Goal: Task Accomplishment & Management: Use online tool/utility

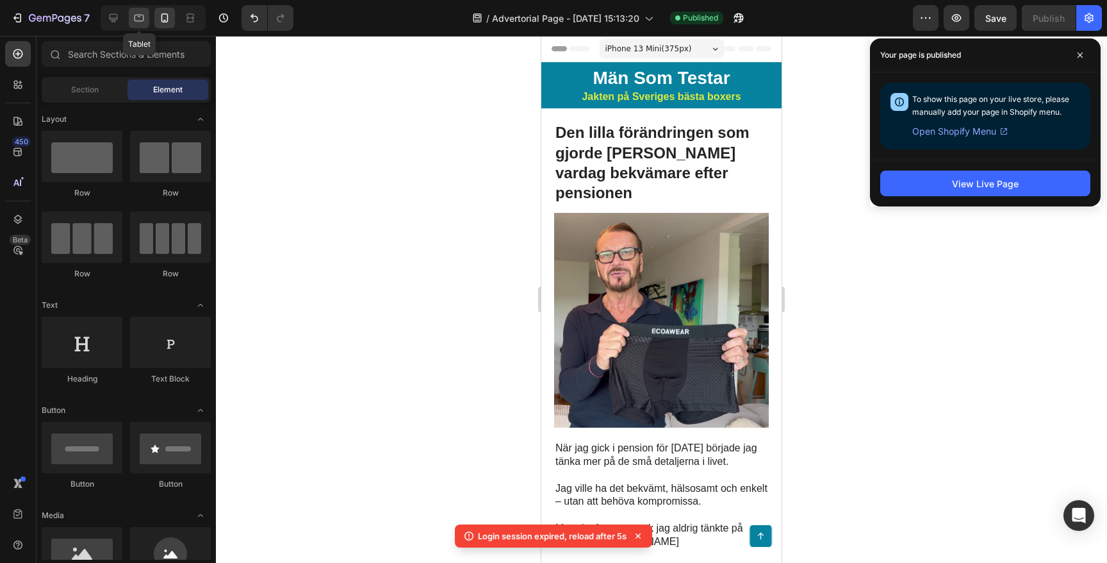
click at [142, 16] on icon at bounding box center [139, 18] width 13 height 13
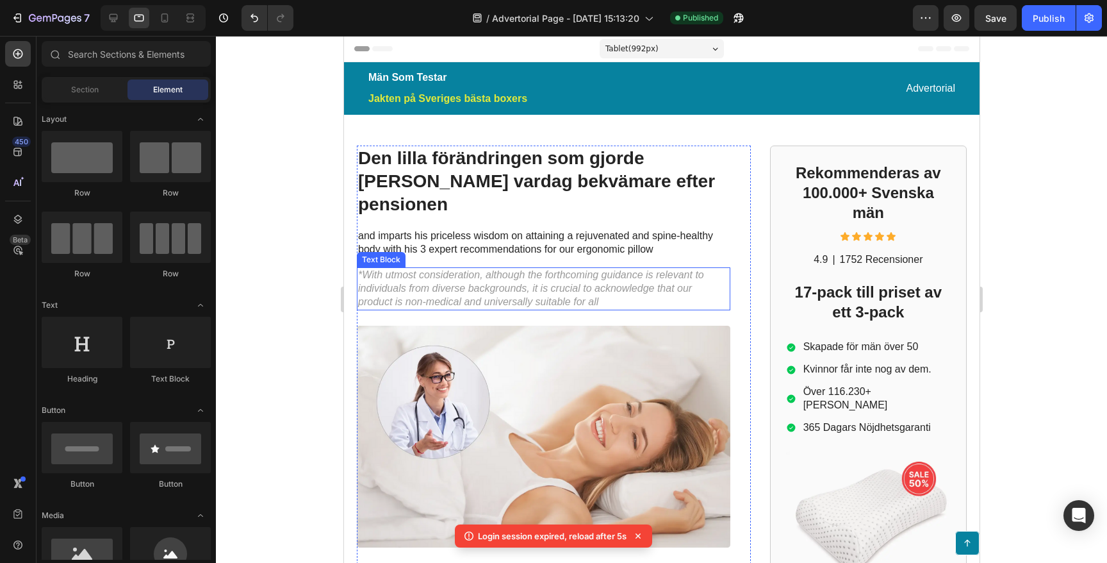
click at [478, 269] on p "*With utmost consideration, although the forthcoming guidance is relevant to in…" at bounding box center [543, 289] width 371 height 40
click at [458, 269] on p "*With utmost consideration, although the forthcoming guidance is relevant to in…" at bounding box center [543, 289] width 371 height 40
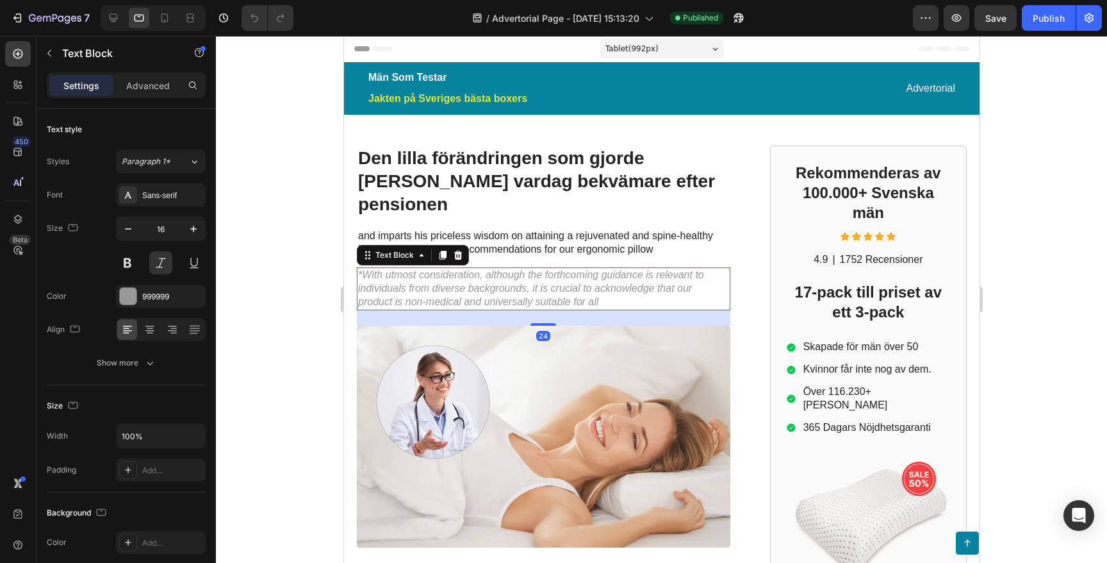
click at [467, 245] on div "Text Block" at bounding box center [412, 255] width 112 height 21
click at [458, 250] on icon at bounding box center [457, 255] width 10 height 10
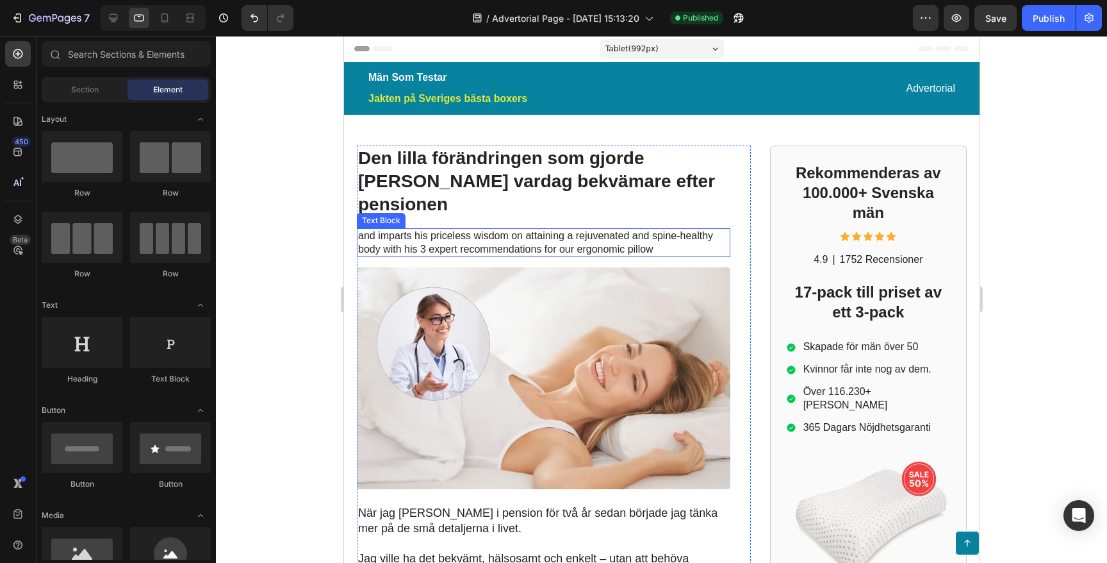
click at [471, 229] on p "and imparts his priceless wisdom on attaining a rejuvenated and spine-healthy b…" at bounding box center [543, 242] width 371 height 27
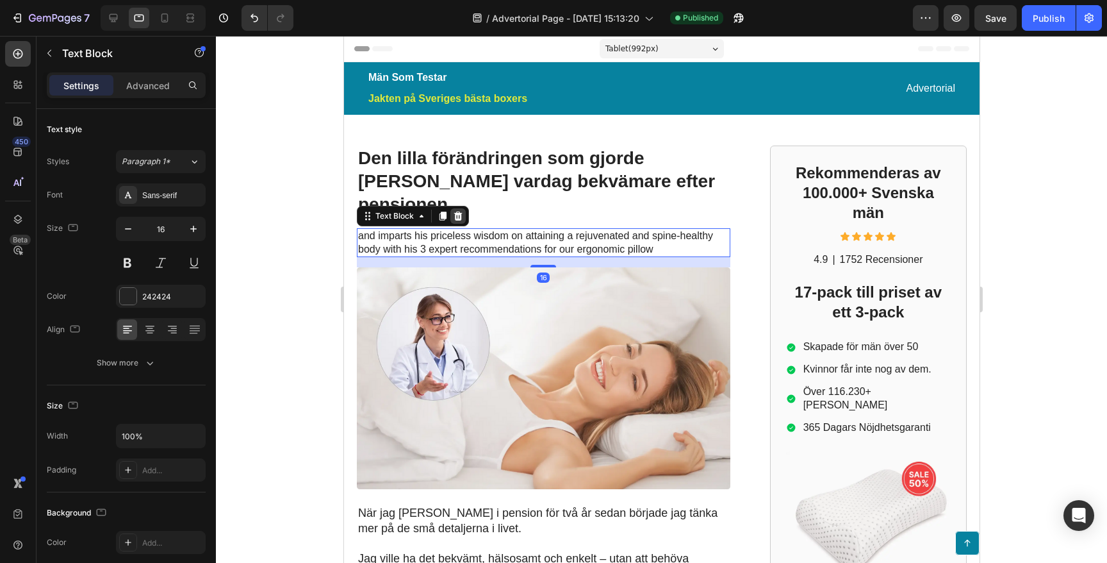
click at [459, 211] on icon at bounding box center [458, 215] width 8 height 9
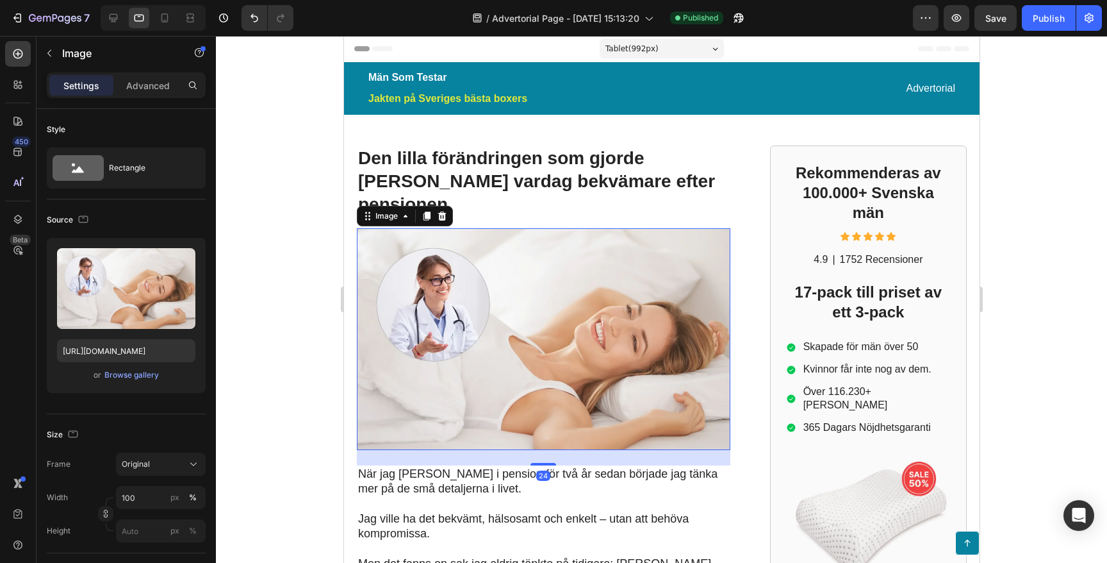
click at [446, 327] on img at bounding box center [543, 339] width 374 height 222
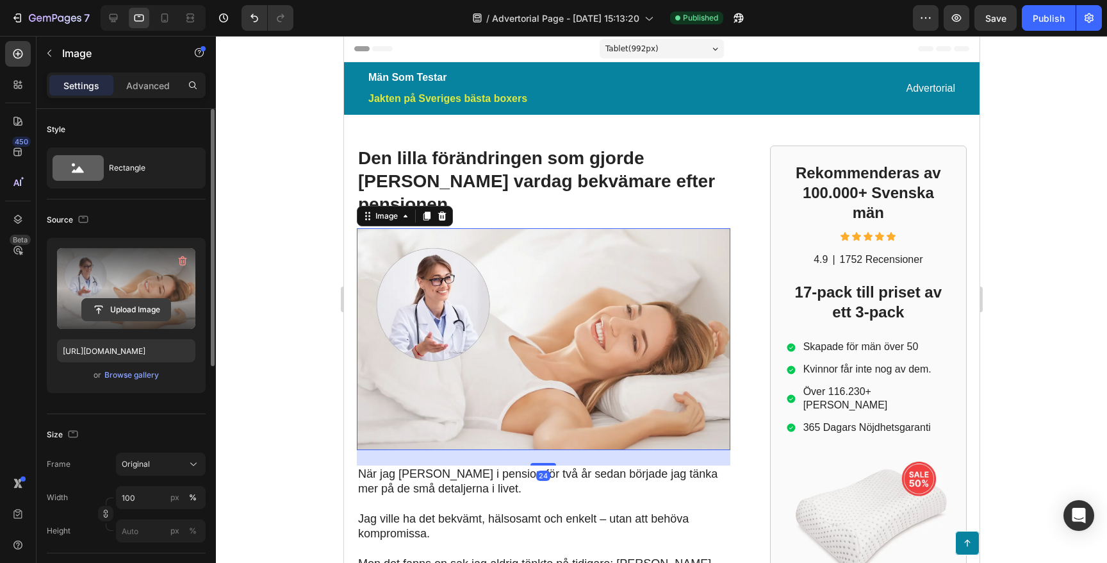
click at [112, 304] on input "file" at bounding box center [126, 310] width 88 height 22
click at [131, 308] on input "file" at bounding box center [126, 310] width 88 height 22
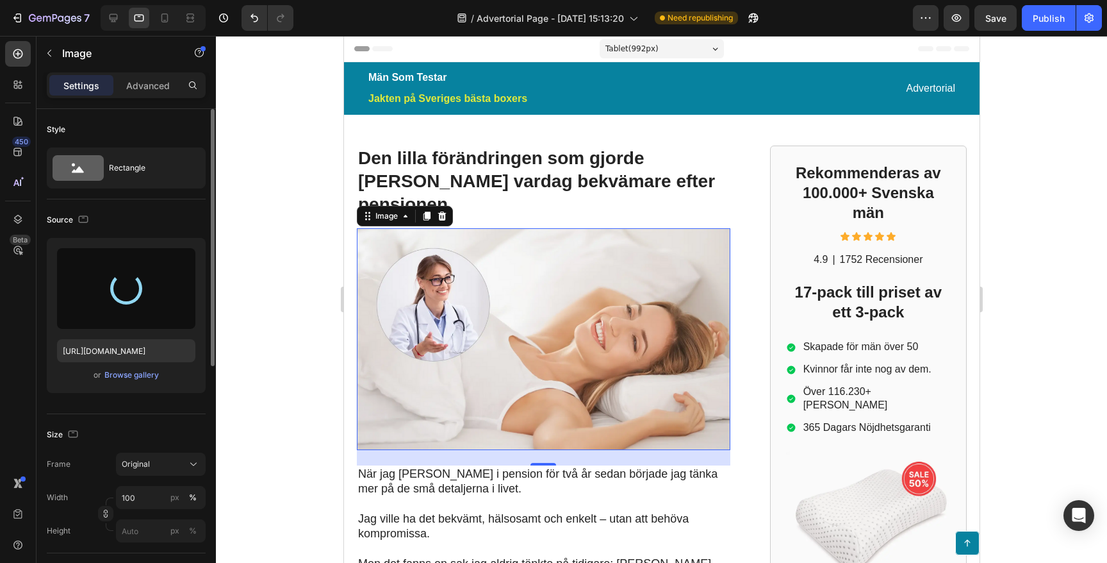
type input "[URL][DOMAIN_NAME]"
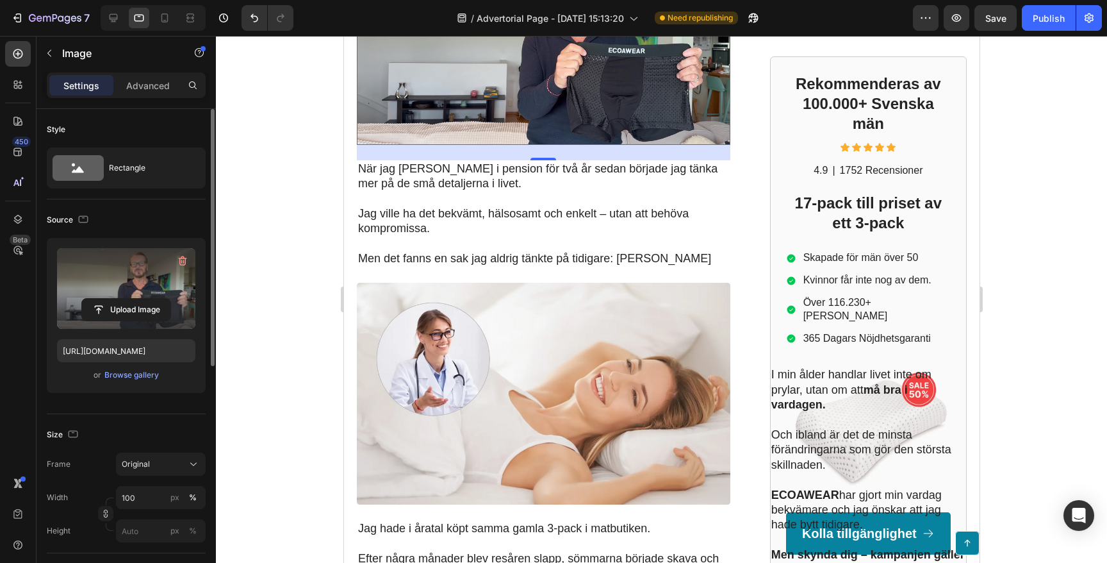
scroll to position [310, 0]
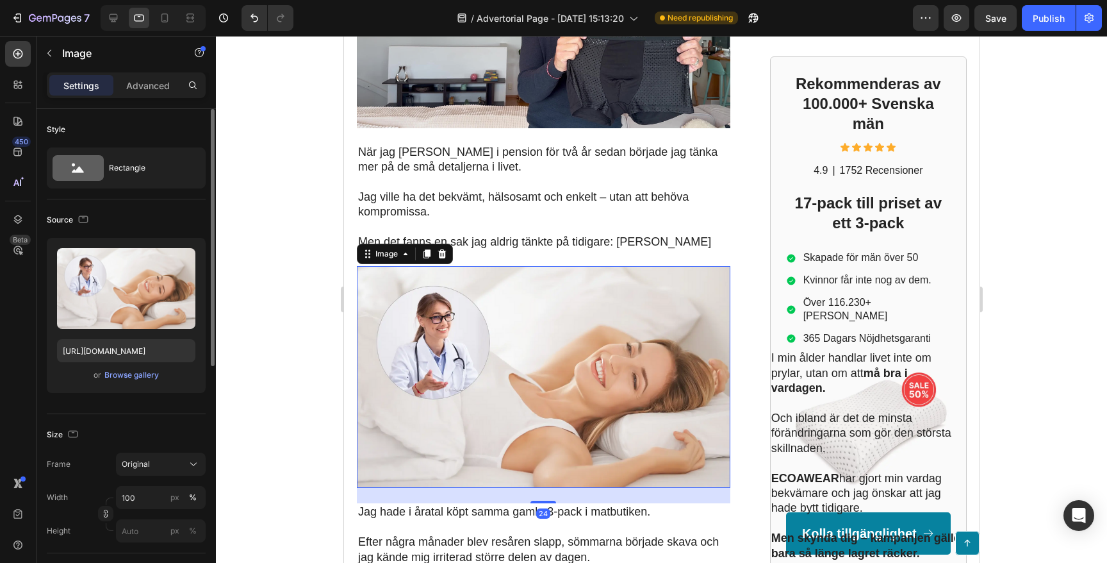
click at [450, 321] on img at bounding box center [543, 377] width 374 height 222
click at [131, 375] on div "Browse gallery" at bounding box center [131, 375] width 54 height 12
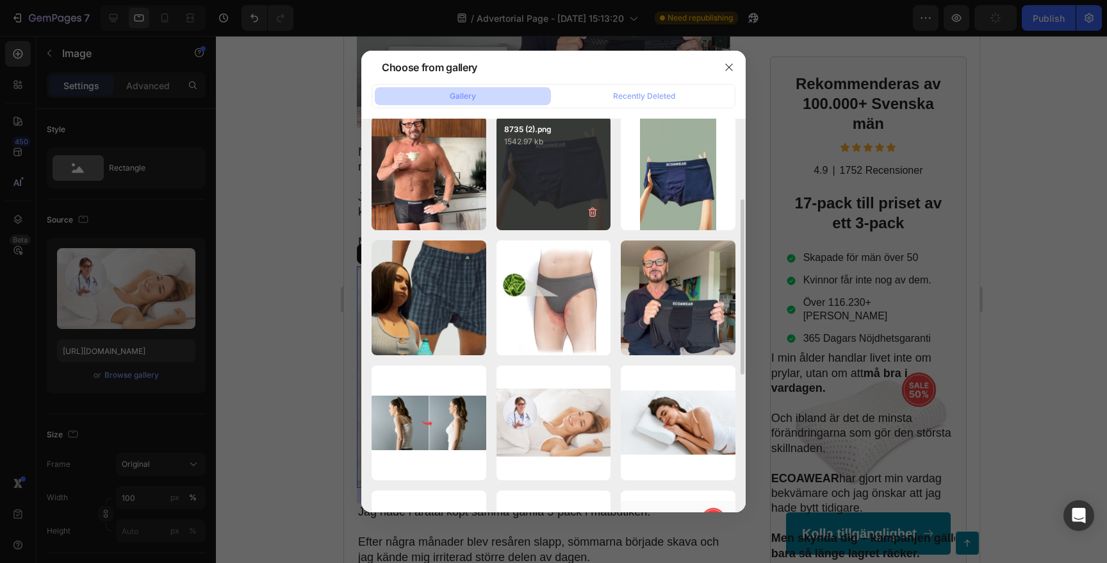
scroll to position [158, 0]
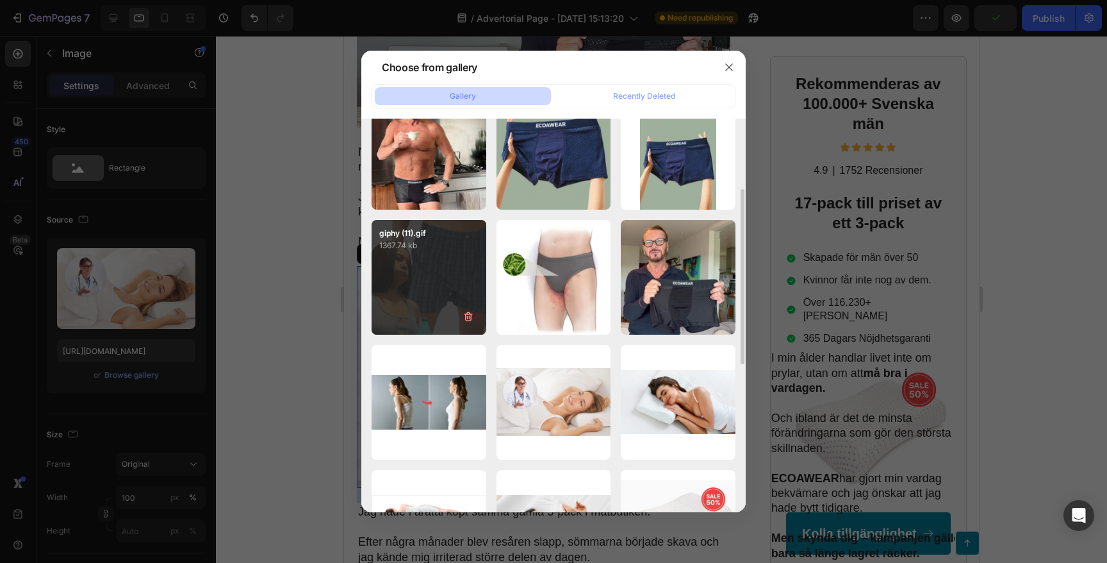
click at [400, 265] on div "giphy (11).gif 1367.74 kb" at bounding box center [429, 277] width 115 height 115
type input "[URL][DOMAIN_NAME]"
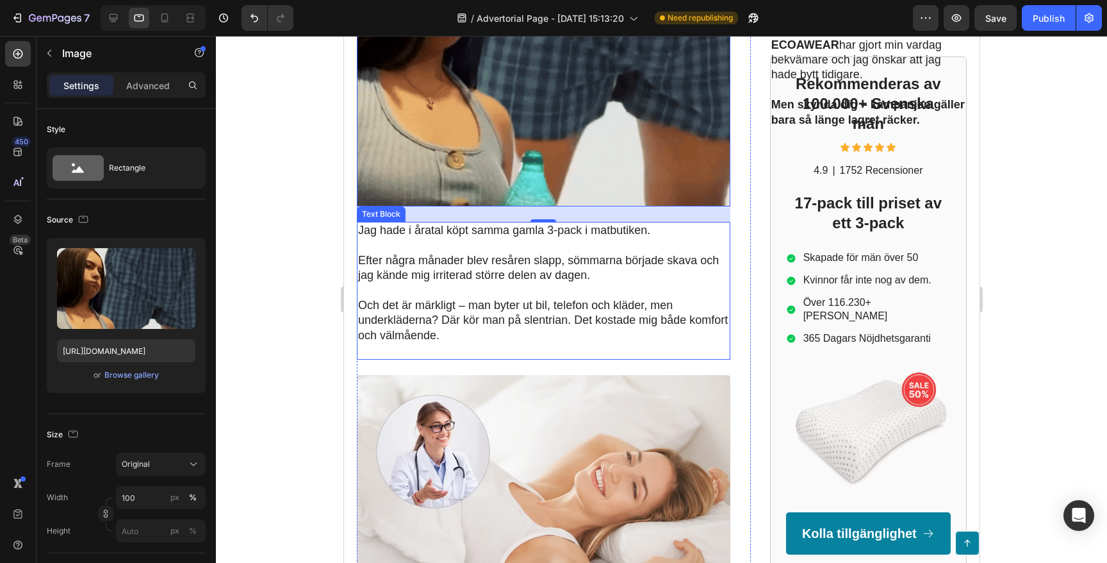
scroll to position [818, 0]
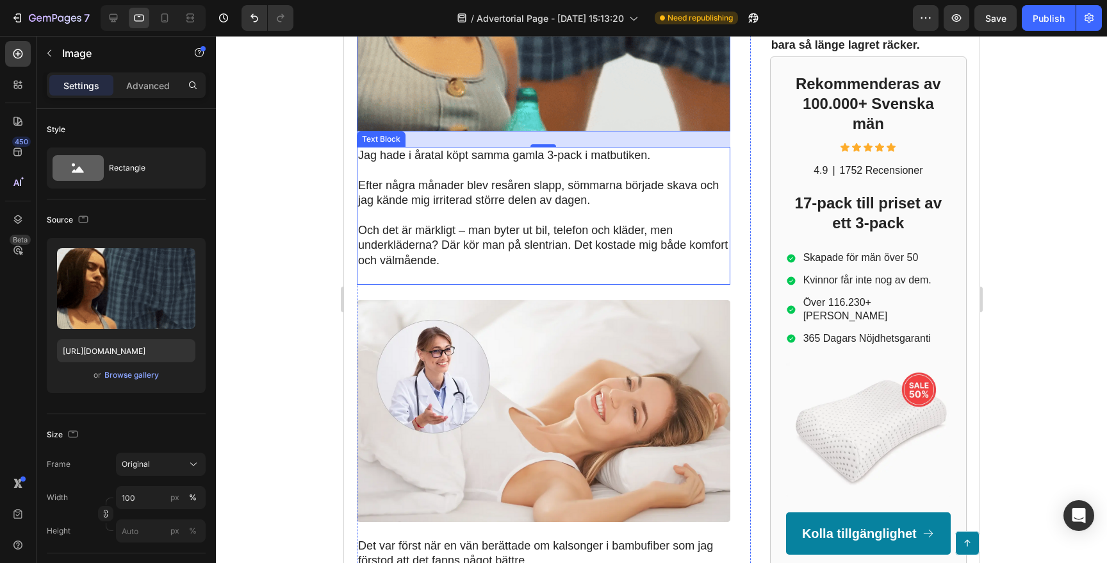
click at [440, 343] on img at bounding box center [543, 411] width 374 height 222
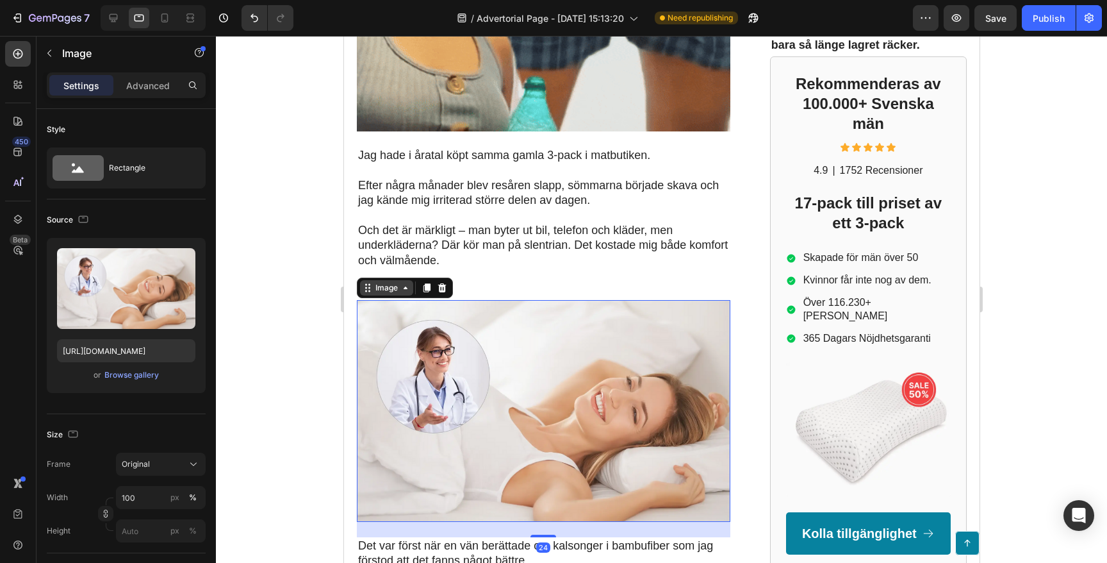
click at [394, 282] on div "Image" at bounding box center [386, 288] width 28 height 12
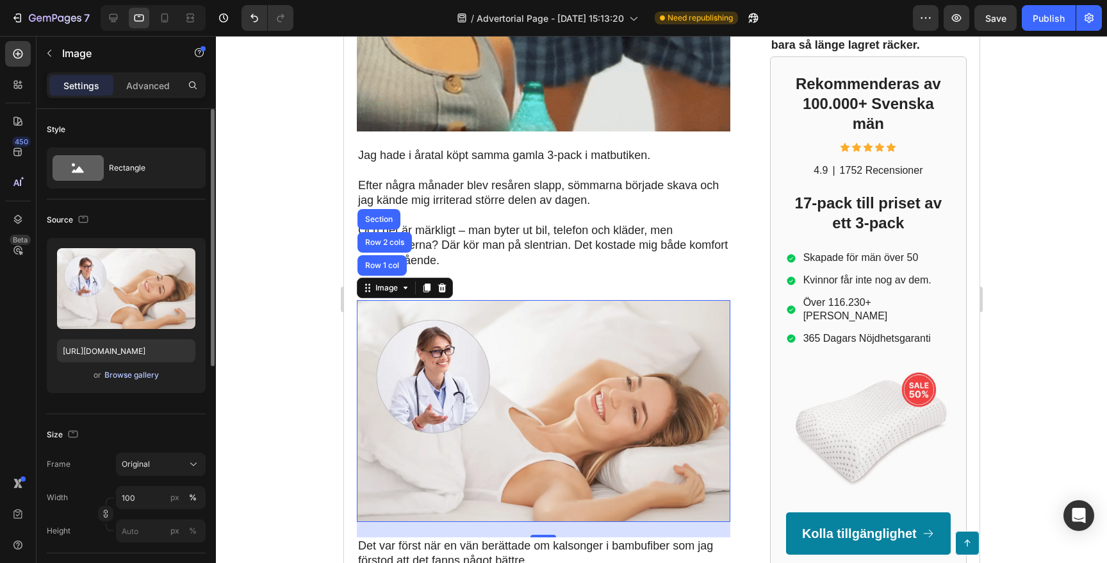
click at [128, 372] on div "Browse gallery" at bounding box center [131, 375] width 54 height 12
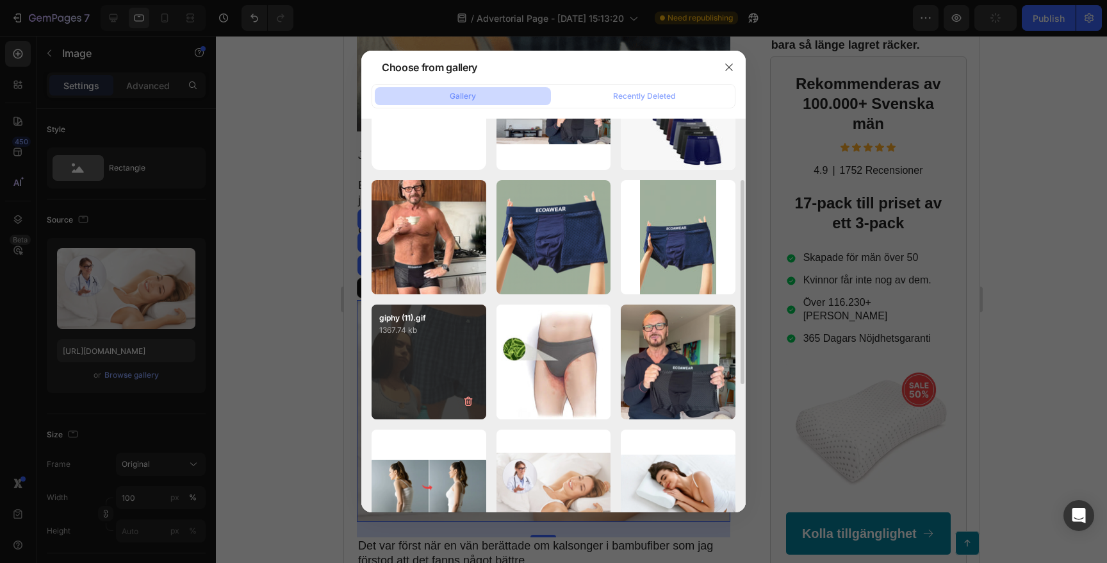
scroll to position [99, 0]
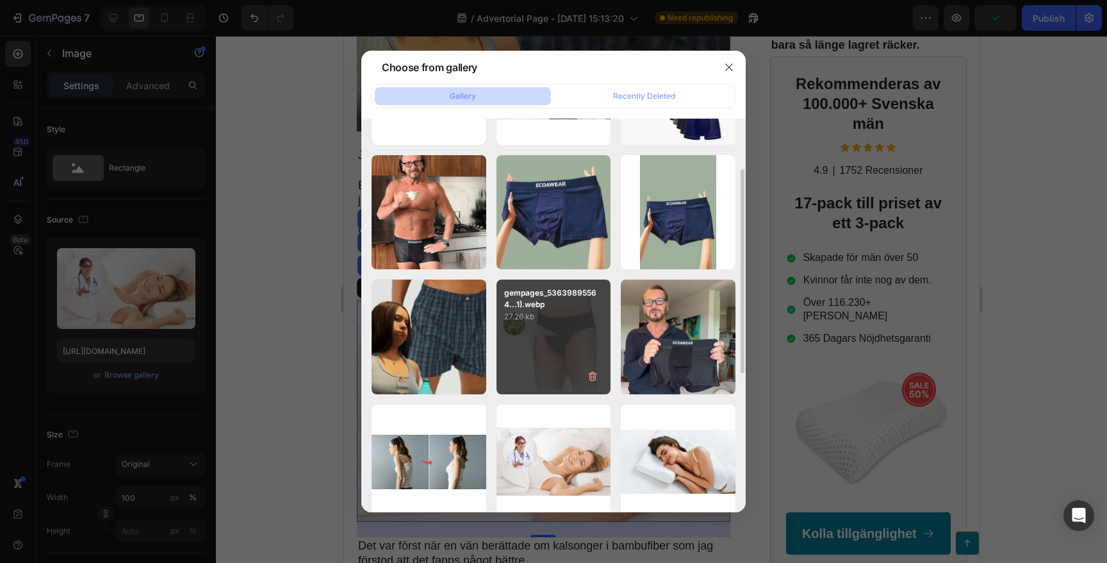
click at [565, 341] on div "gempages_53639895564...1).webp 27.26 kb" at bounding box center [554, 336] width 115 height 115
type input "[URL][DOMAIN_NAME]"
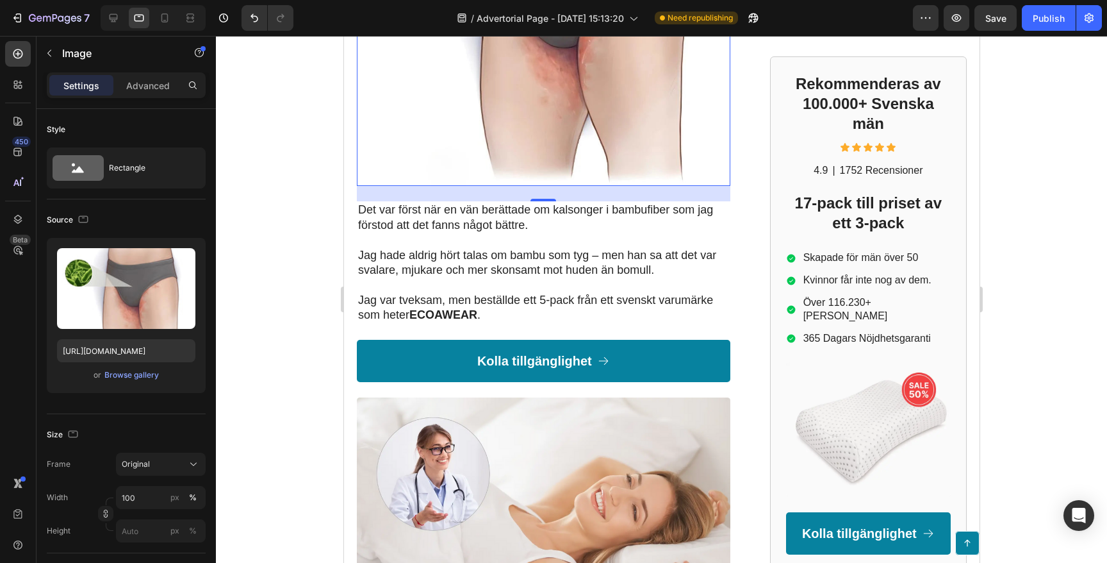
scroll to position [1335, 0]
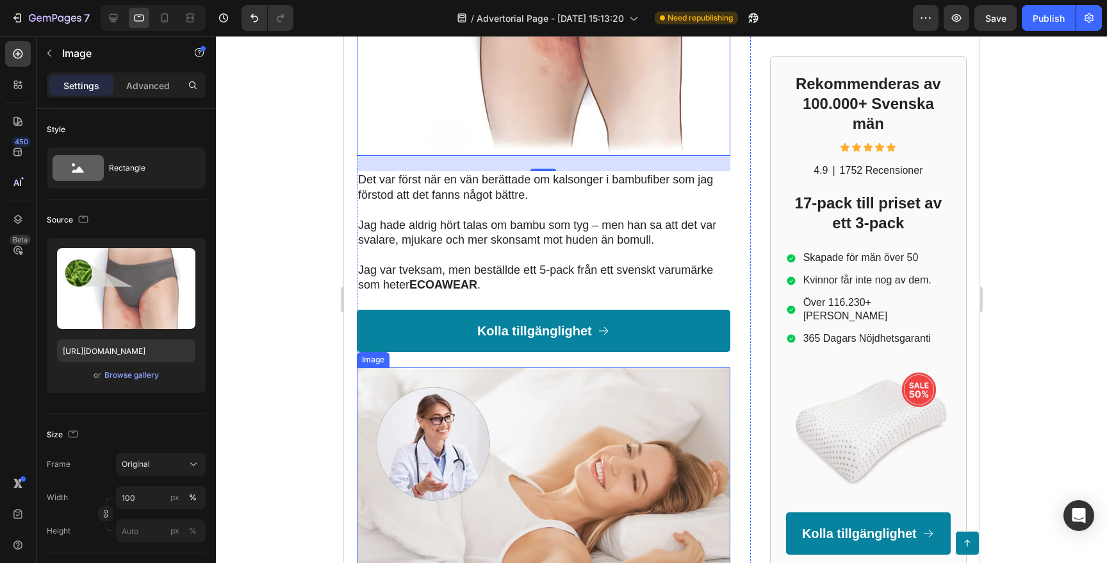
click at [502, 406] on img at bounding box center [543, 478] width 374 height 222
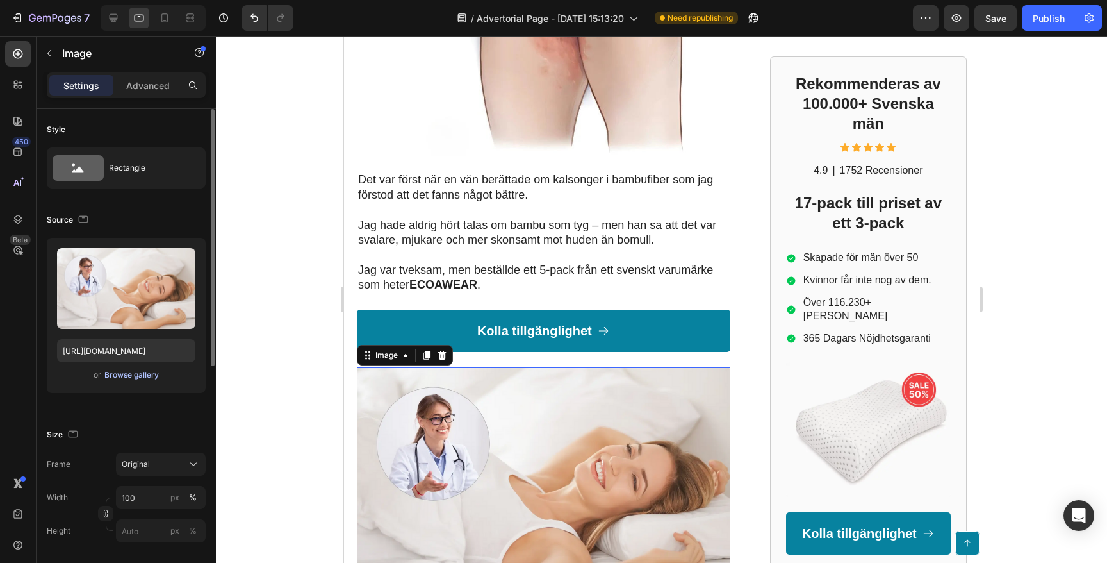
click at [144, 369] on div "Browse gallery" at bounding box center [131, 375] width 54 height 12
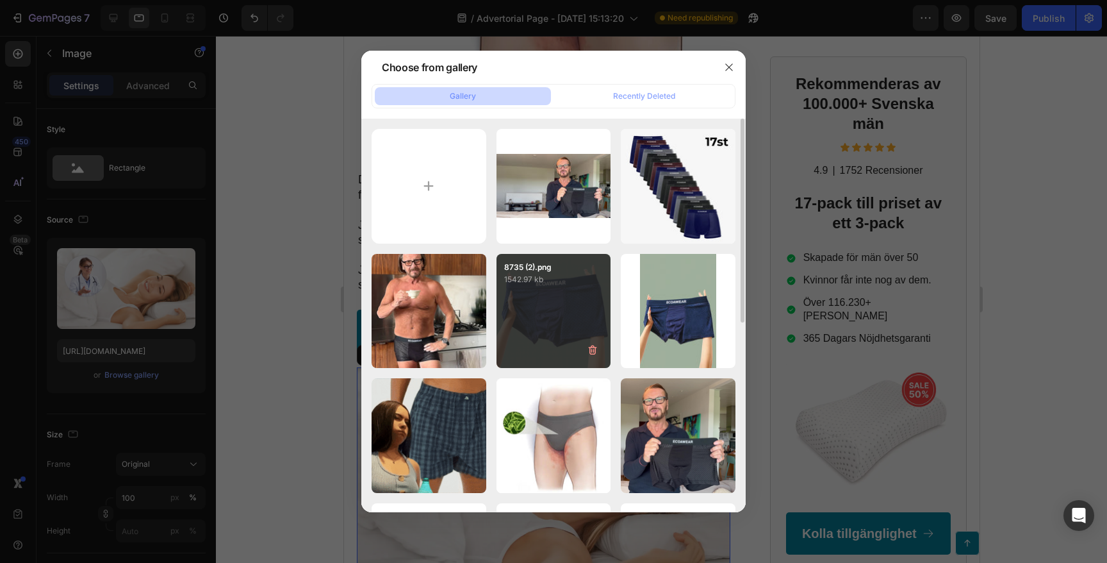
click at [537, 324] on div "8735 (2).png 1542.97 kb" at bounding box center [554, 311] width 115 height 115
type input "[URL][DOMAIN_NAME]"
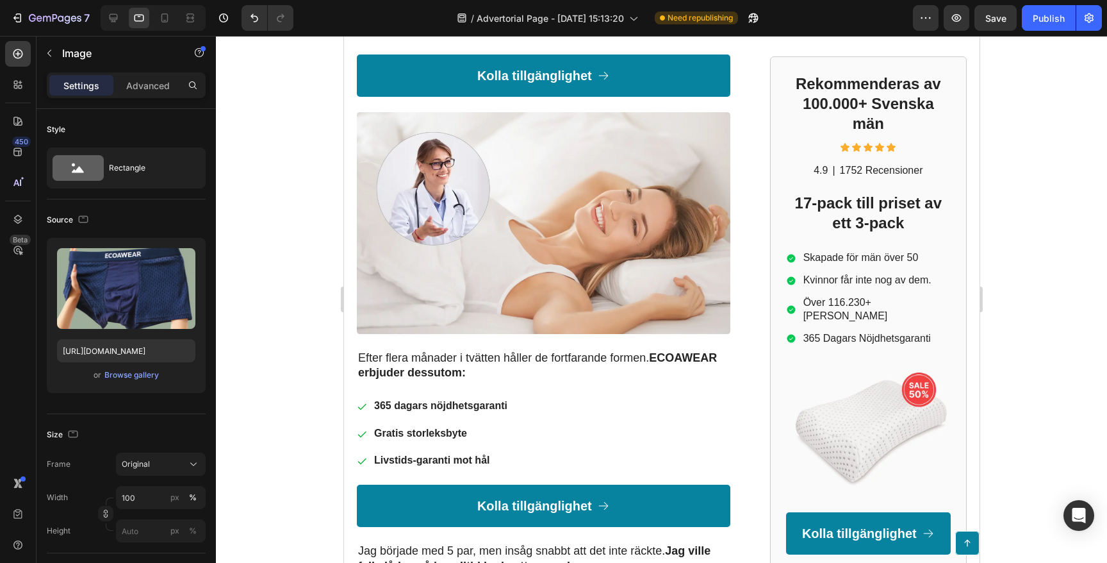
scroll to position [2001, 0]
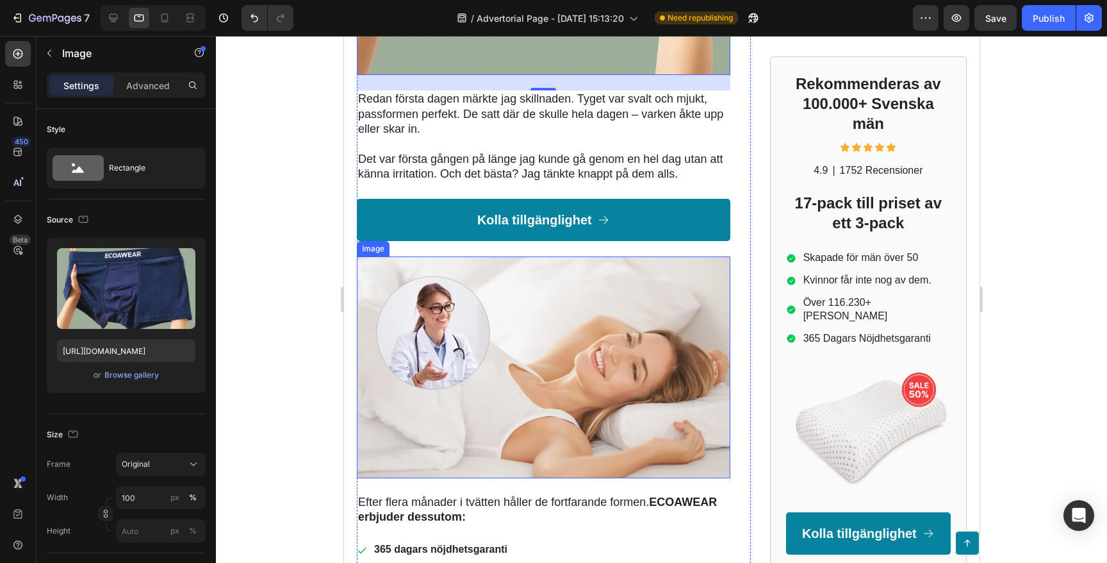
click at [414, 349] on img at bounding box center [543, 367] width 374 height 222
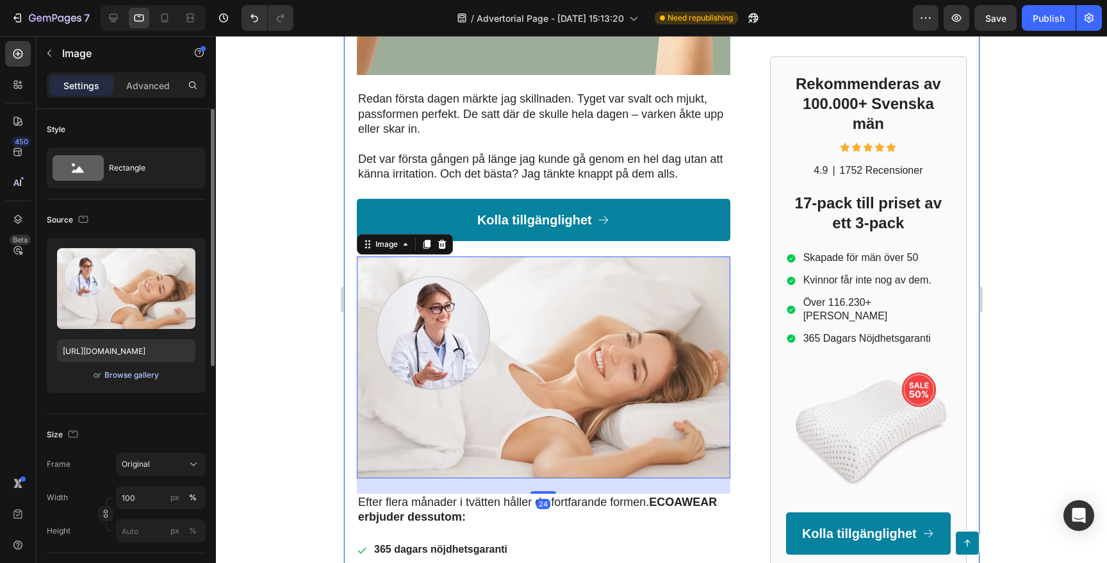
click at [115, 373] on div "Browse gallery" at bounding box center [131, 375] width 54 height 12
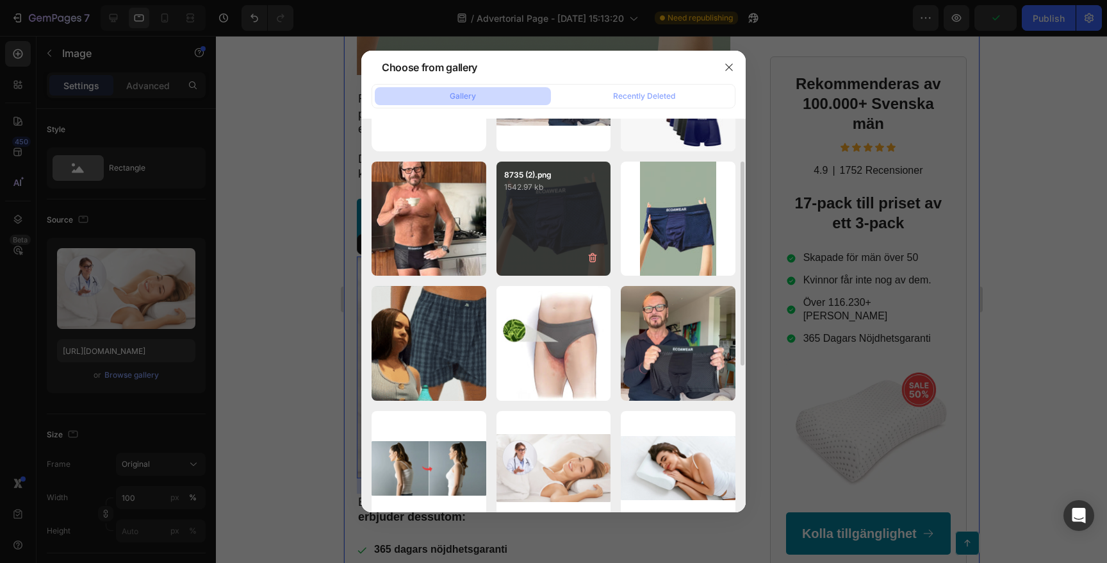
scroll to position [70, 0]
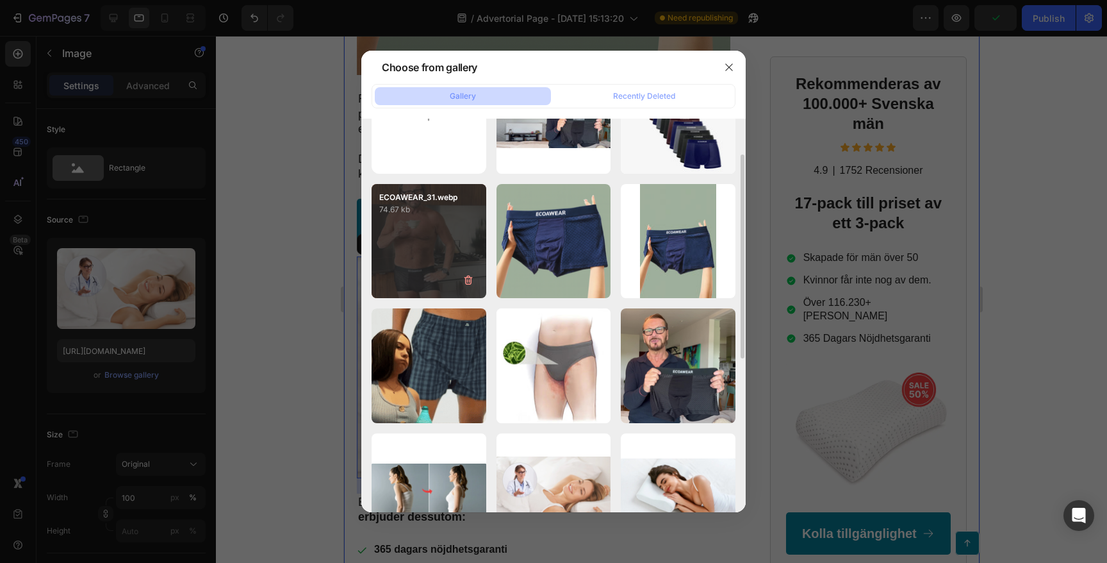
click at [428, 240] on div "ECOAWEAR_31.webp 74.67 kb" at bounding box center [429, 241] width 115 height 115
type input "[URL][DOMAIN_NAME]"
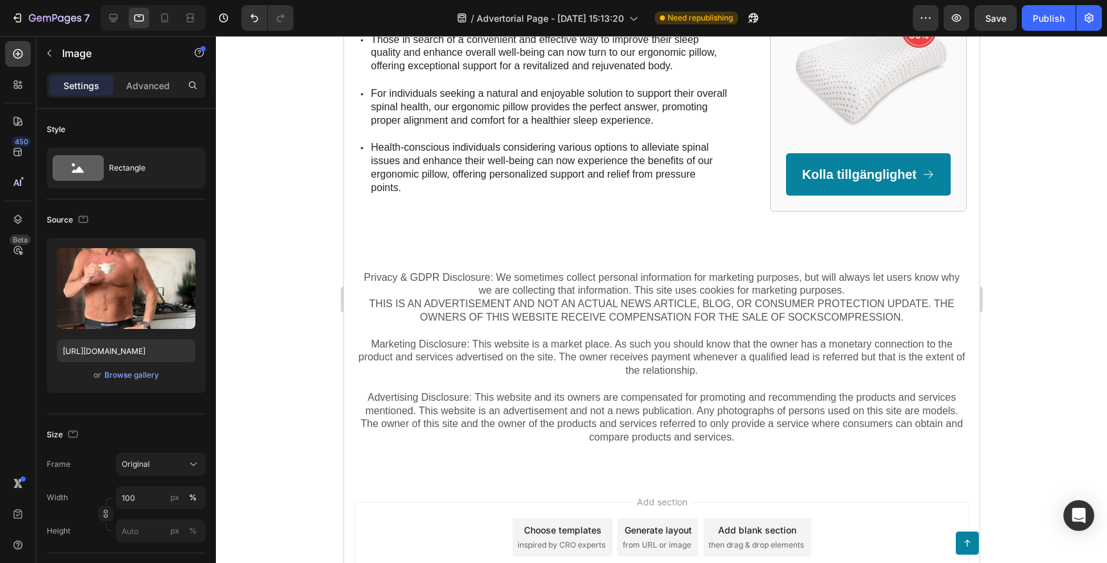
scroll to position [2945, 0]
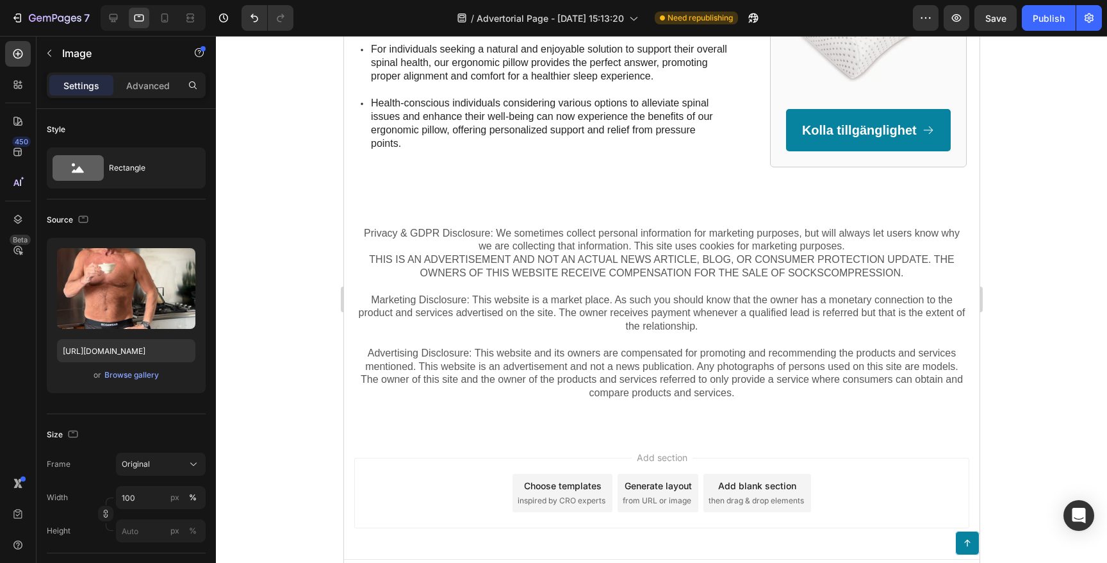
click at [455, 433] on div "Add section Choose templates inspired by CRO experts Generate layout from URL o…" at bounding box center [661, 495] width 636 height 127
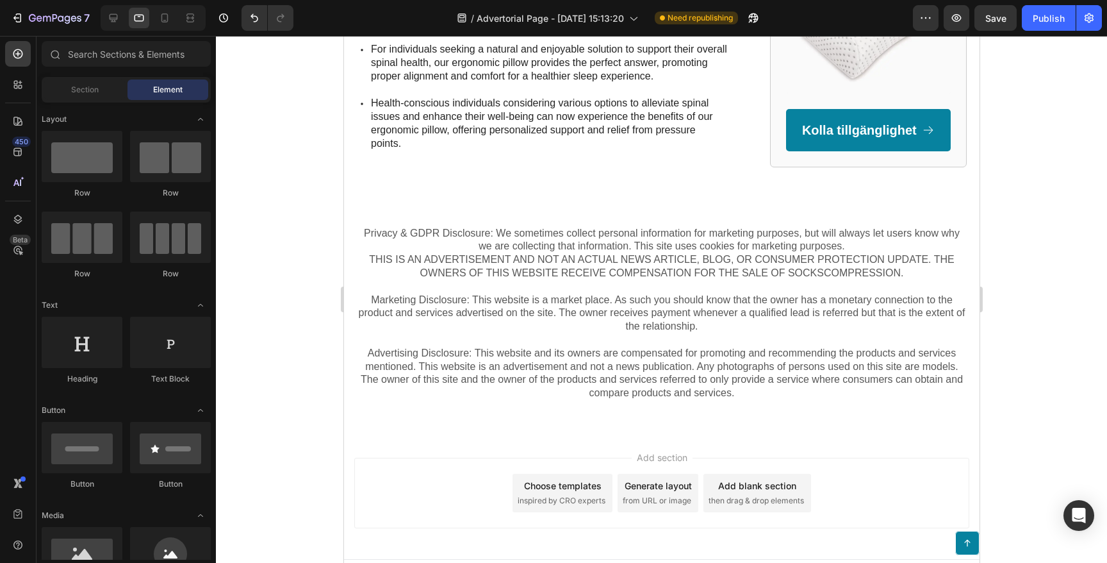
click at [442, 458] on div "Add section Choose templates inspired by CRO experts Generate layout from URL o…" at bounding box center [661, 493] width 615 height 70
click at [675, 451] on span "Add section" at bounding box center [661, 457] width 61 height 13
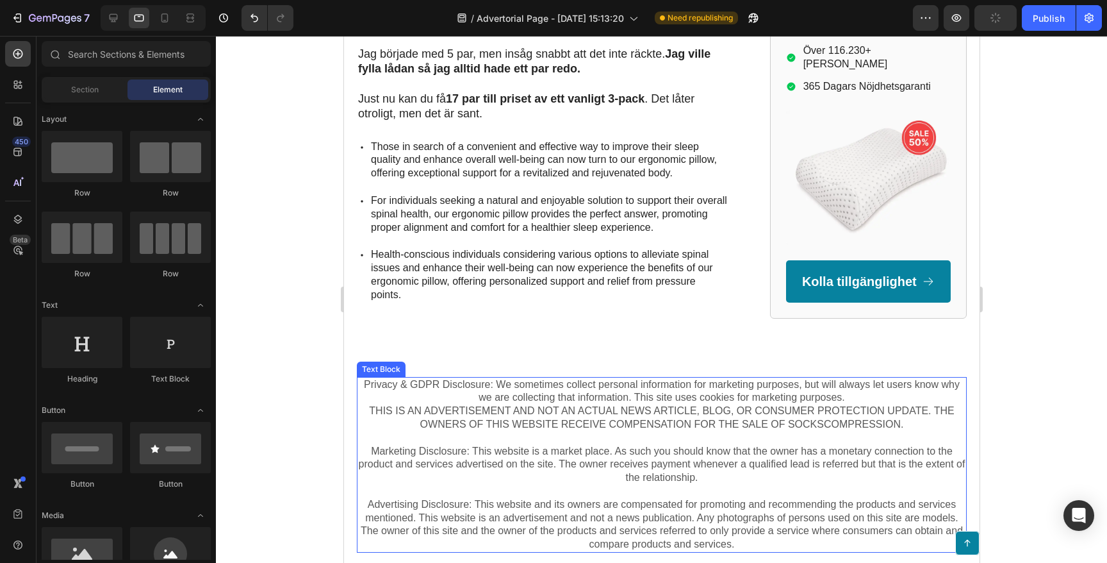
scroll to position [2690, 0]
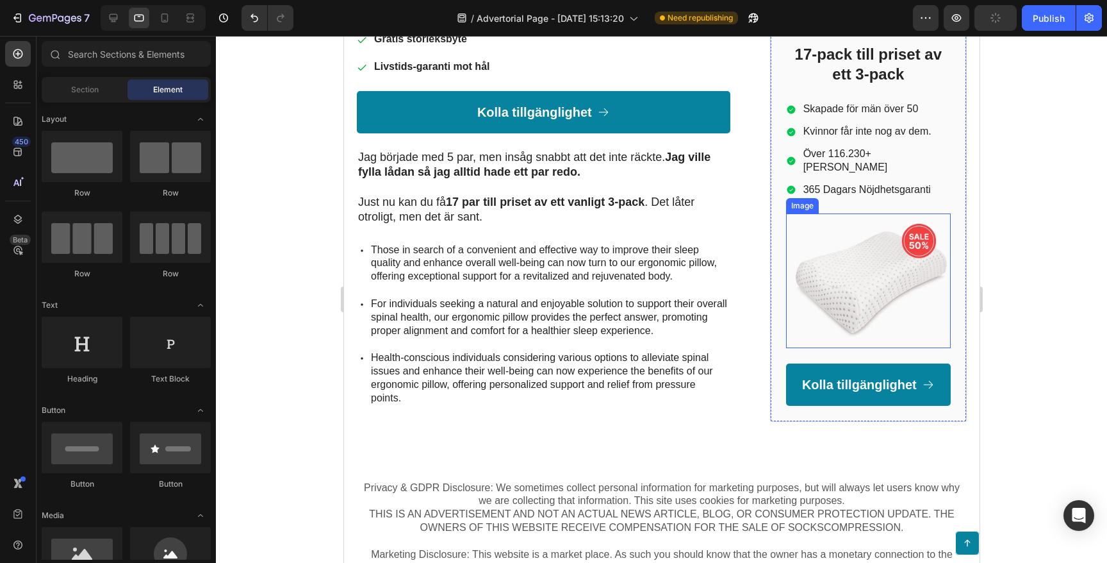
click at [872, 250] on img at bounding box center [868, 281] width 165 height 135
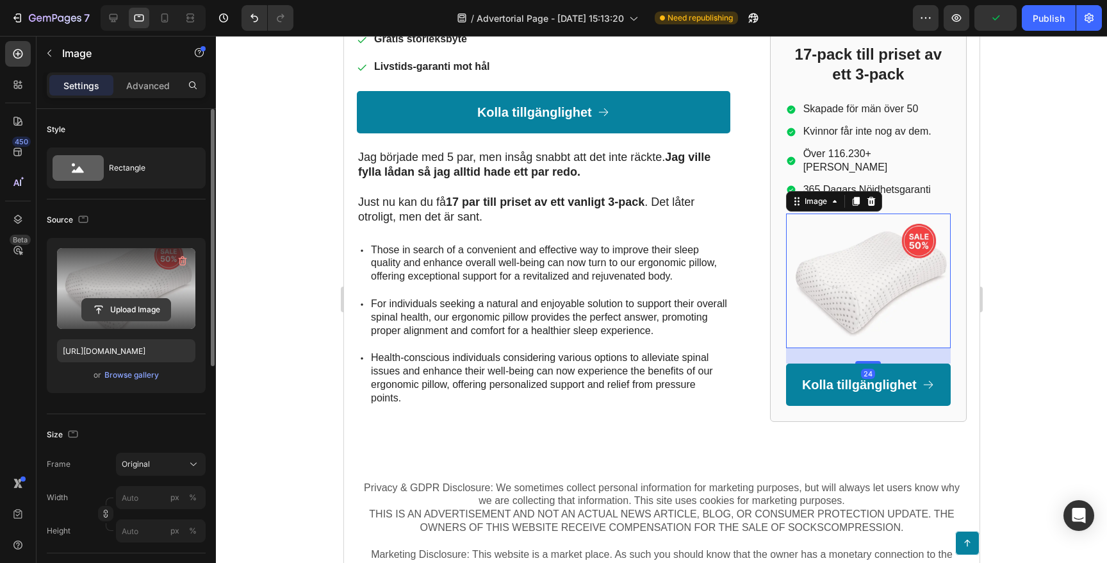
click at [115, 299] on input "file" at bounding box center [126, 310] width 88 height 22
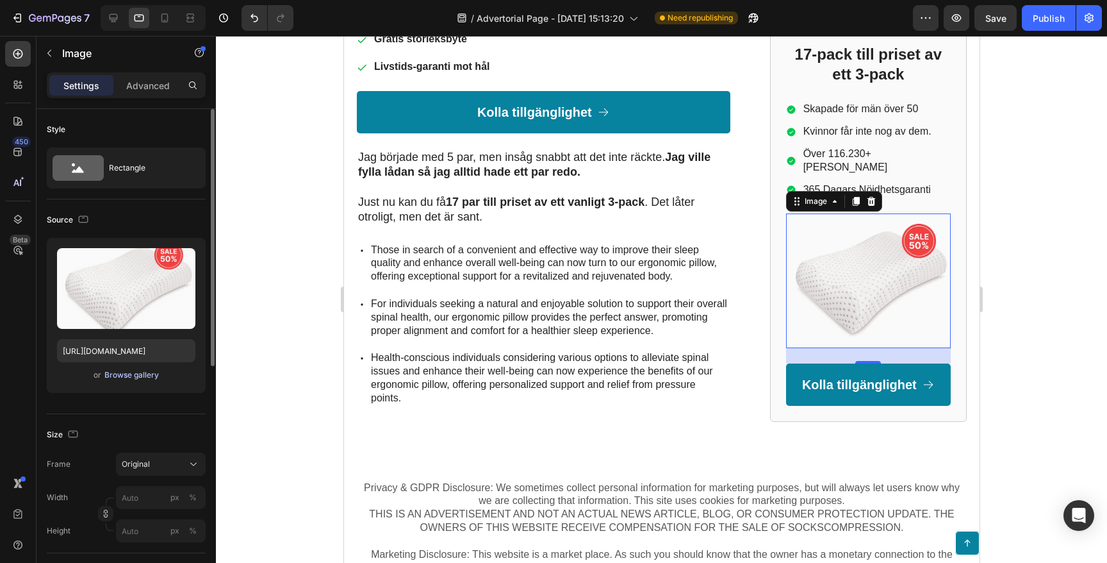
click at [110, 374] on div "Browse gallery" at bounding box center [131, 375] width 54 height 12
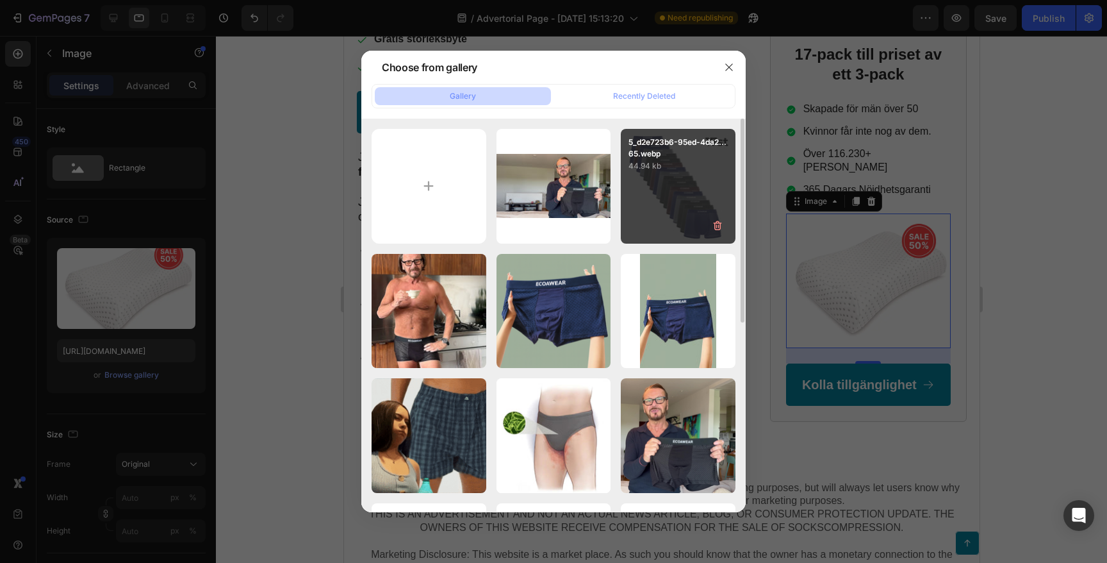
click at [663, 176] on div "5_d2e723b6-95ed-4da2...65.webp 44.94 kb" at bounding box center [678, 186] width 115 height 115
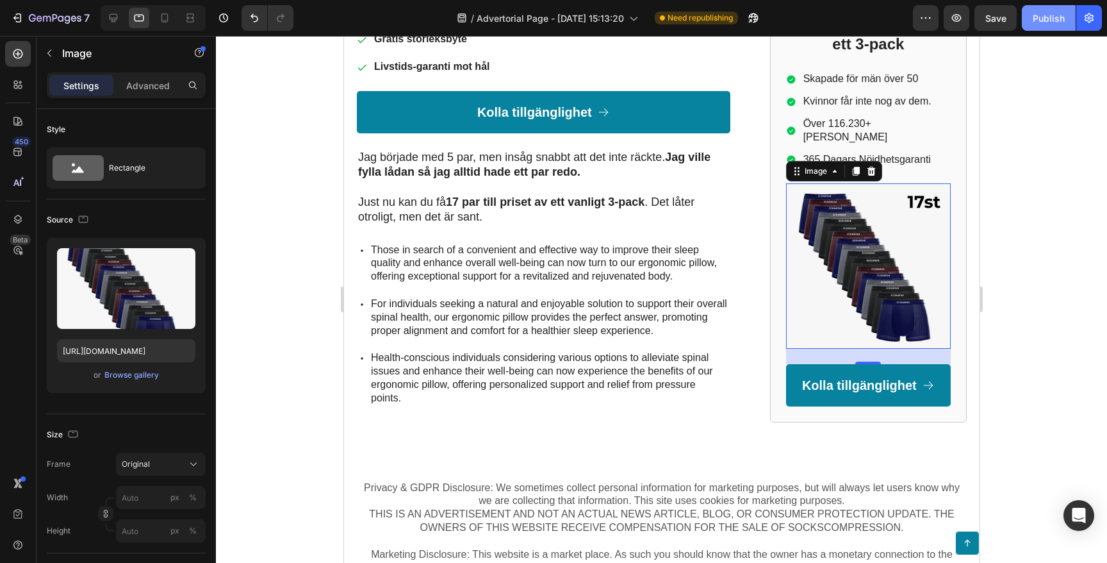
click at [1048, 17] on div "Publish" at bounding box center [1049, 18] width 32 height 13
click at [1030, 15] on button "Publish" at bounding box center [1049, 18] width 54 height 26
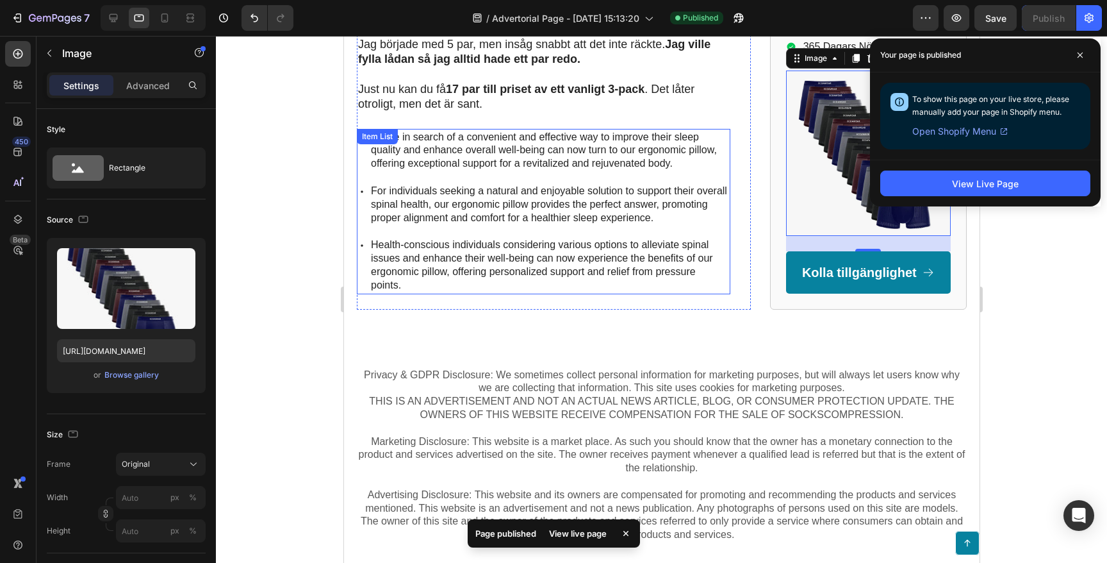
scroll to position [2725, 0]
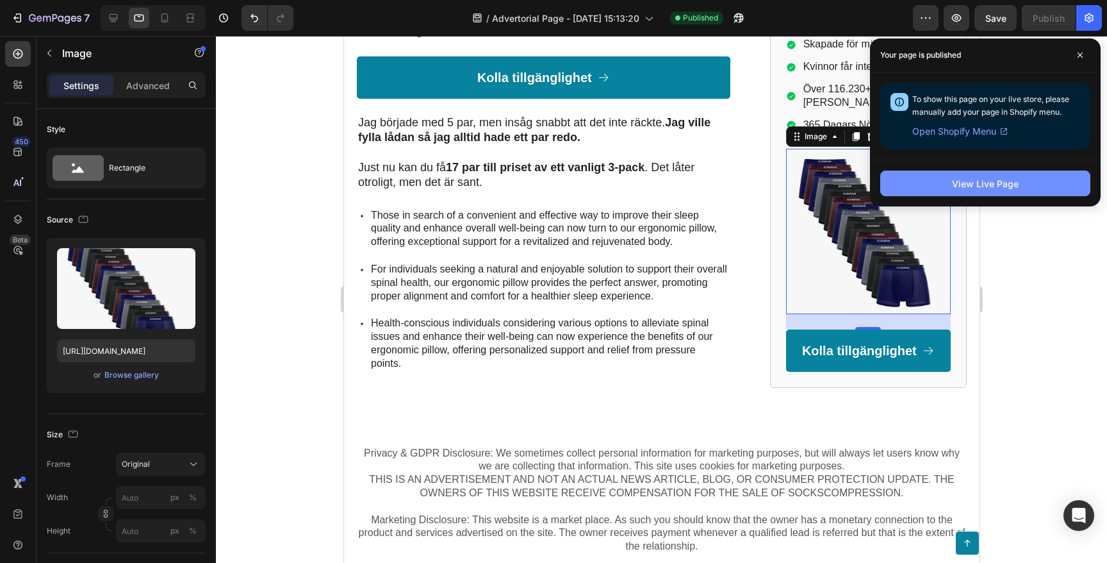
click at [943, 191] on button "View Live Page" at bounding box center [985, 183] width 210 height 26
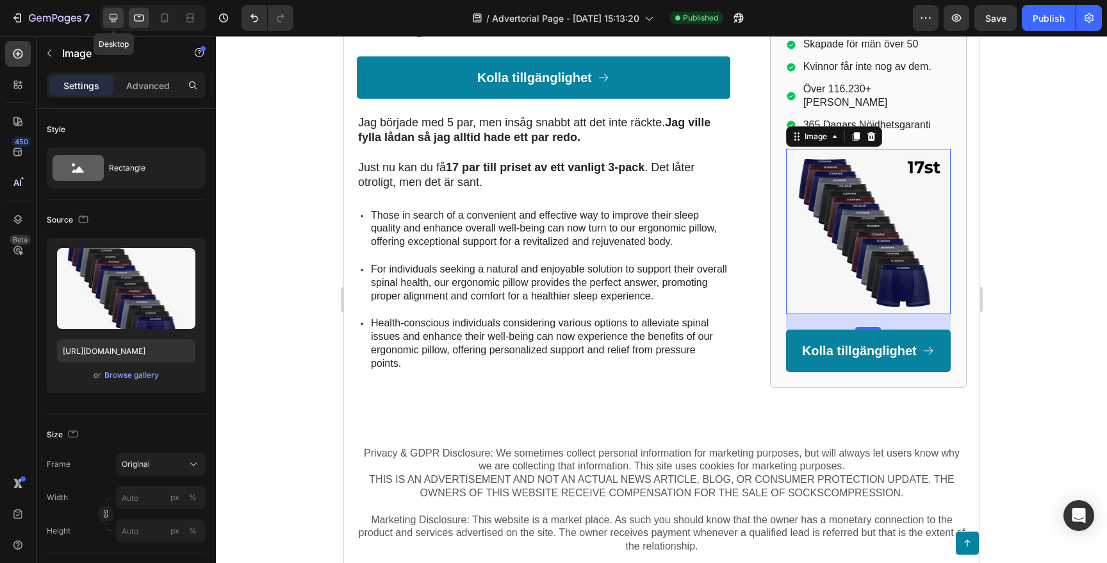
click at [113, 24] on icon at bounding box center [113, 18] width 13 height 13
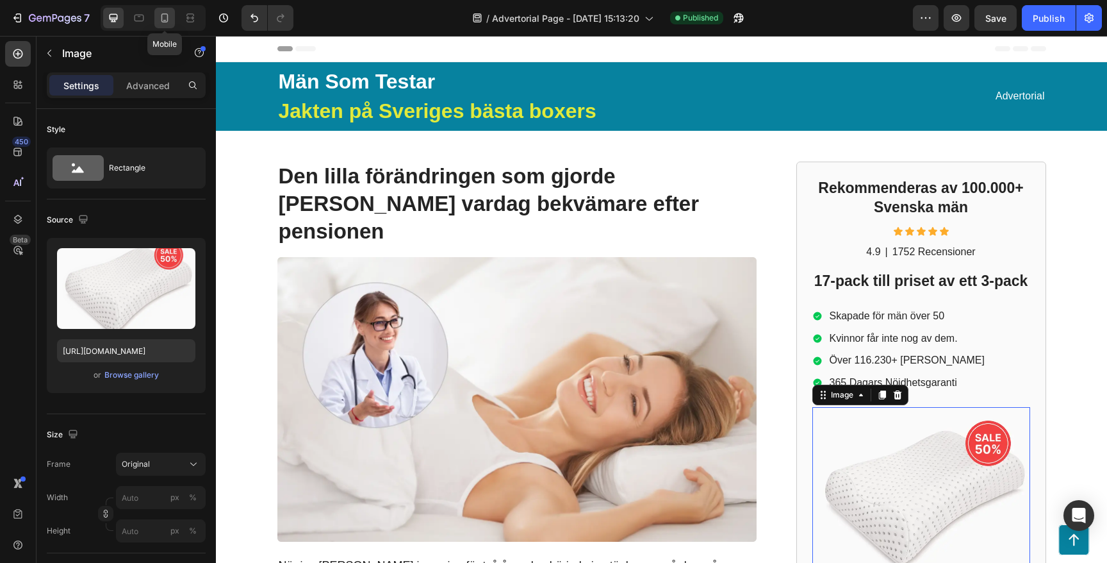
click at [159, 16] on icon at bounding box center [164, 18] width 13 height 13
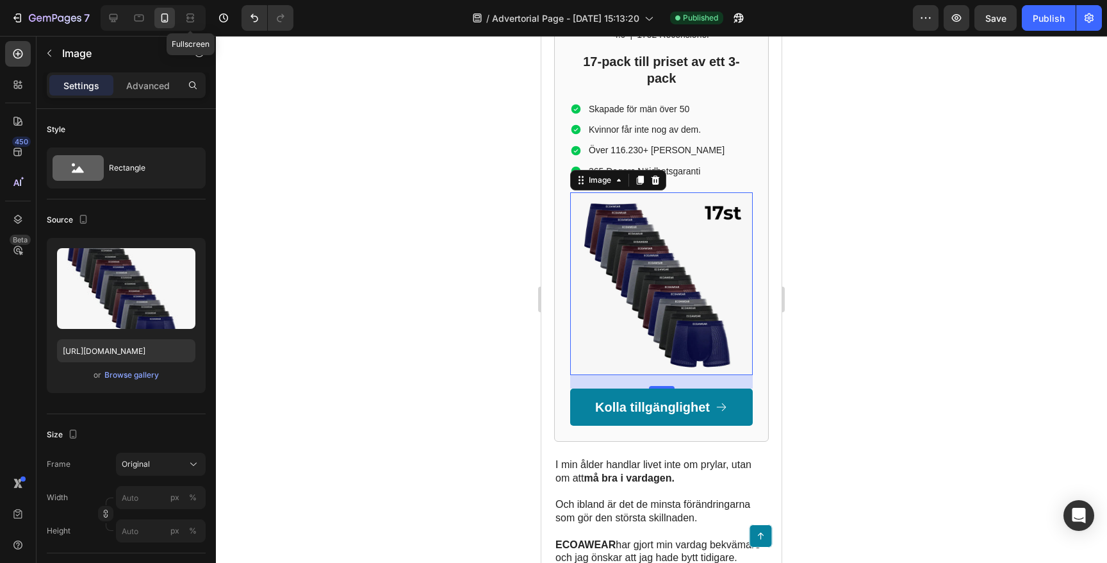
scroll to position [2481, 0]
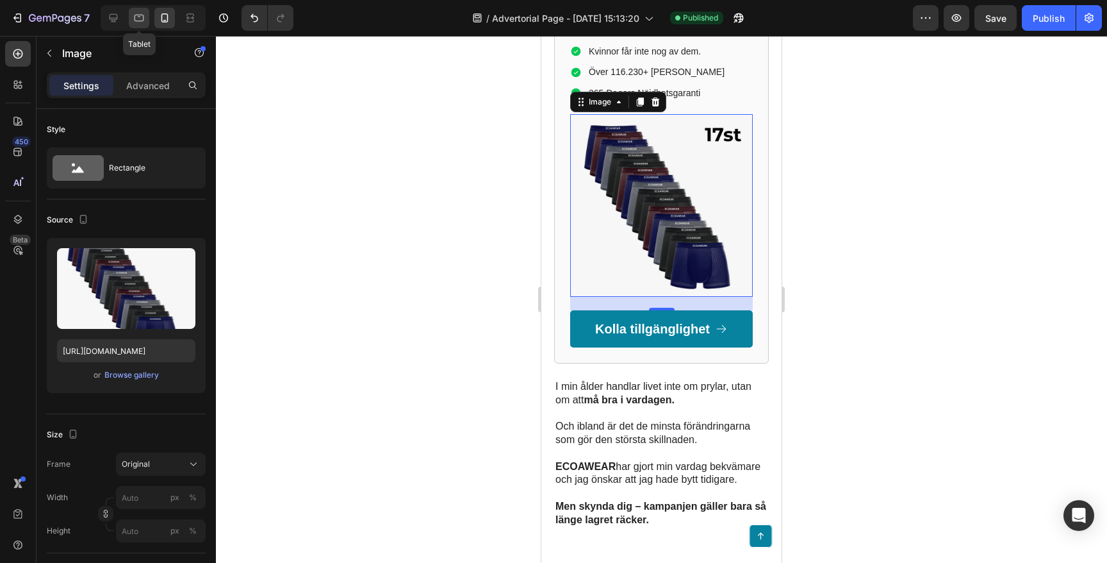
click at [145, 17] on div at bounding box center [139, 18] width 21 height 21
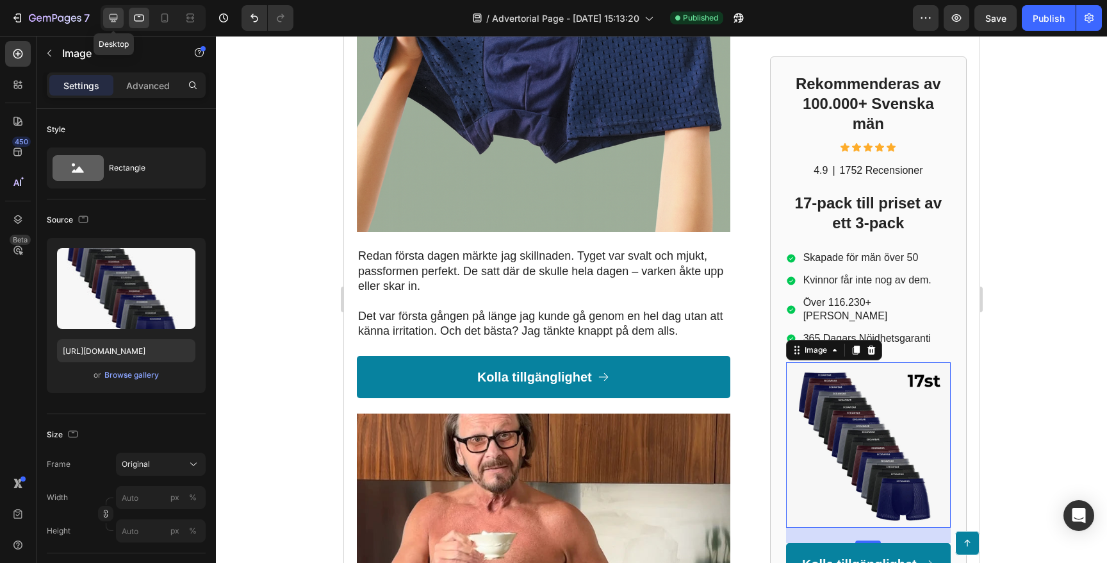
click at [117, 23] on icon at bounding box center [113, 18] width 13 height 13
type input "[URL][DOMAIN_NAME]"
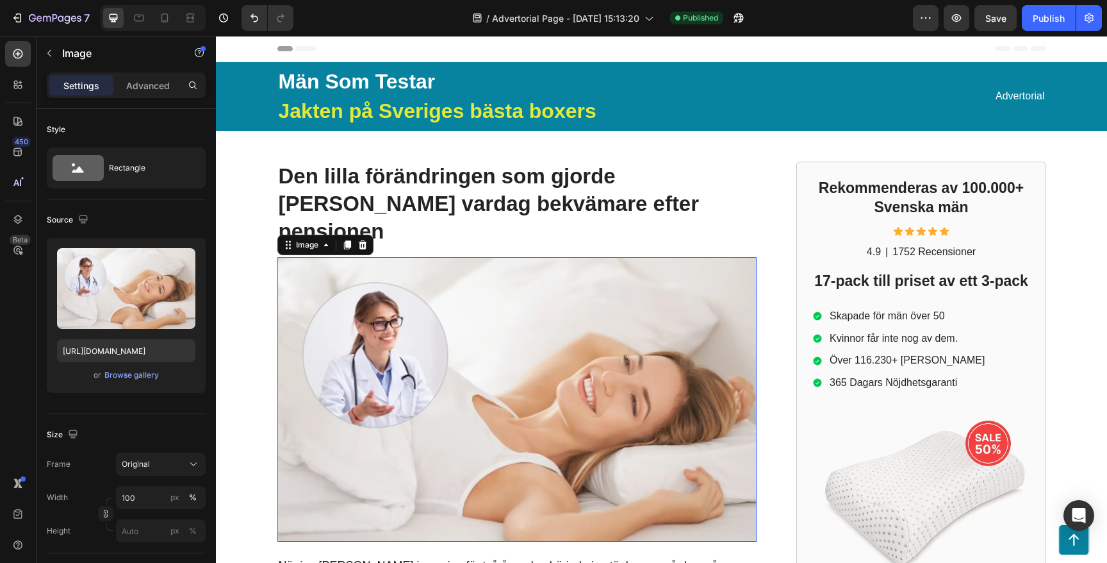
click at [373, 277] on img at bounding box center [516, 399] width 479 height 285
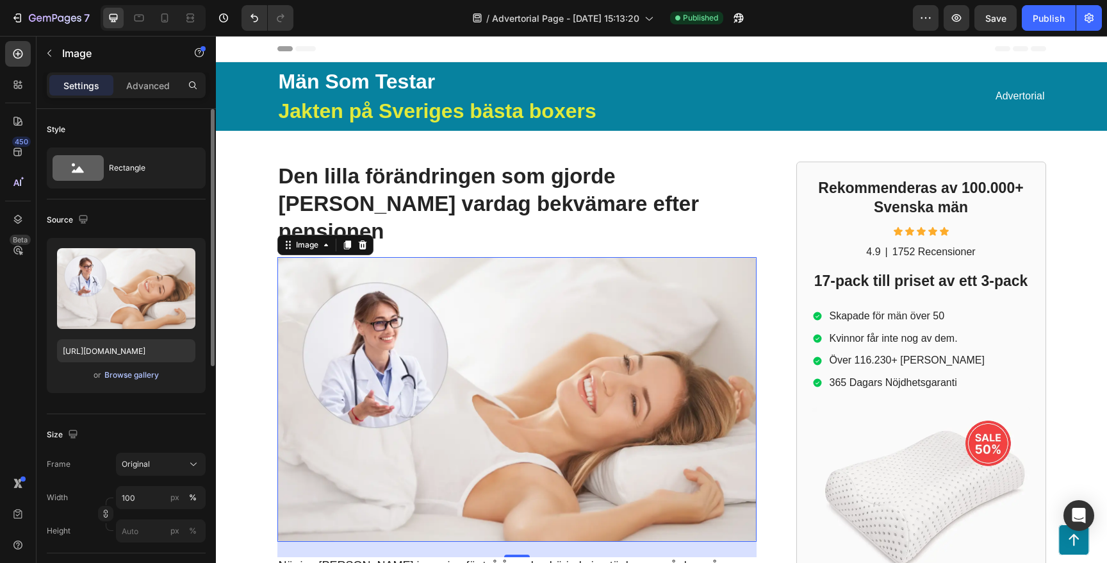
click at [126, 374] on div "Browse gallery" at bounding box center [131, 375] width 54 height 12
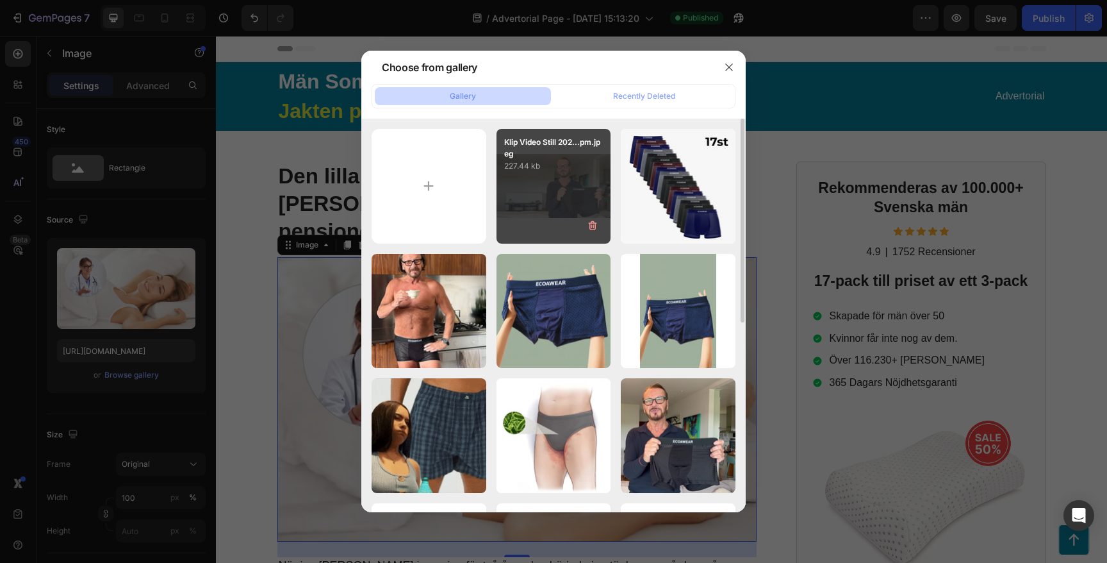
click at [530, 160] on p "227.44 kb" at bounding box center [553, 166] width 99 height 13
type input "[URL][DOMAIN_NAME]"
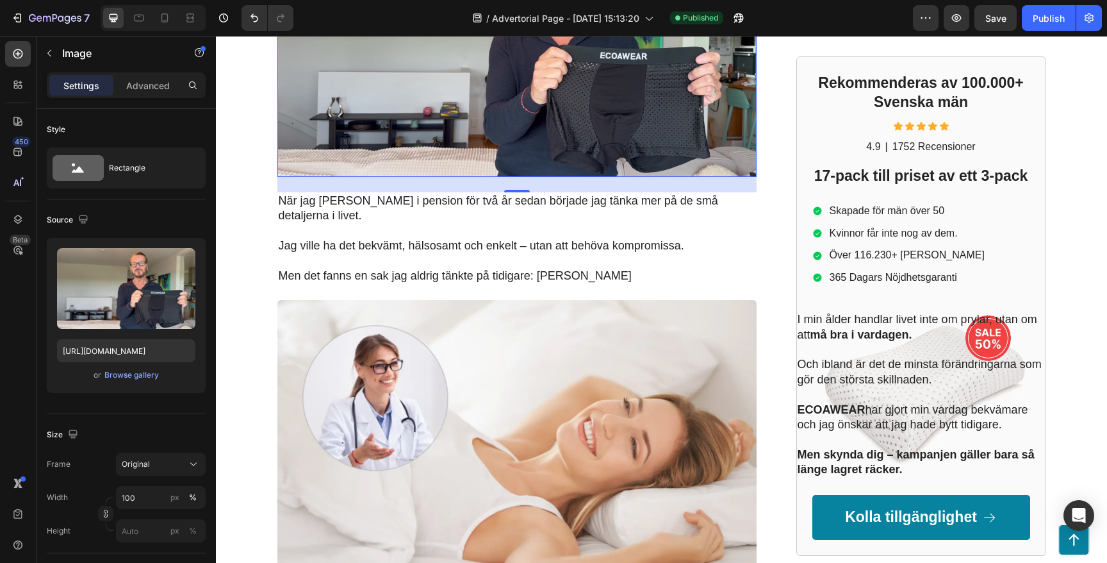
scroll to position [364, 0]
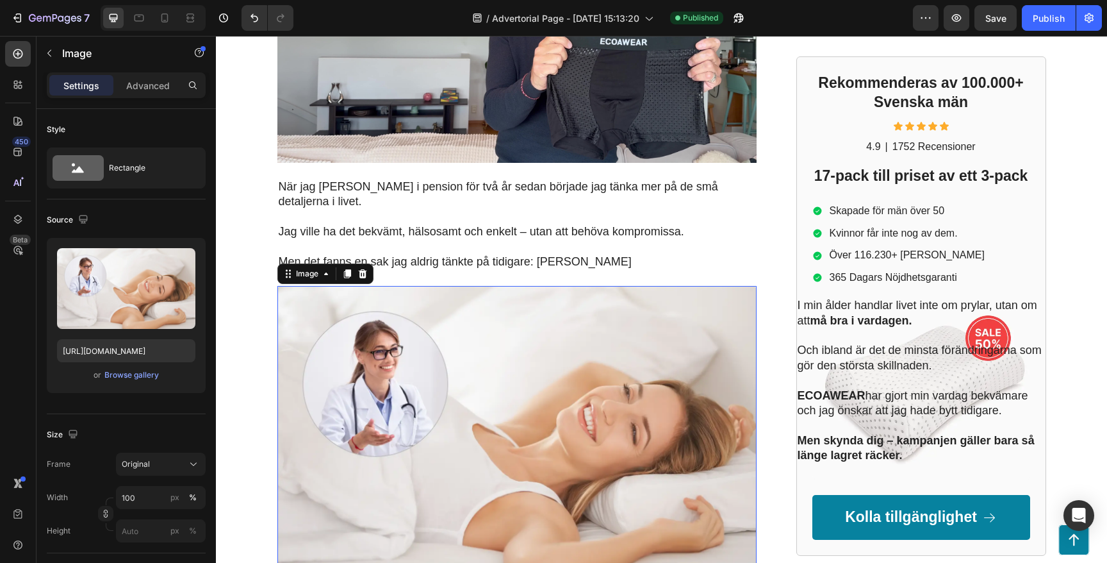
click at [443, 308] on img at bounding box center [516, 428] width 479 height 285
click at [115, 376] on div "Browse gallery" at bounding box center [131, 375] width 54 height 12
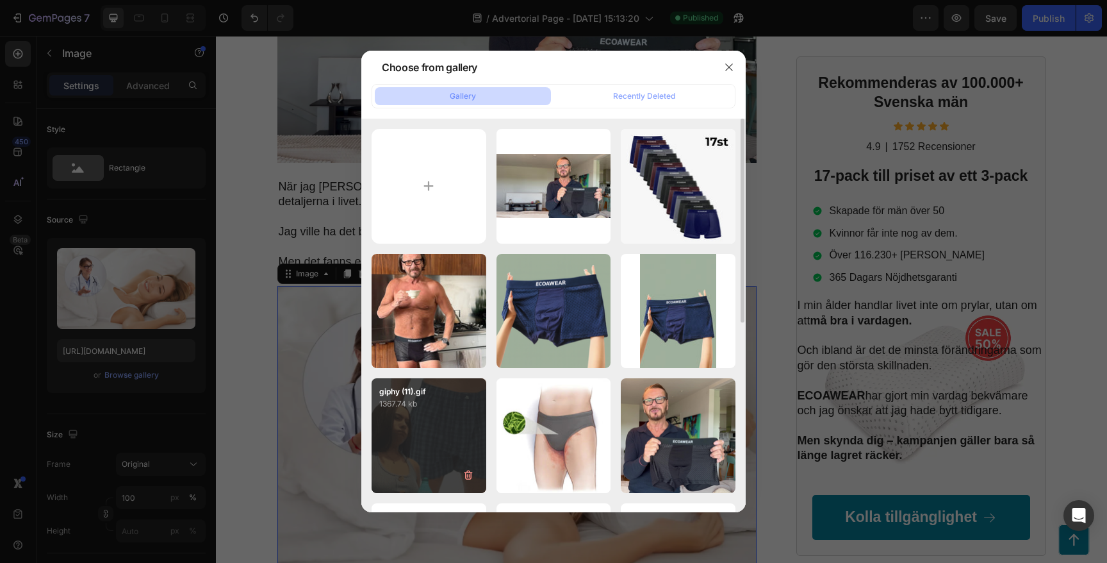
click at [429, 409] on p "1367.74 kb" at bounding box center [428, 403] width 99 height 13
type input "[URL][DOMAIN_NAME]"
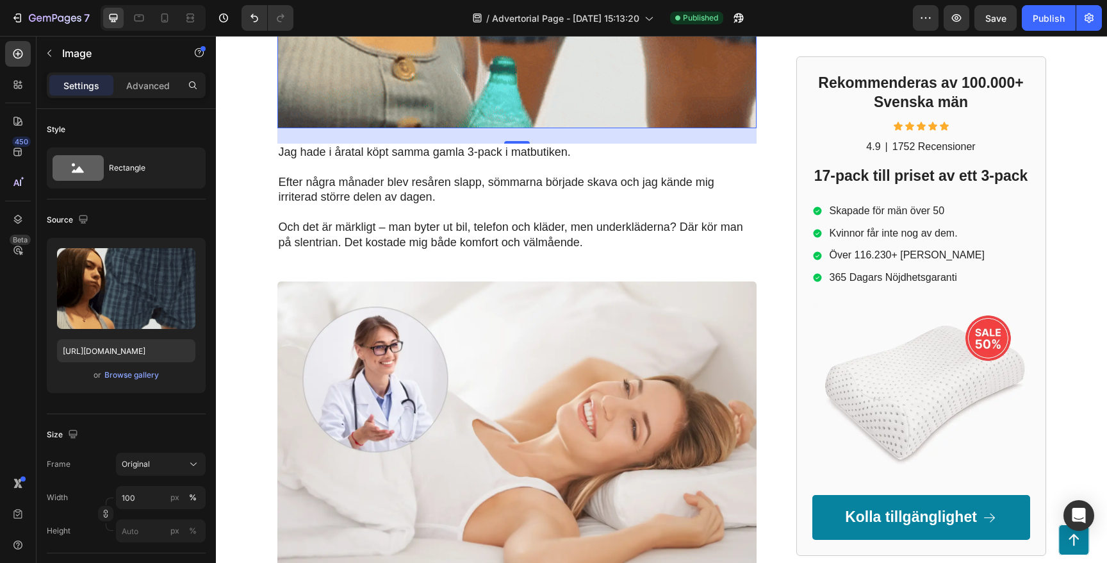
scroll to position [1070, 0]
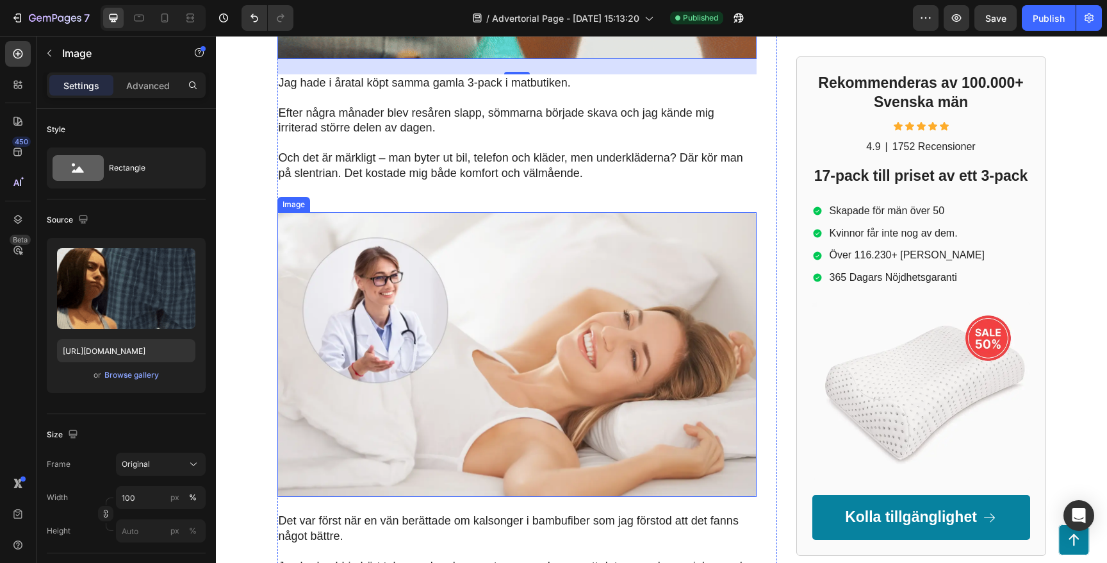
click at [433, 394] on img at bounding box center [516, 354] width 479 height 285
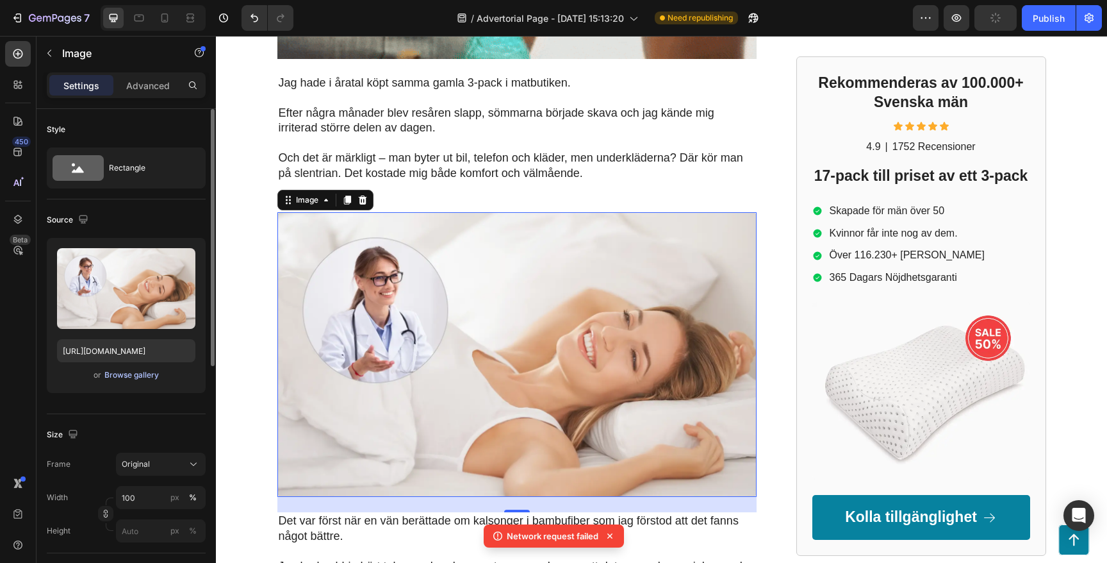
click at [133, 378] on div "Browse gallery" at bounding box center [131, 375] width 54 height 12
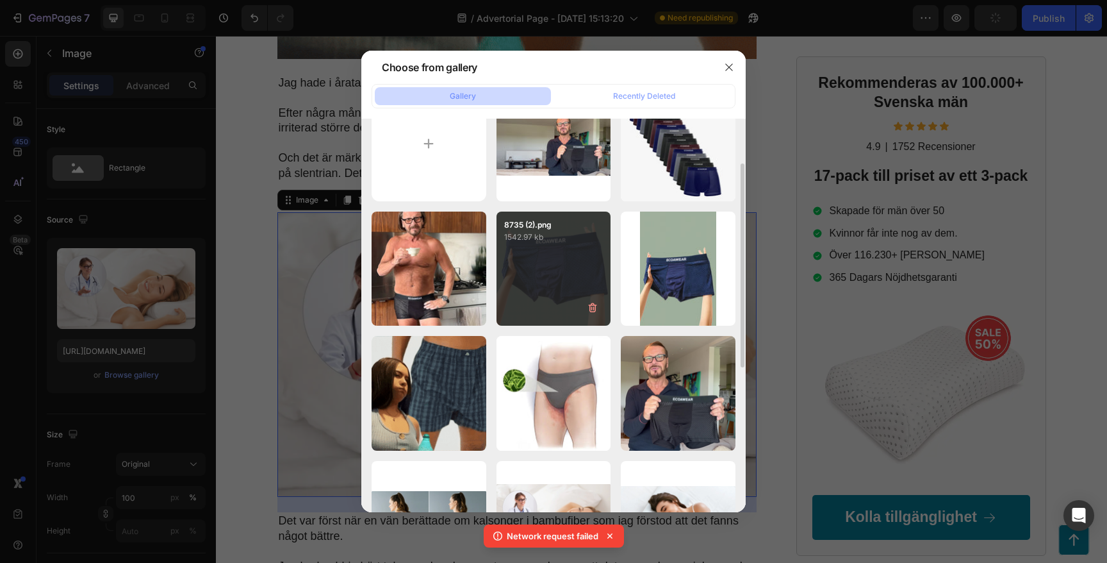
scroll to position [67, 0]
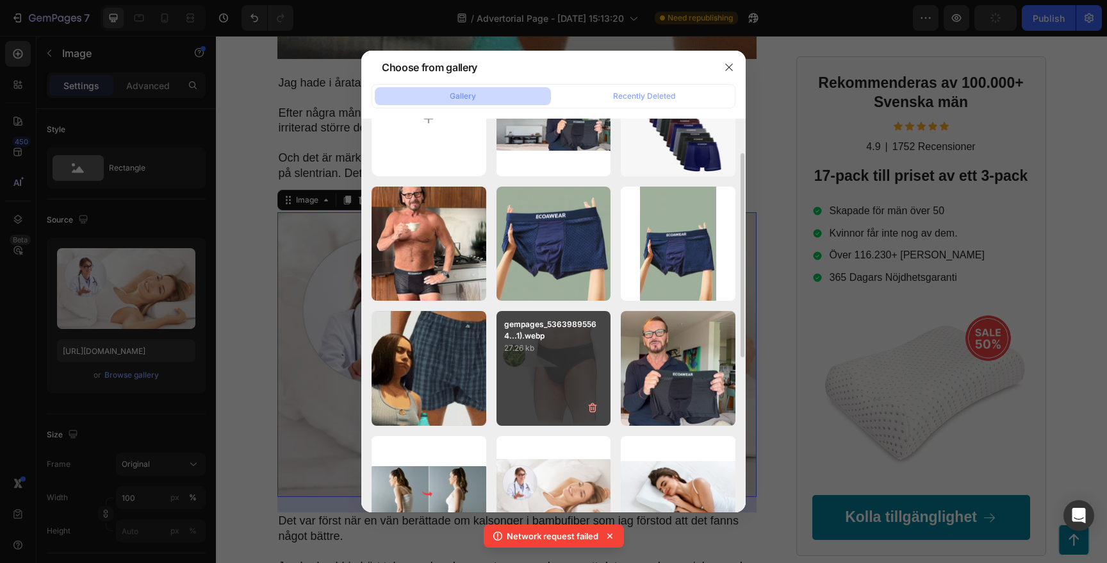
click at [531, 329] on p "gempages_53639895564...1).webp" at bounding box center [553, 329] width 99 height 23
type input "[URL][DOMAIN_NAME]"
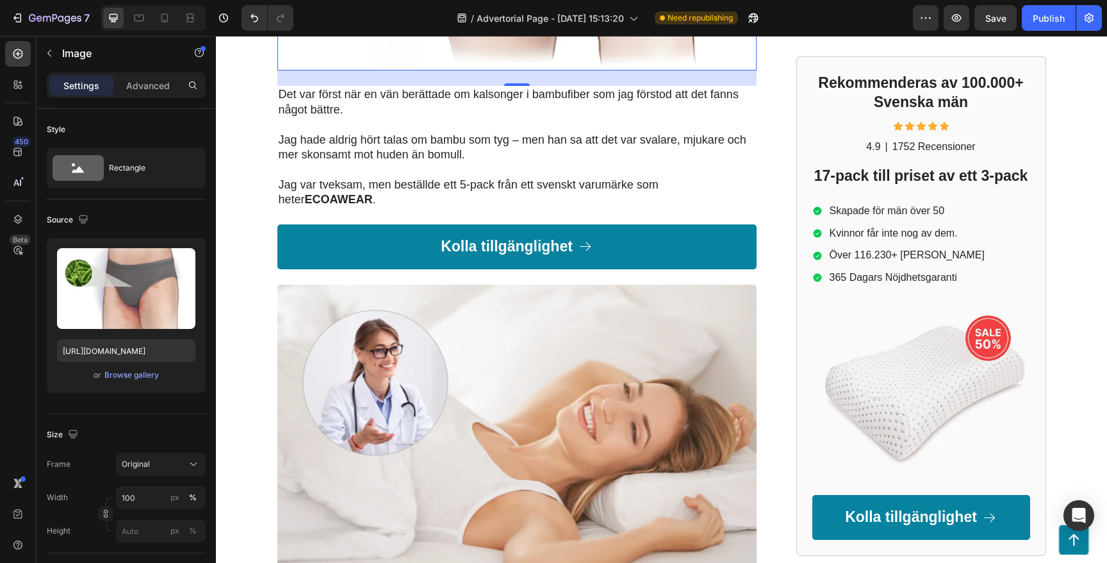
scroll to position [1718, 0]
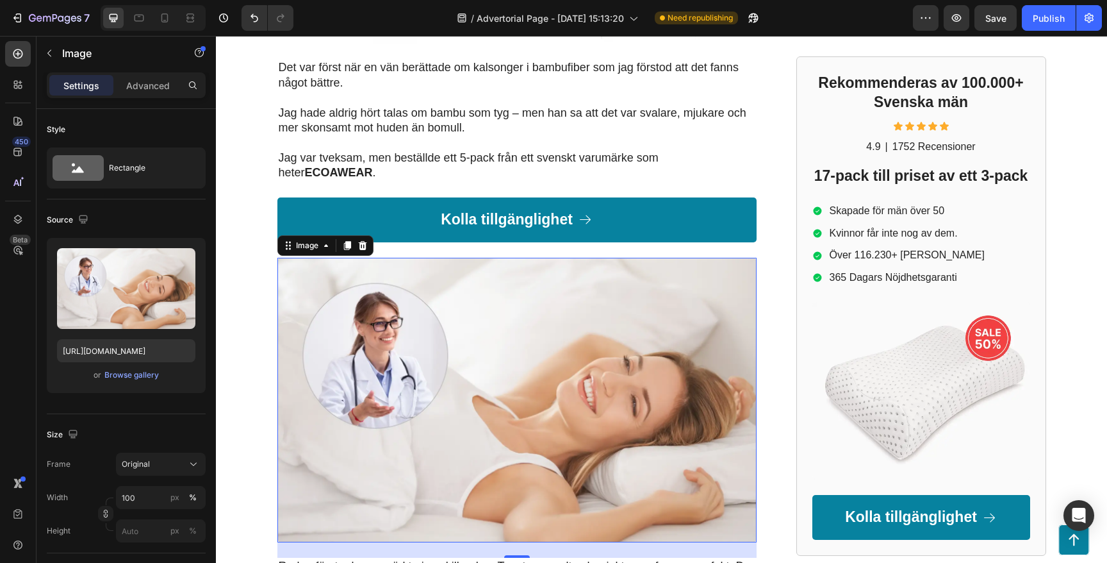
click at [515, 322] on img at bounding box center [516, 400] width 479 height 285
click at [122, 380] on div "Browse gallery" at bounding box center [131, 375] width 54 height 12
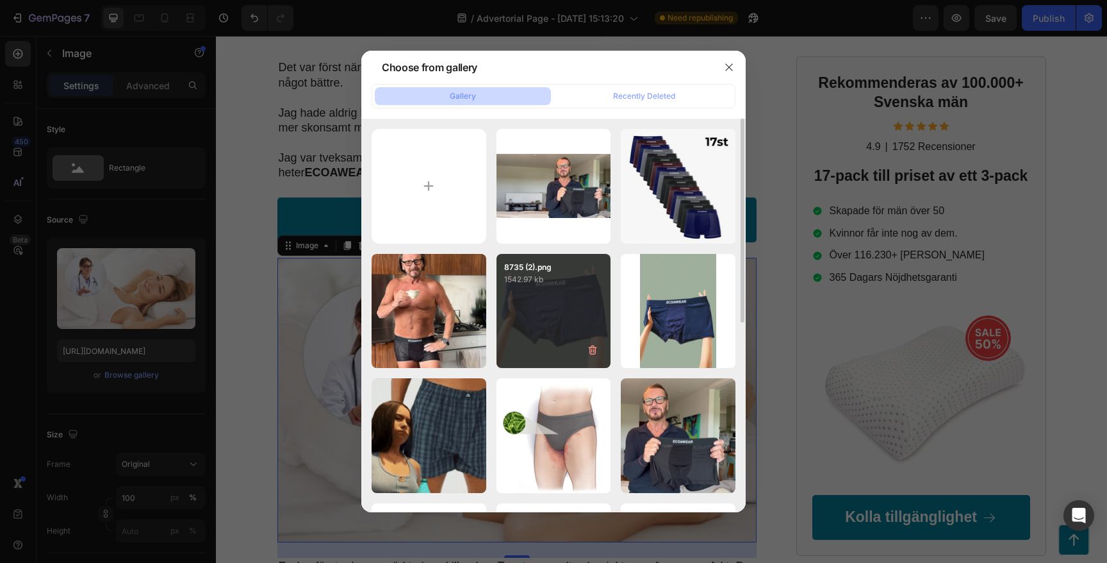
click at [533, 268] on p "8735 (2).png" at bounding box center [553, 267] width 99 height 12
type input "[URL][DOMAIN_NAME]"
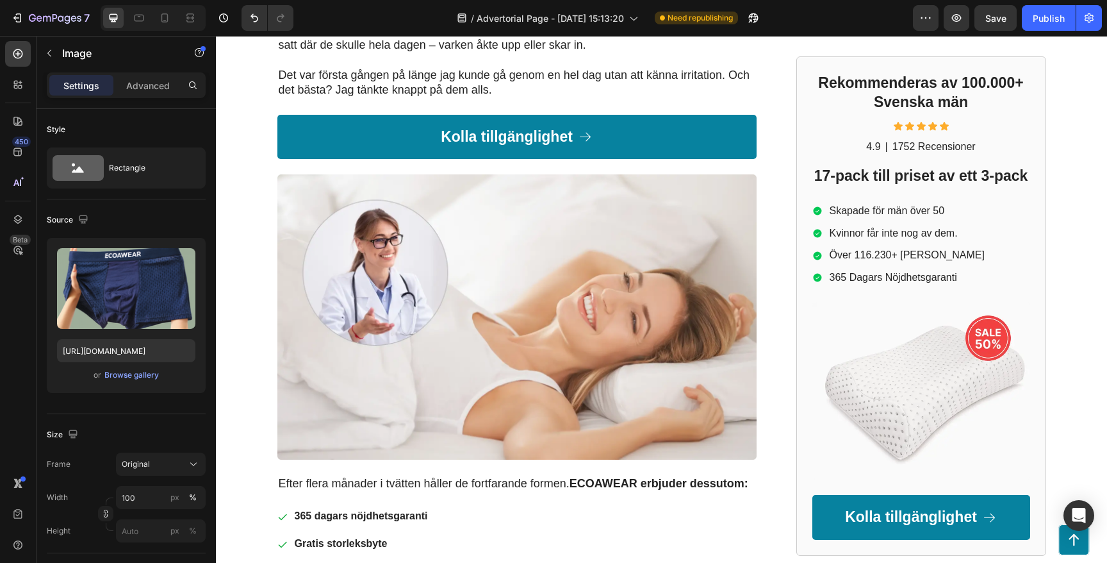
scroll to position [2483, 0]
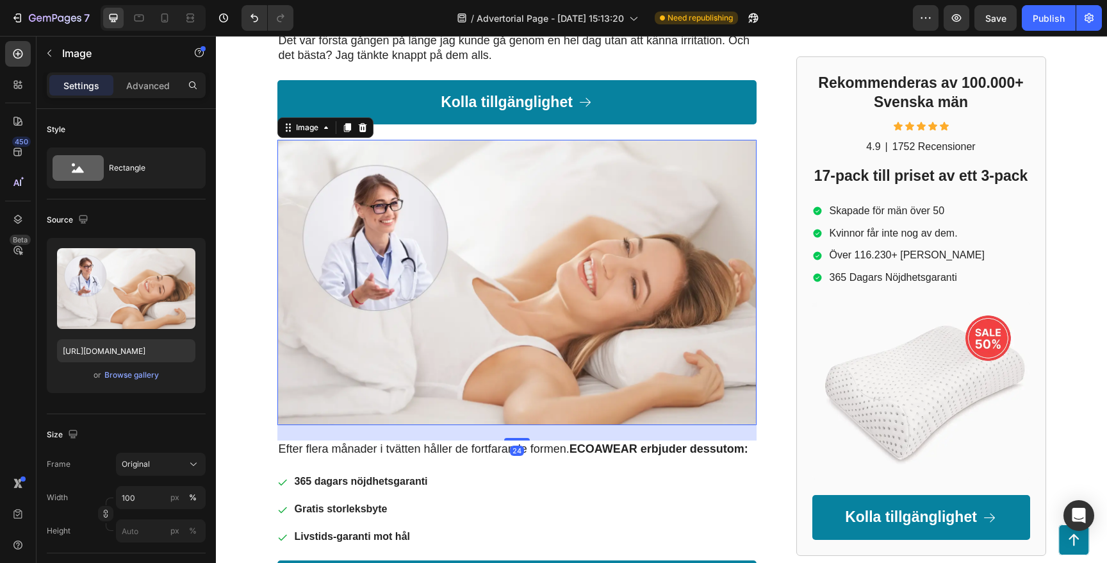
click at [533, 268] on img at bounding box center [516, 282] width 479 height 285
click at [140, 377] on div "Browse gallery" at bounding box center [131, 375] width 54 height 12
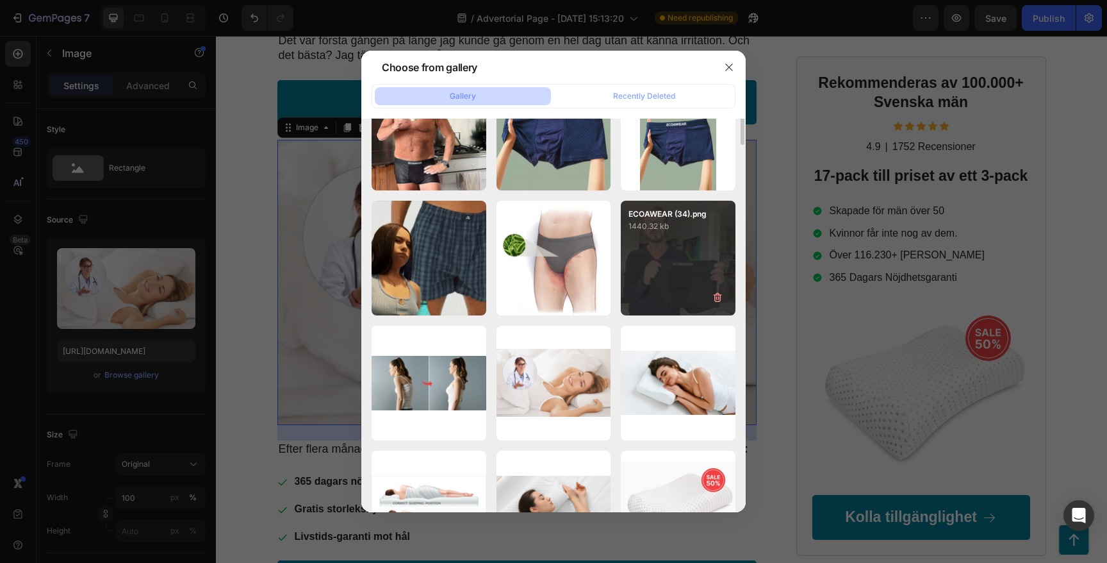
scroll to position [0, 0]
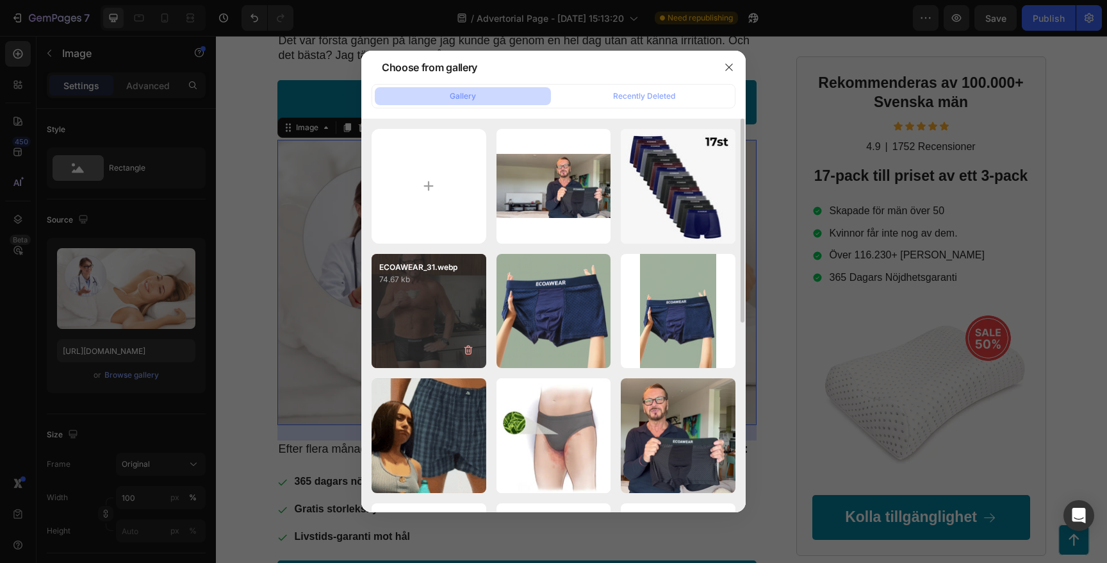
click at [452, 323] on div "ECOAWEAR_31.webp 74.67 kb" at bounding box center [429, 311] width 115 height 115
type input "[URL][DOMAIN_NAME]"
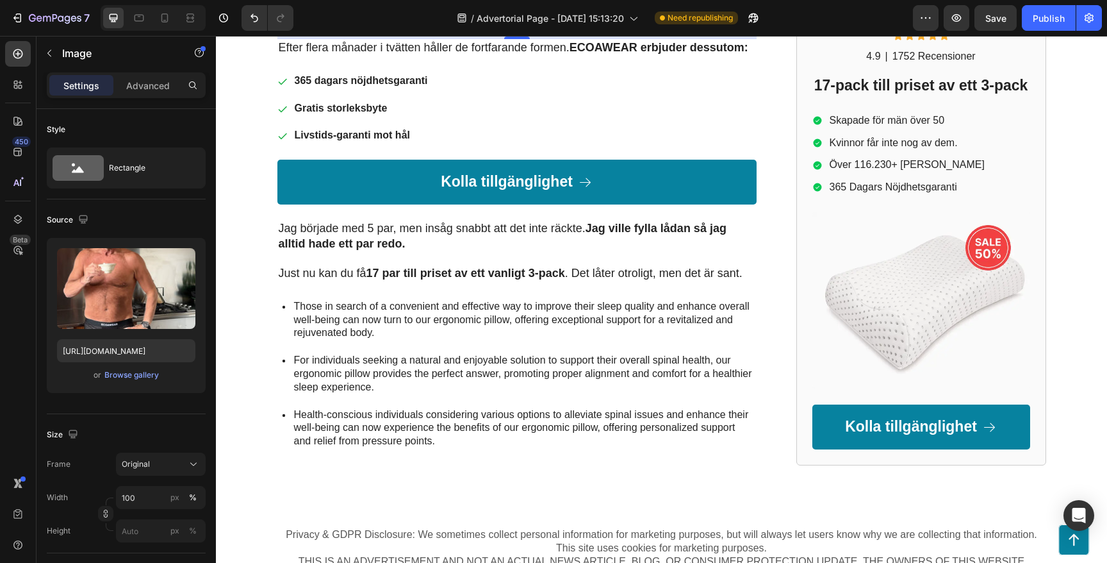
scroll to position [2971, 0]
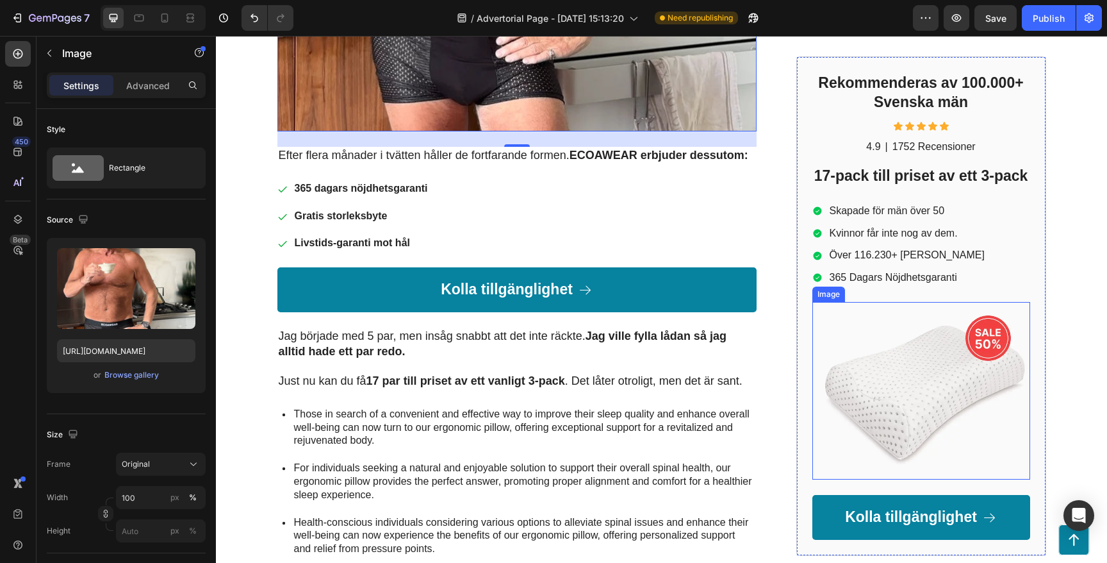
click at [916, 342] on img at bounding box center [922, 391] width 218 height 178
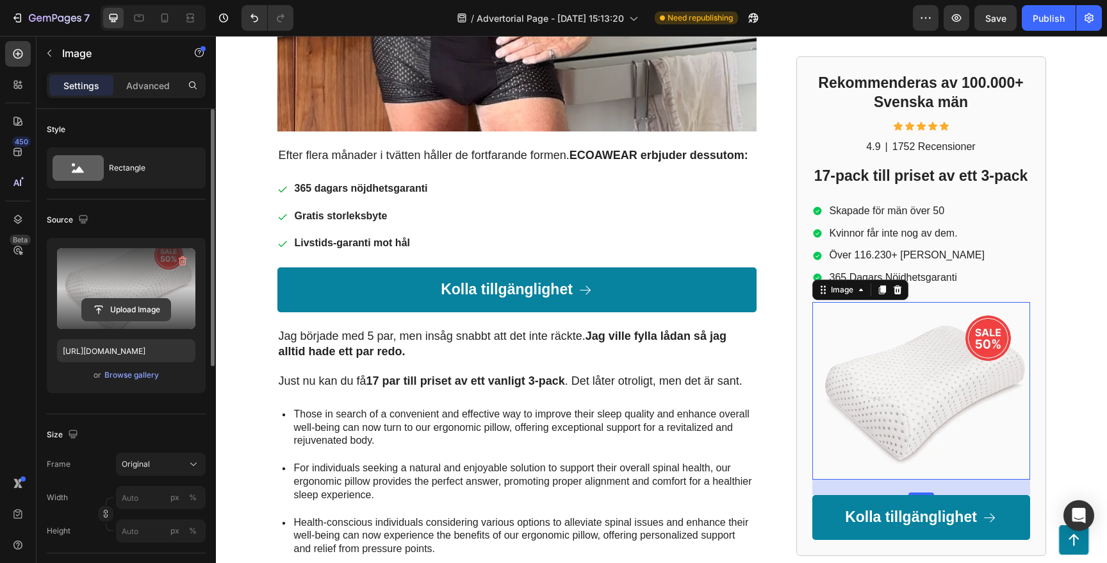
click at [144, 301] on input "file" at bounding box center [126, 310] width 88 height 22
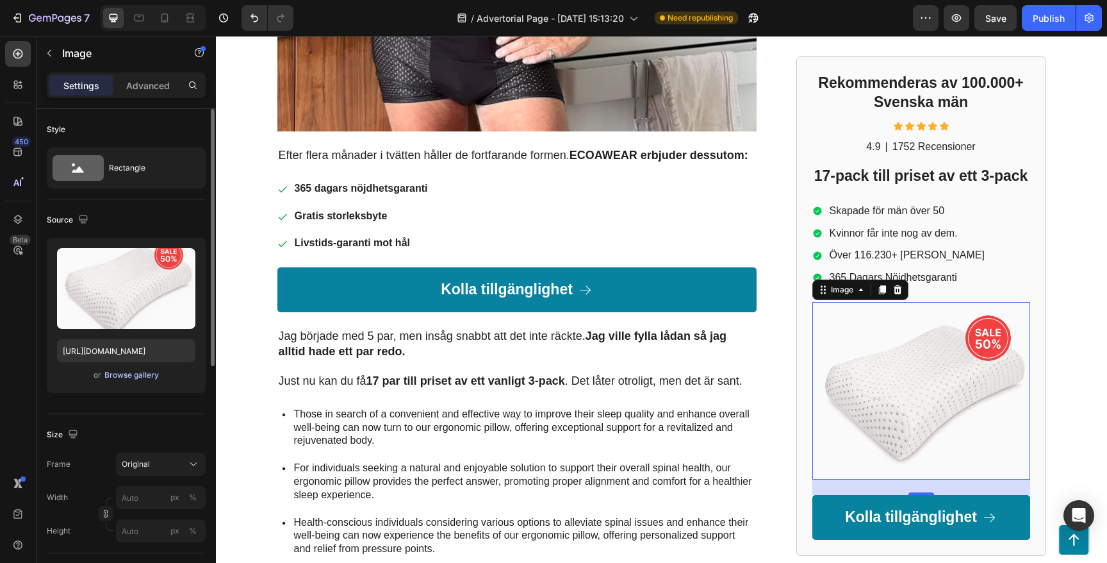
click at [136, 377] on div "Browse gallery" at bounding box center [131, 375] width 54 height 12
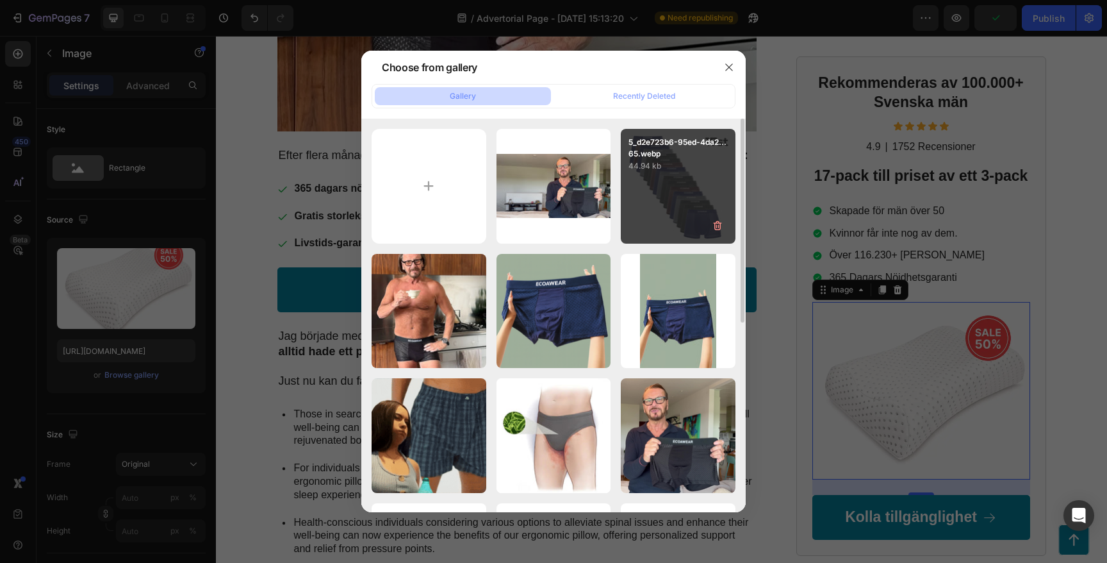
click at [626, 183] on div "5_d2e723b6-95ed-4da2...65.webp 44.94 kb" at bounding box center [678, 186] width 115 height 115
type input "[URL][DOMAIN_NAME]"
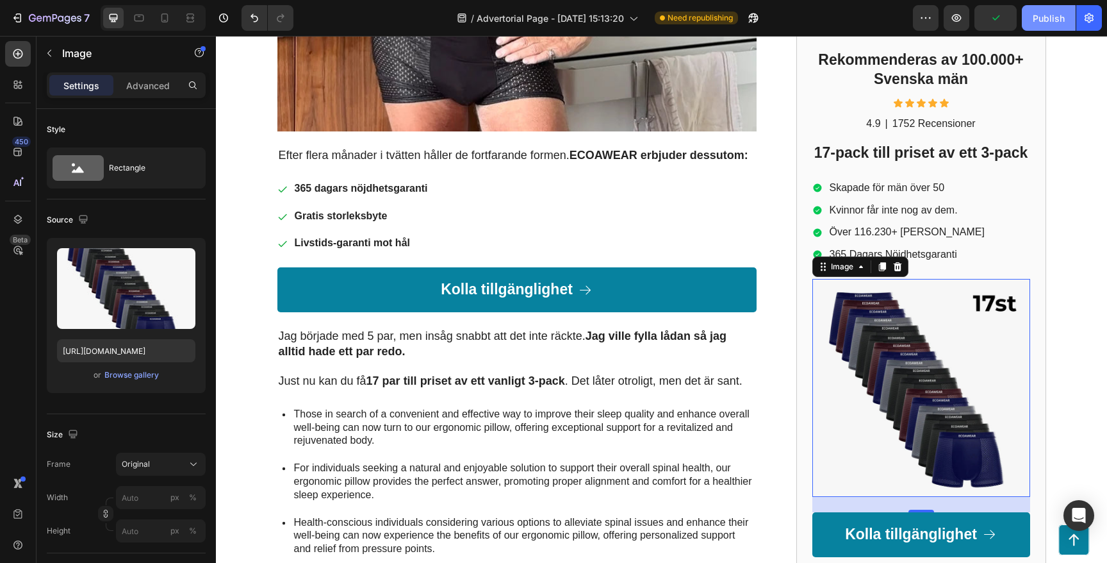
click at [1055, 20] on div "Publish" at bounding box center [1049, 18] width 32 height 13
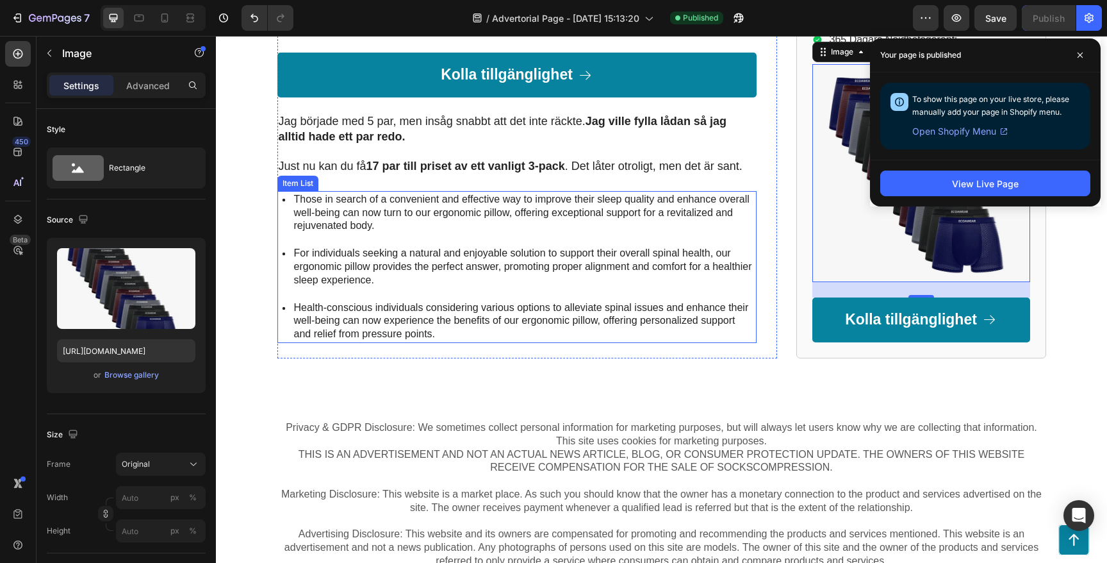
scroll to position [3184, 0]
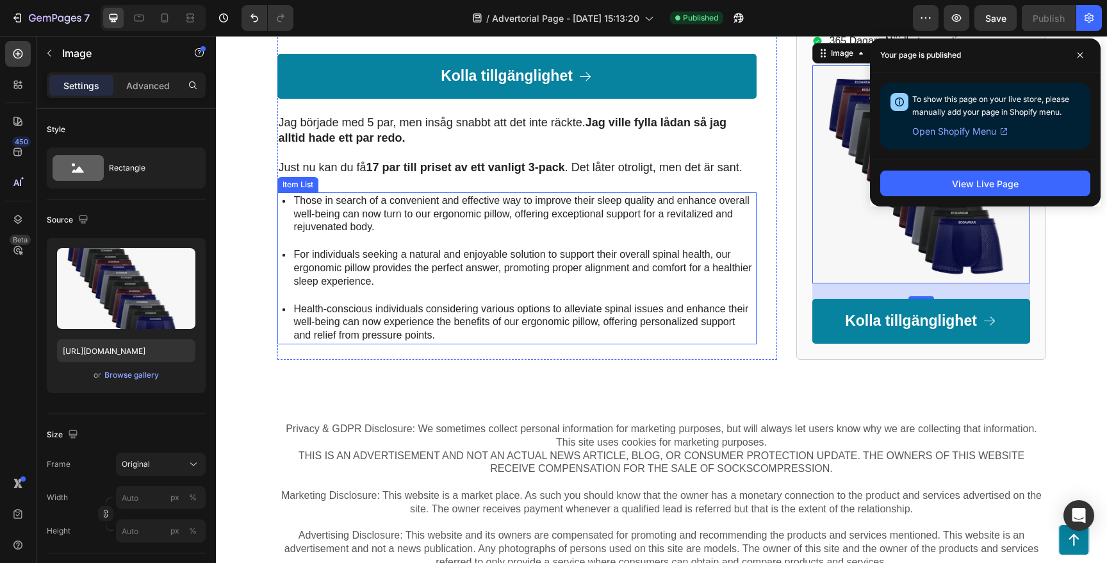
click at [279, 192] on div "Those in search of a convenient and effective way to improve their sleep qualit…" at bounding box center [516, 214] width 479 height 44
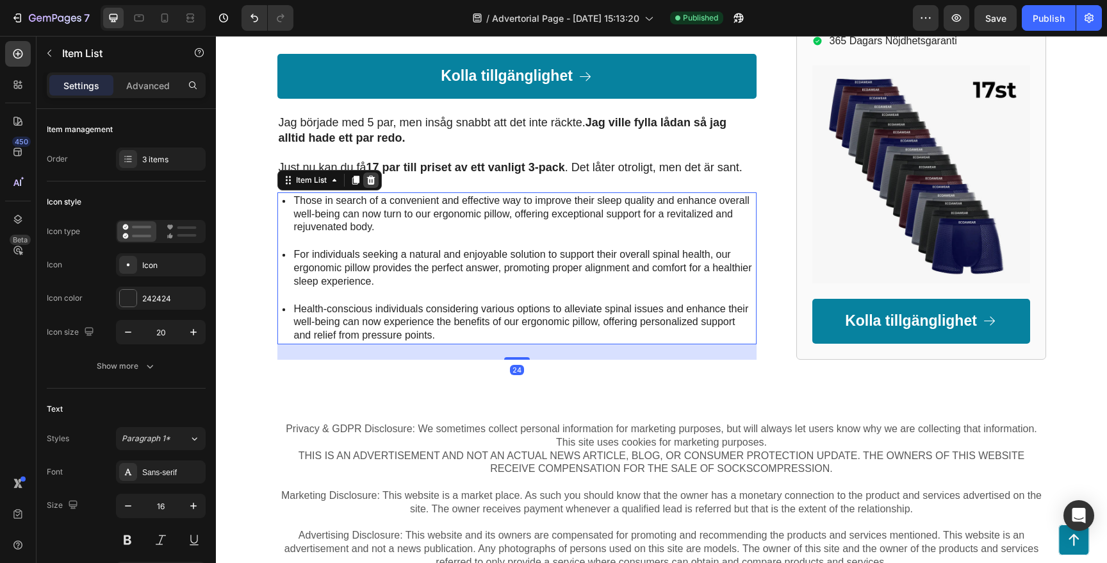
click at [367, 175] on icon at bounding box center [371, 180] width 10 height 10
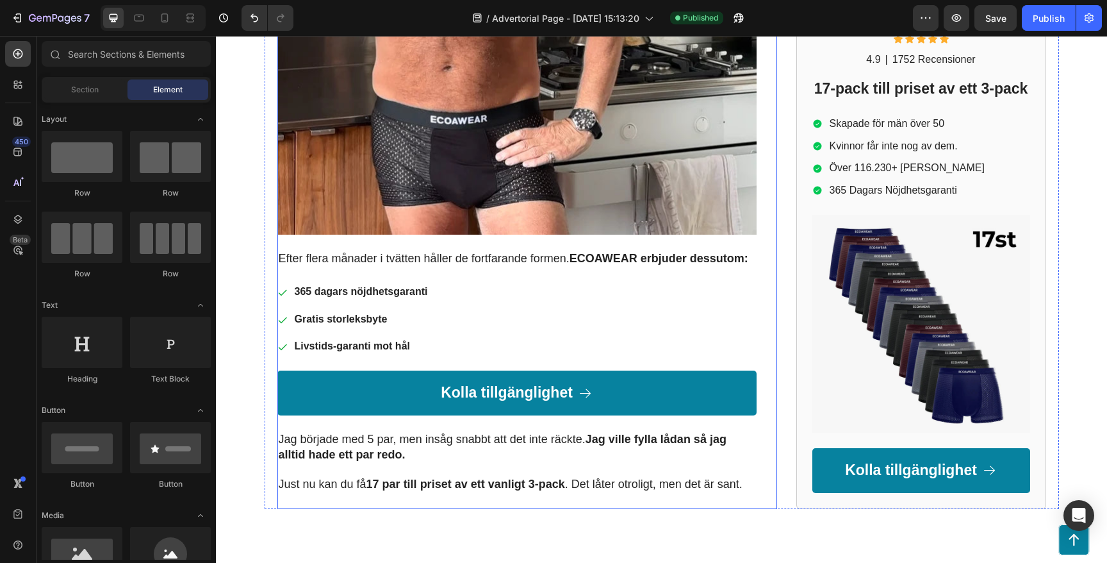
scroll to position [2833, 0]
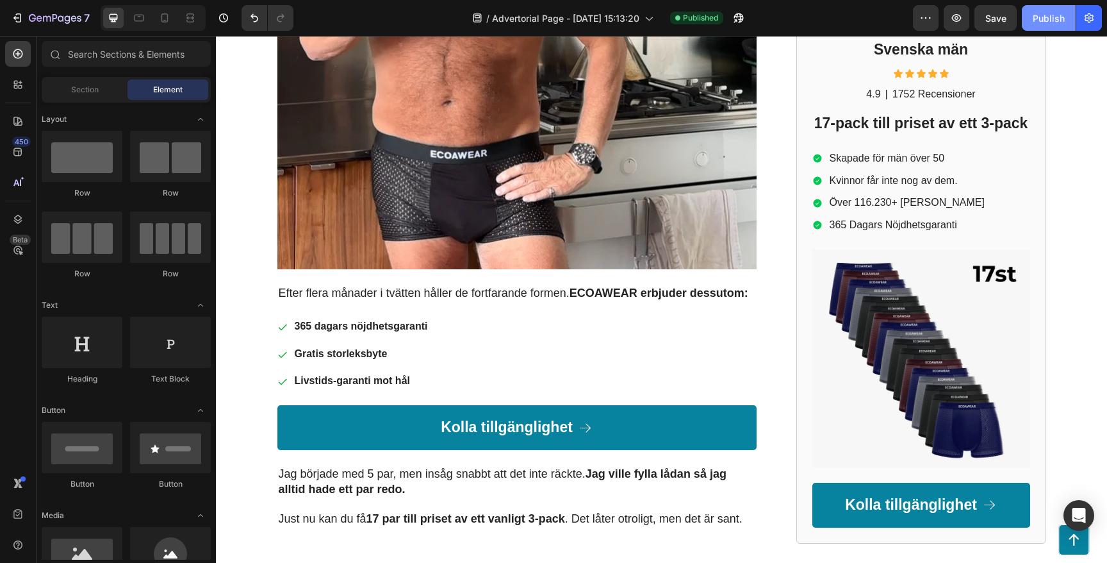
click at [1048, 23] on div "Publish" at bounding box center [1049, 18] width 32 height 13
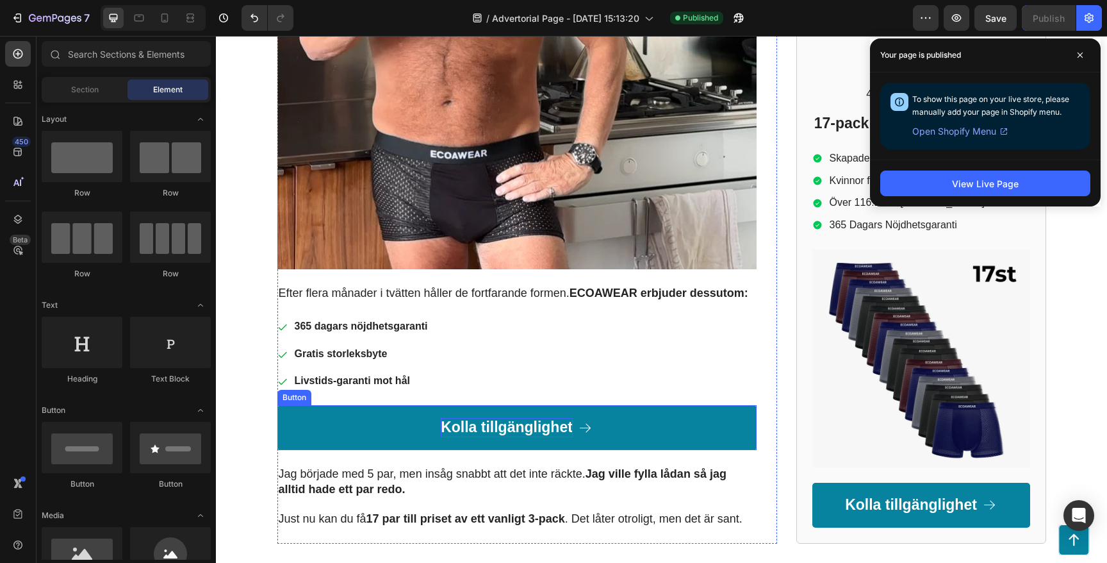
scroll to position [3166, 0]
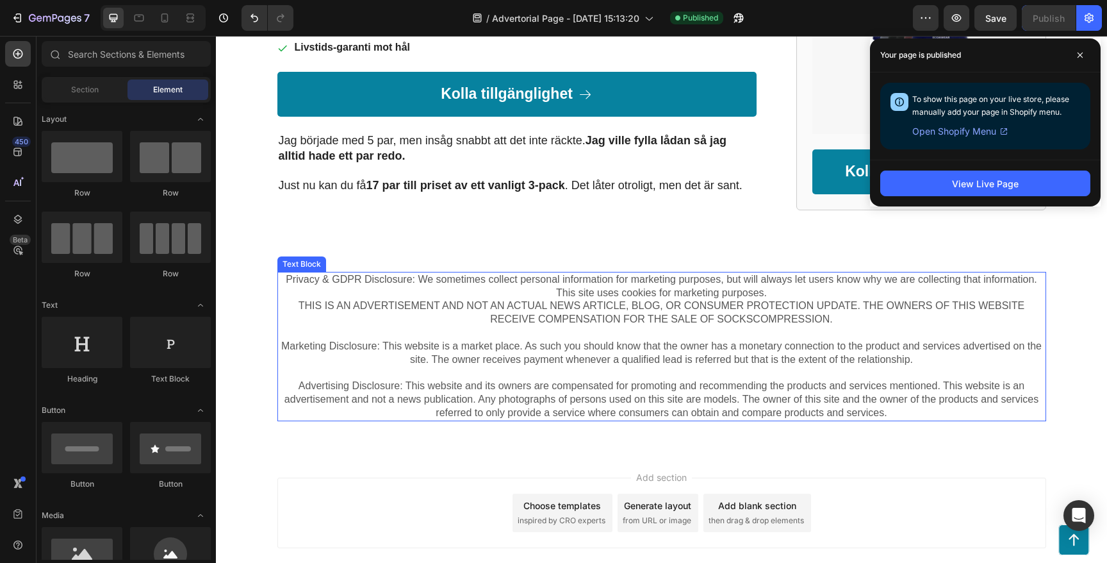
click at [555, 276] on p "Privacy & GDPR Disclosure: We sometimes collect personal information for market…" at bounding box center [662, 320] width 766 height 94
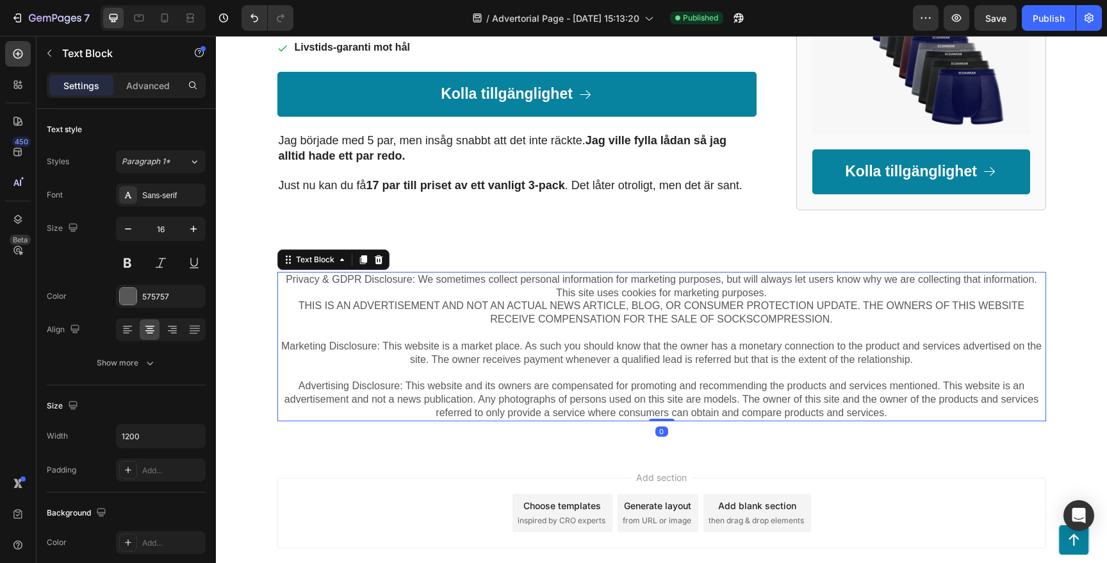
click at [757, 281] on p "Privacy & GDPR Disclosure: We sometimes collect personal information for market…" at bounding box center [662, 320] width 766 height 94
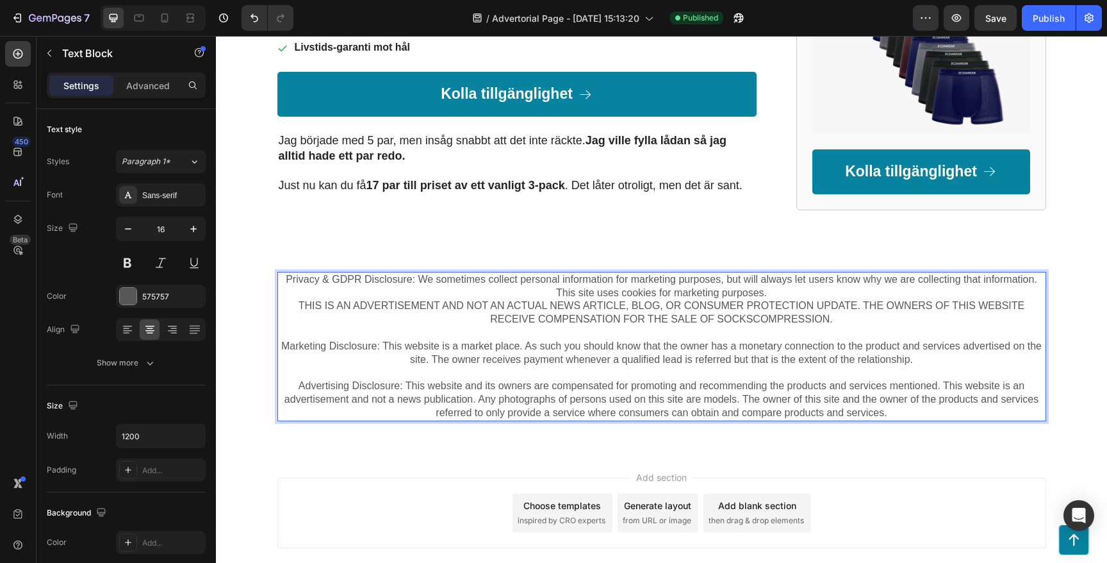
click at [765, 279] on p "Privacy & GDPR Disclosure: We sometimes collect personal information for market…" at bounding box center [662, 320] width 766 height 94
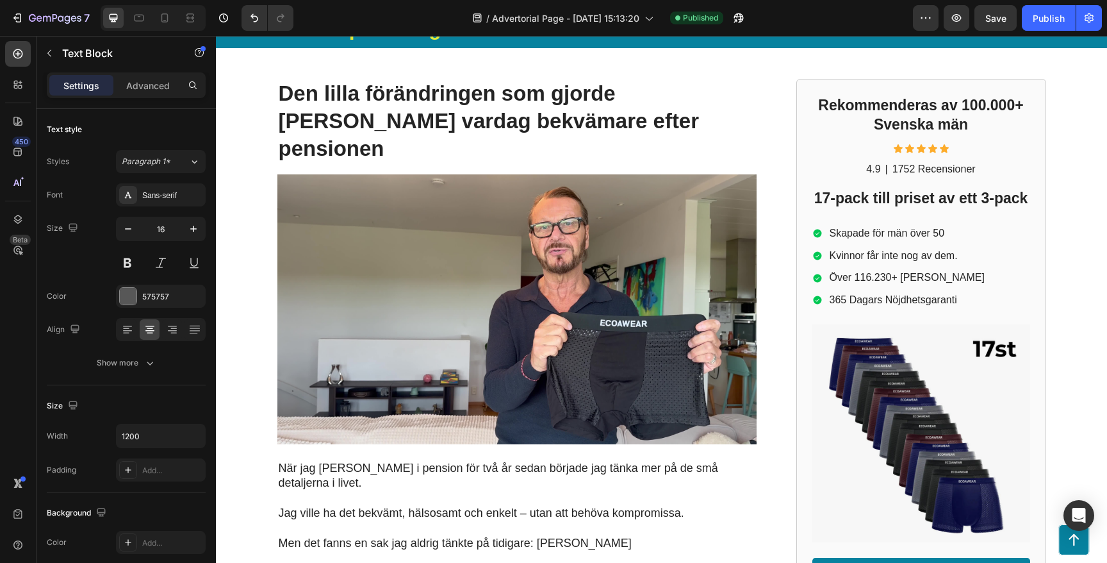
scroll to position [0, 0]
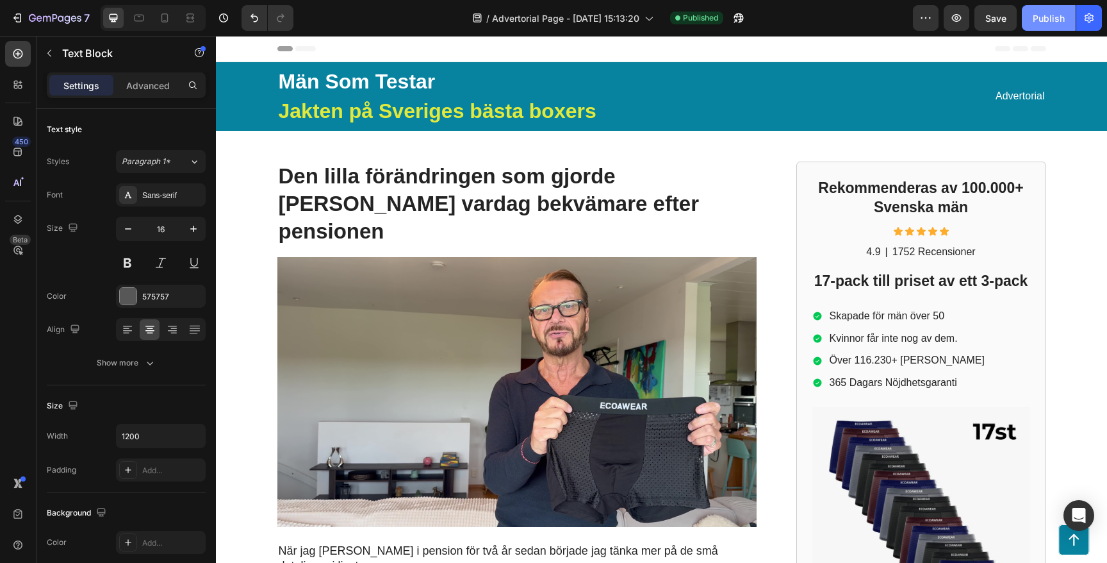
click at [1045, 13] on div "Publish" at bounding box center [1049, 18] width 32 height 13
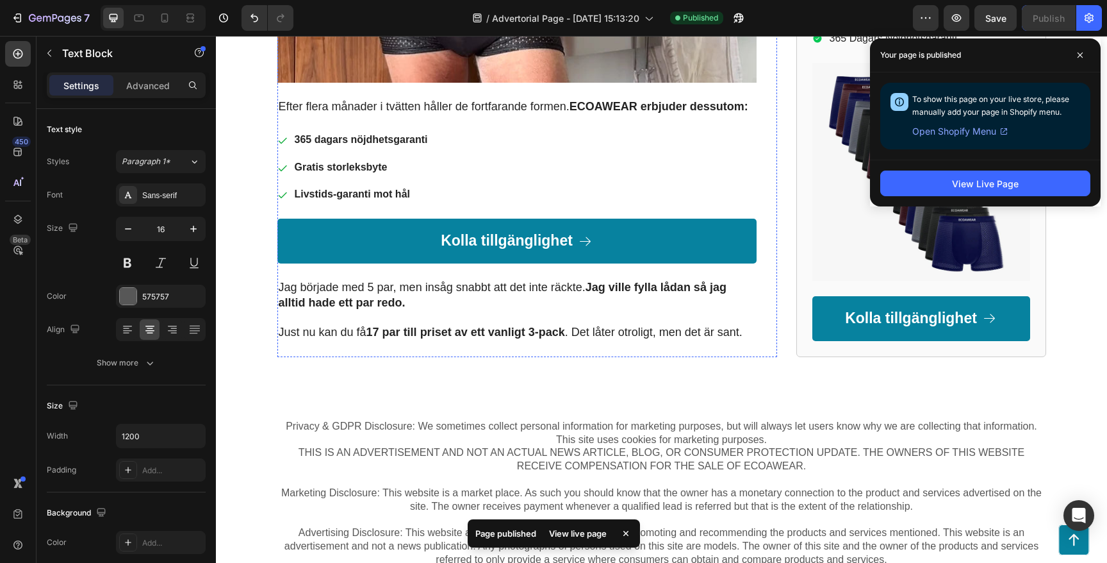
scroll to position [3166, 0]
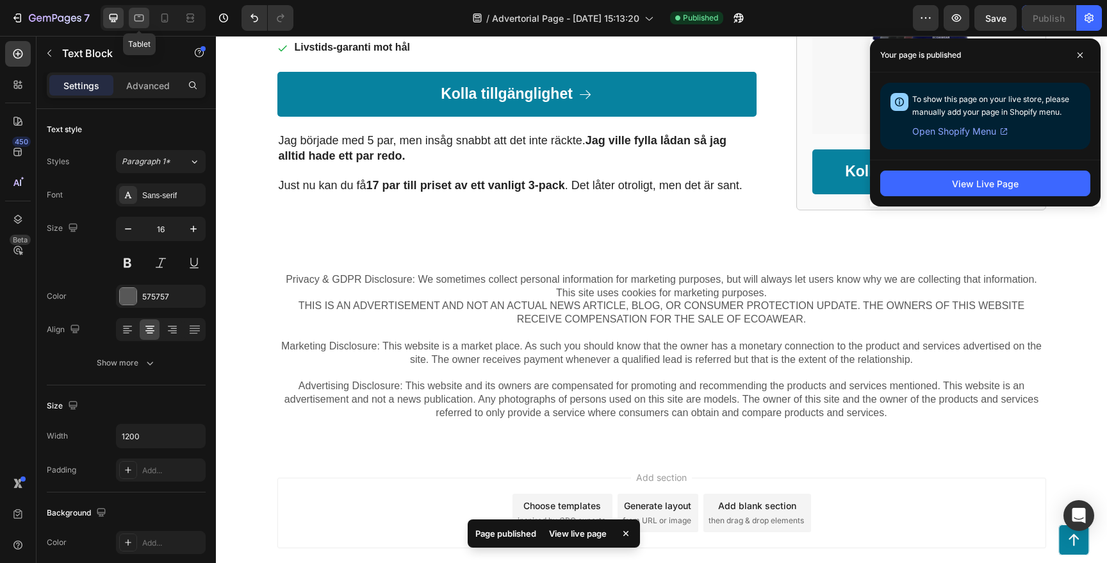
click at [140, 16] on icon at bounding box center [140, 18] width 10 height 7
type input "100%"
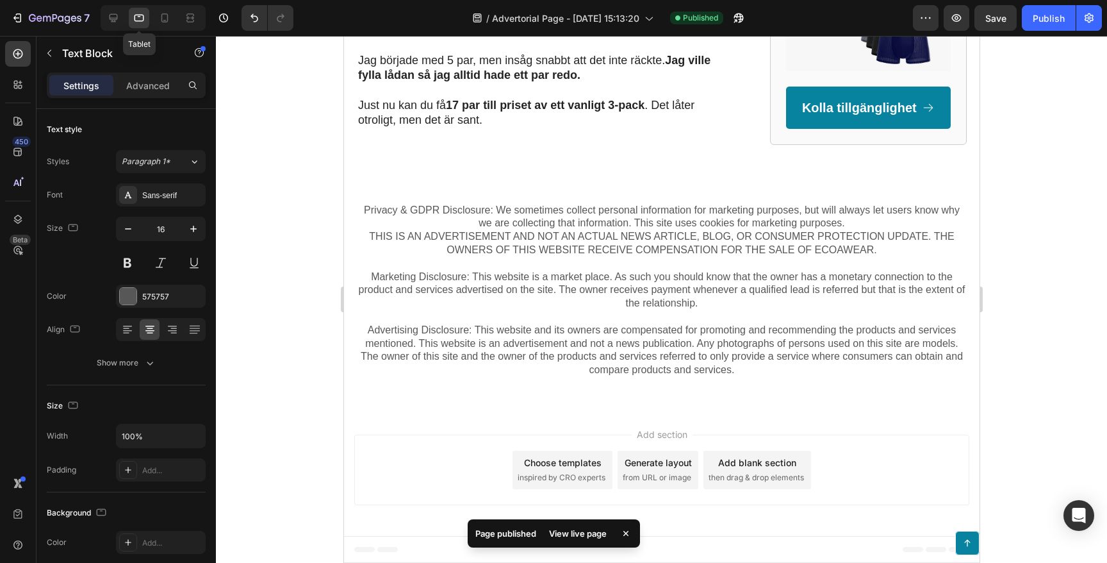
scroll to position [2764, 0]
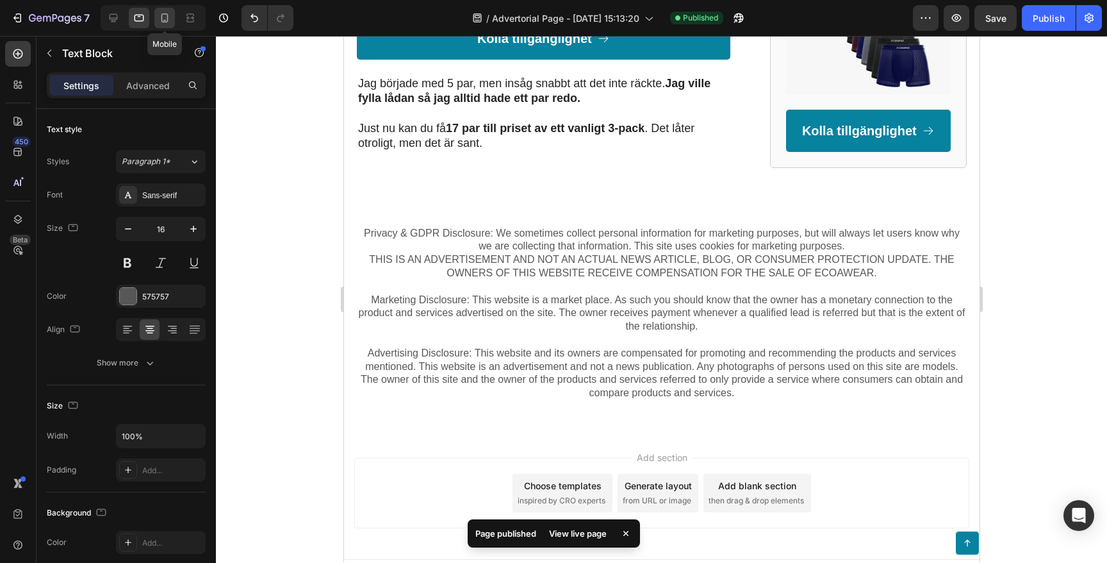
click at [170, 20] on icon at bounding box center [164, 18] width 13 height 13
type input "14"
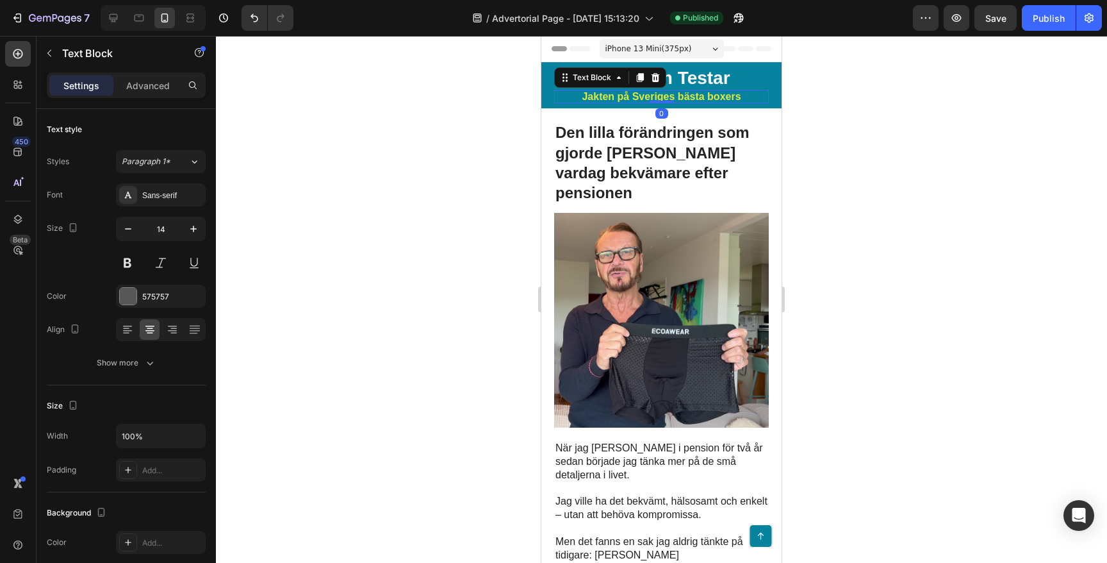
click at [612, 94] on p "Jakten på Sveriges bästa boxers" at bounding box center [662, 97] width 212 height 12
click at [638, 79] on icon at bounding box center [640, 77] width 10 height 10
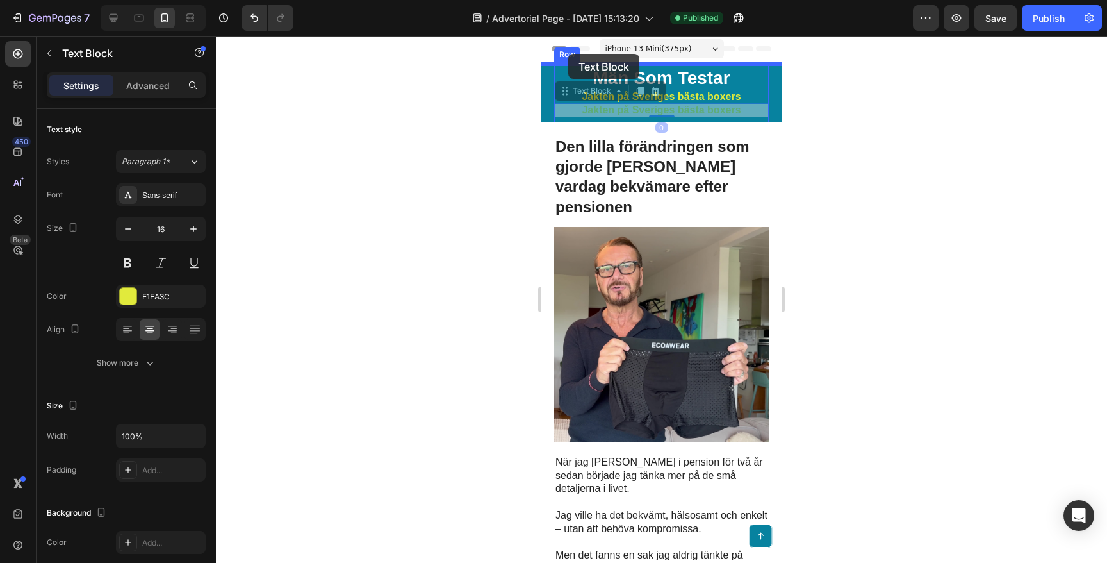
drag, startPoint x: 565, startPoint y: 95, endPoint x: 568, endPoint y: 54, distance: 41.1
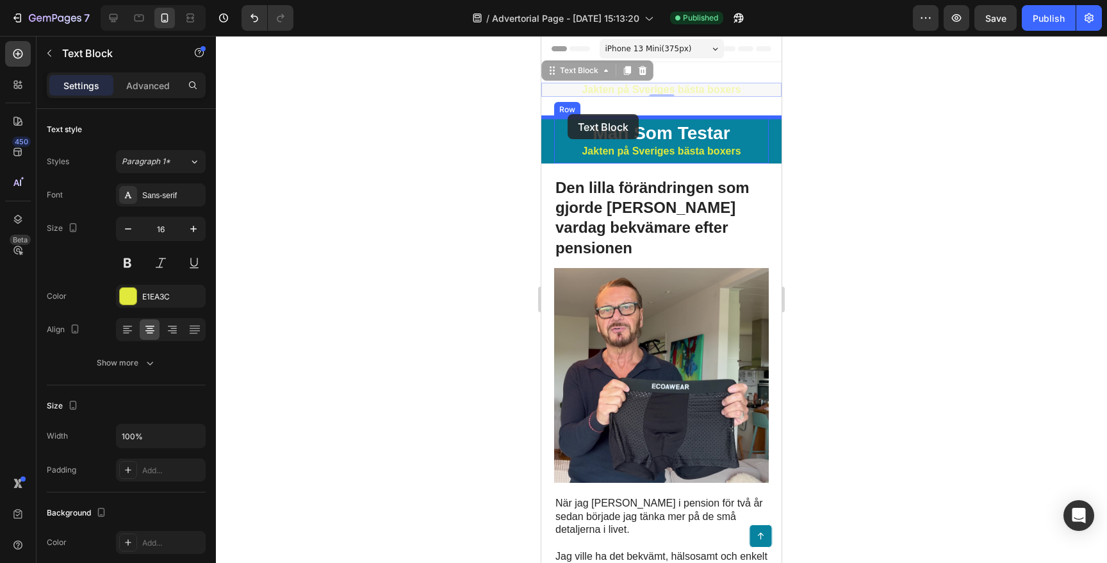
drag, startPoint x: 551, startPoint y: 71, endPoint x: 568, endPoint y: 115, distance: 46.7
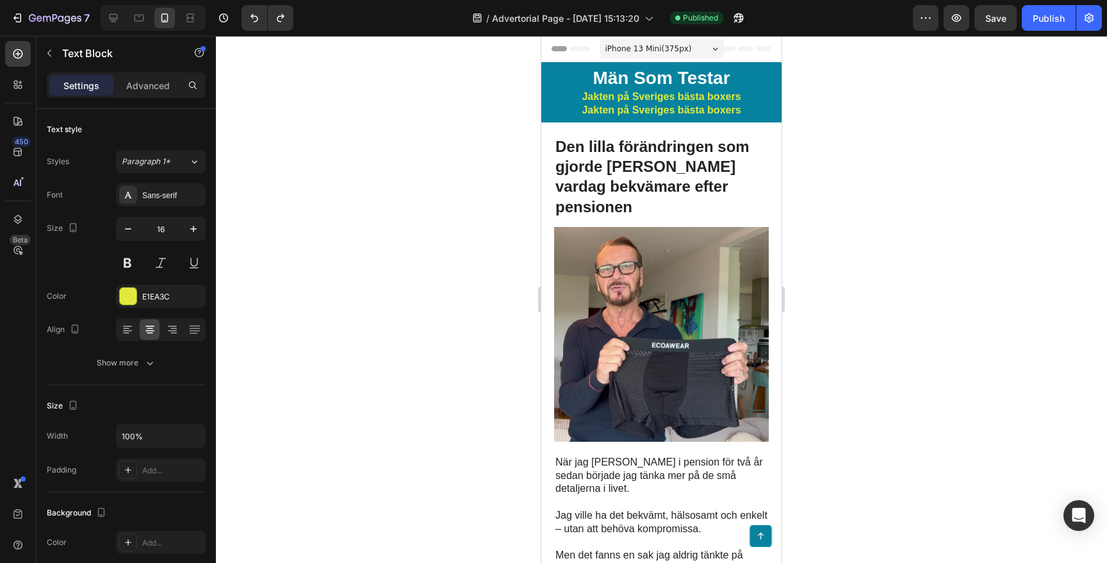
click at [646, 113] on p "Jakten på Sveriges bästa boxers" at bounding box center [662, 110] width 212 height 12
click at [615, 107] on p "Jakten på Sveriges bästa boxers" at bounding box center [662, 110] width 212 height 12
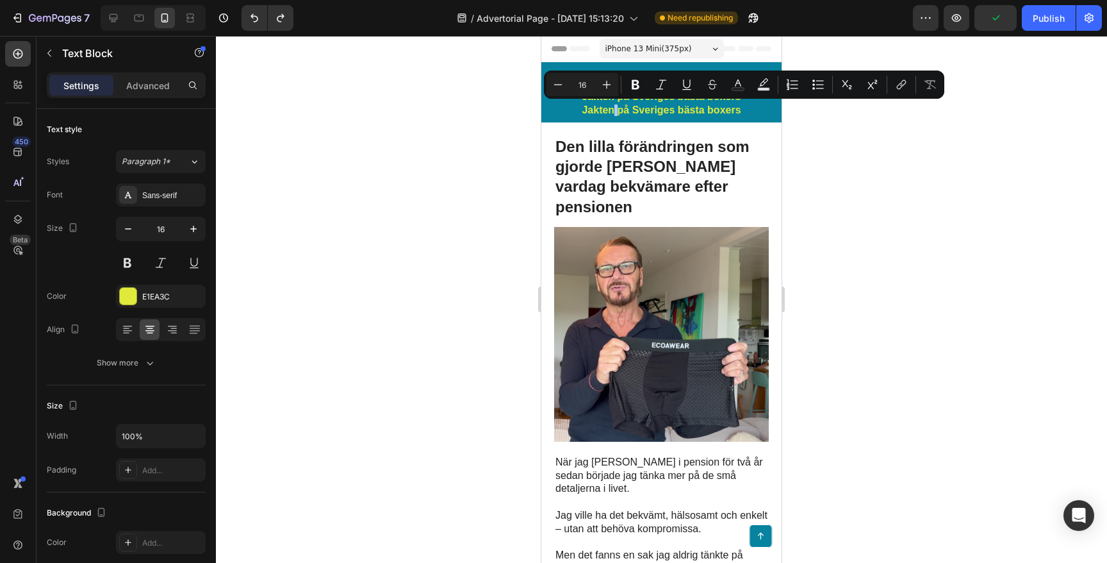
click at [484, 128] on div at bounding box center [661, 299] width 891 height 527
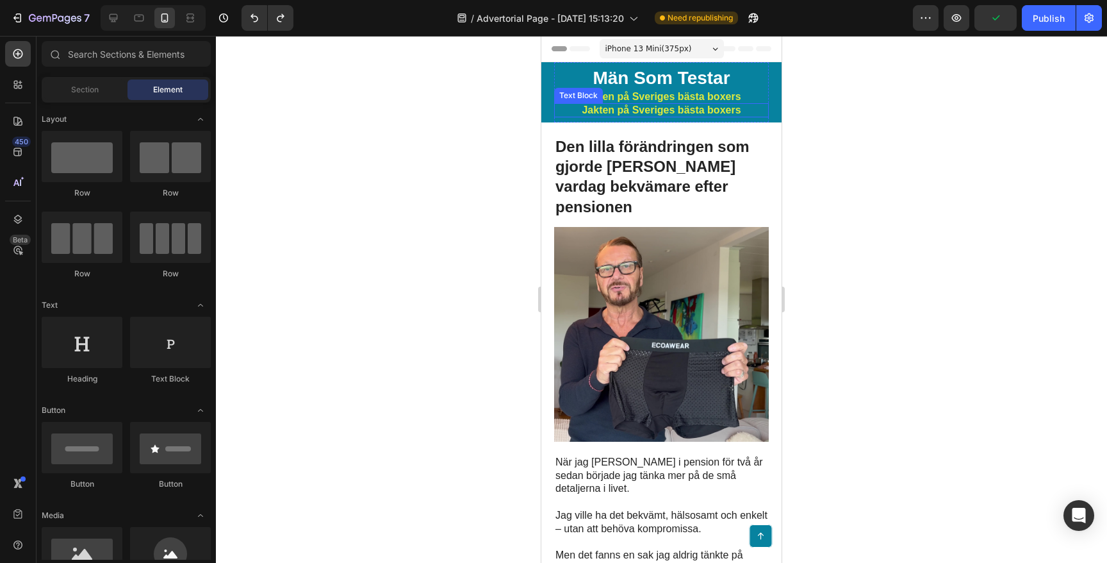
click at [621, 110] on p "Jakten på Sveriges bästa boxers" at bounding box center [662, 110] width 212 height 12
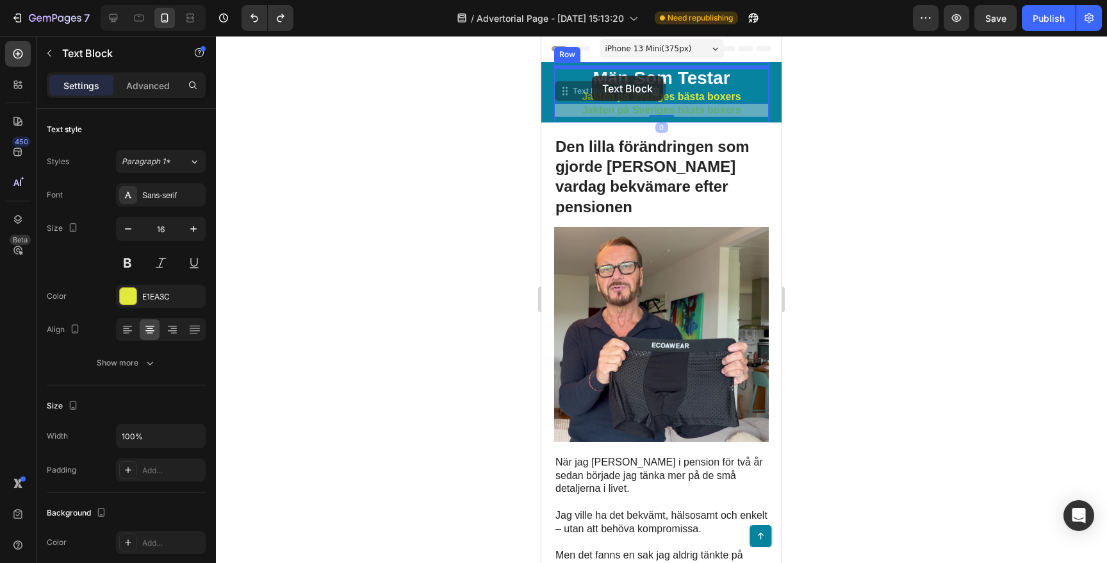
drag, startPoint x: 567, startPoint y: 93, endPoint x: 592, endPoint y: 76, distance: 30.4
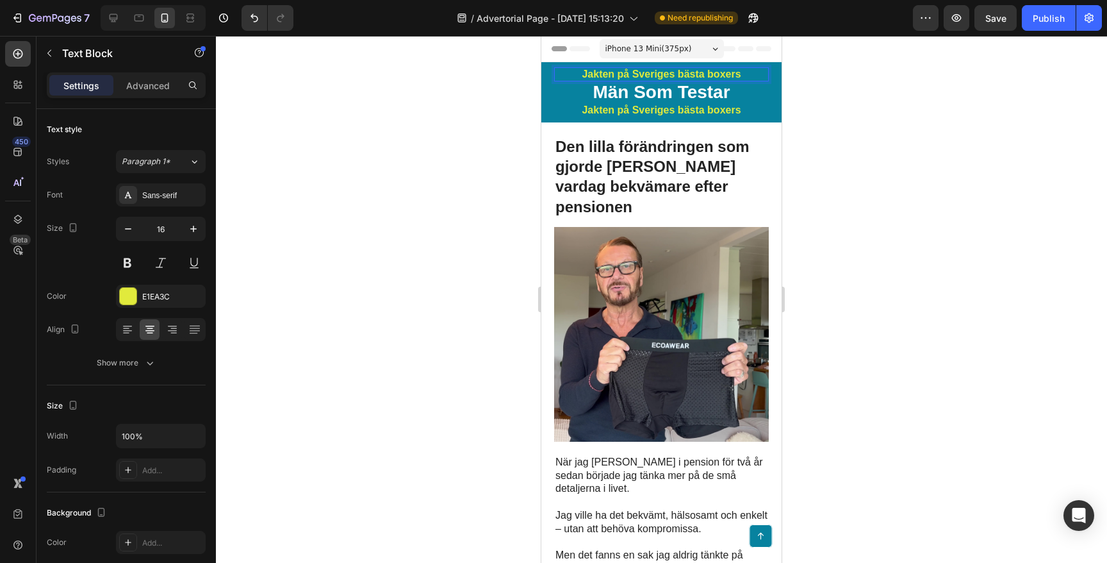
click at [625, 70] on p "Jakten på Sveriges bästa boxers" at bounding box center [662, 75] width 212 height 12
click at [663, 73] on p "Adver" at bounding box center [662, 75] width 212 height 12
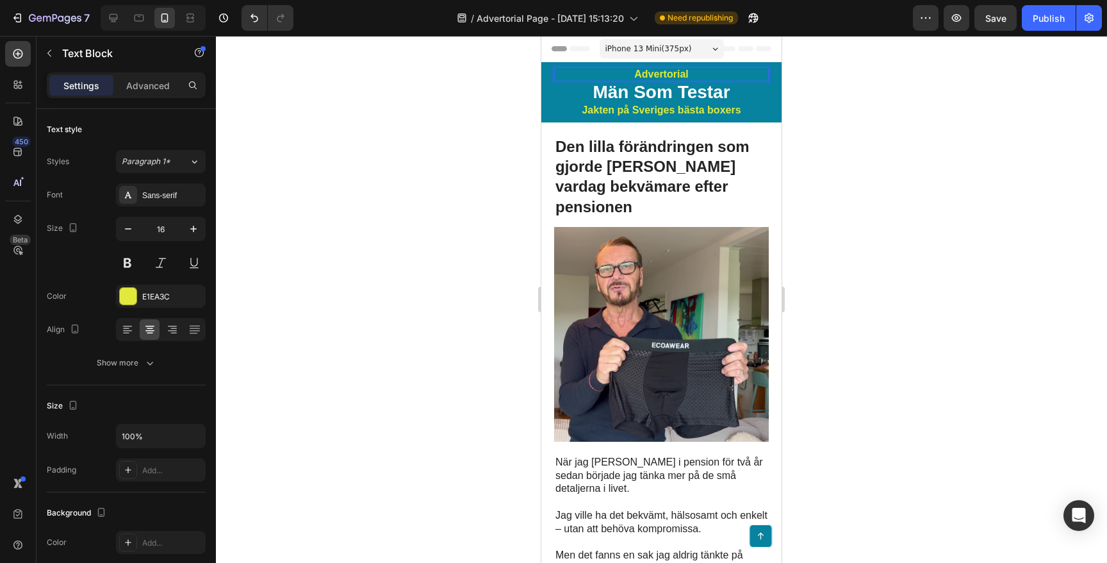
click at [679, 70] on p "Advertorial" at bounding box center [662, 75] width 212 height 12
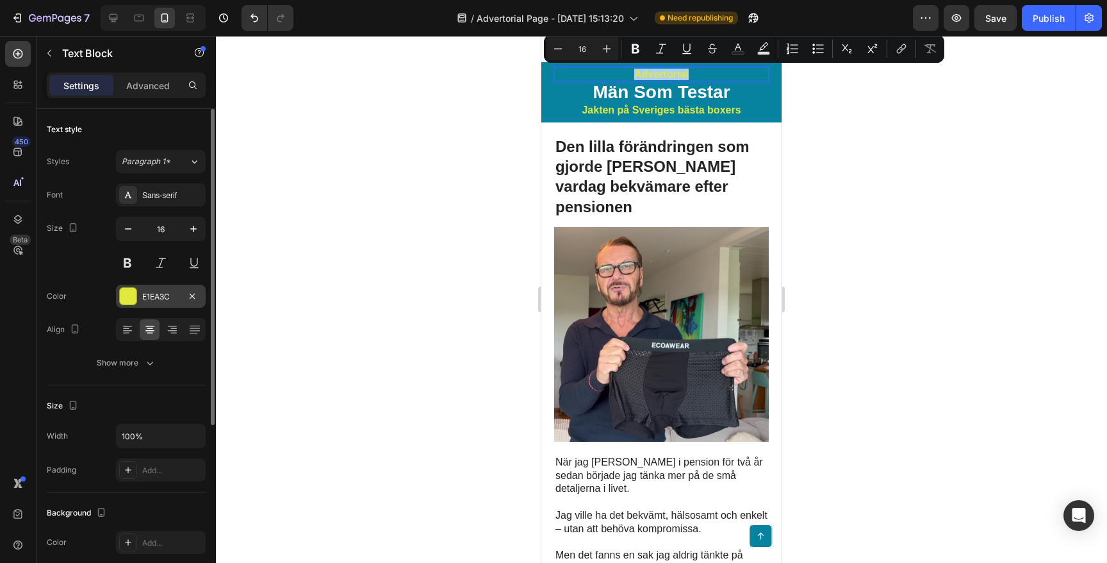
click at [133, 292] on div at bounding box center [128, 296] width 17 height 17
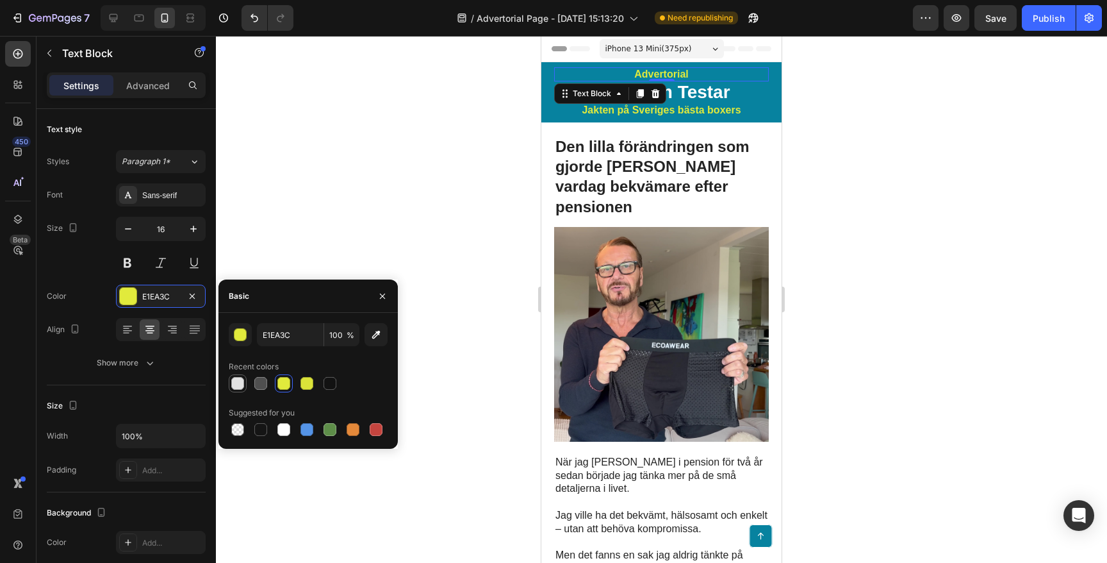
click at [233, 378] on div at bounding box center [237, 383] width 13 height 13
type input "E2E2E2"
click at [358, 254] on div at bounding box center [661, 299] width 891 height 527
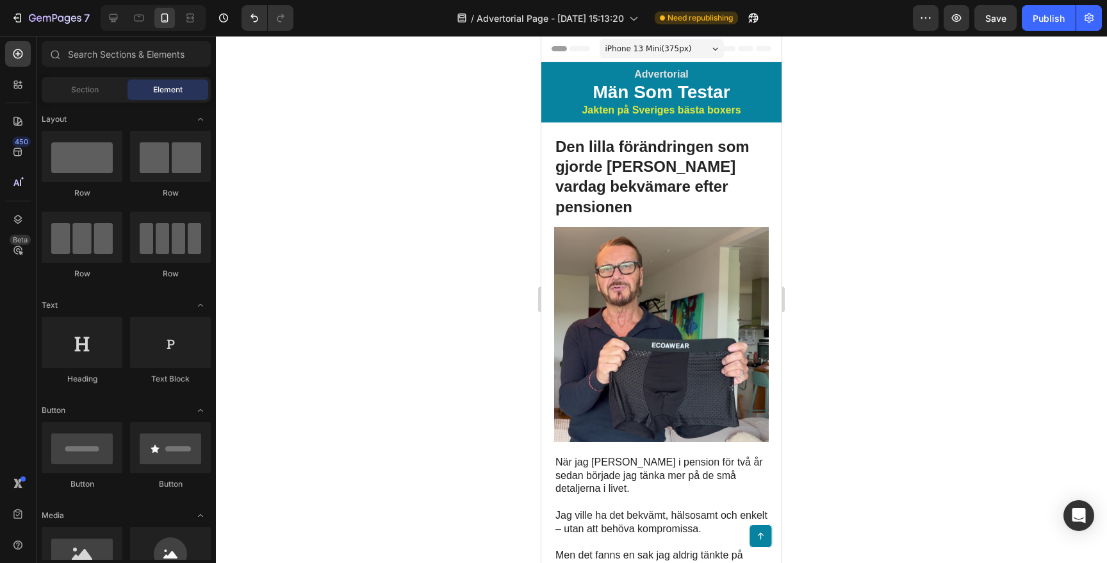
click at [358, 254] on div at bounding box center [661, 299] width 891 height 527
click at [672, 73] on p "Advertorial" at bounding box center [662, 75] width 212 height 12
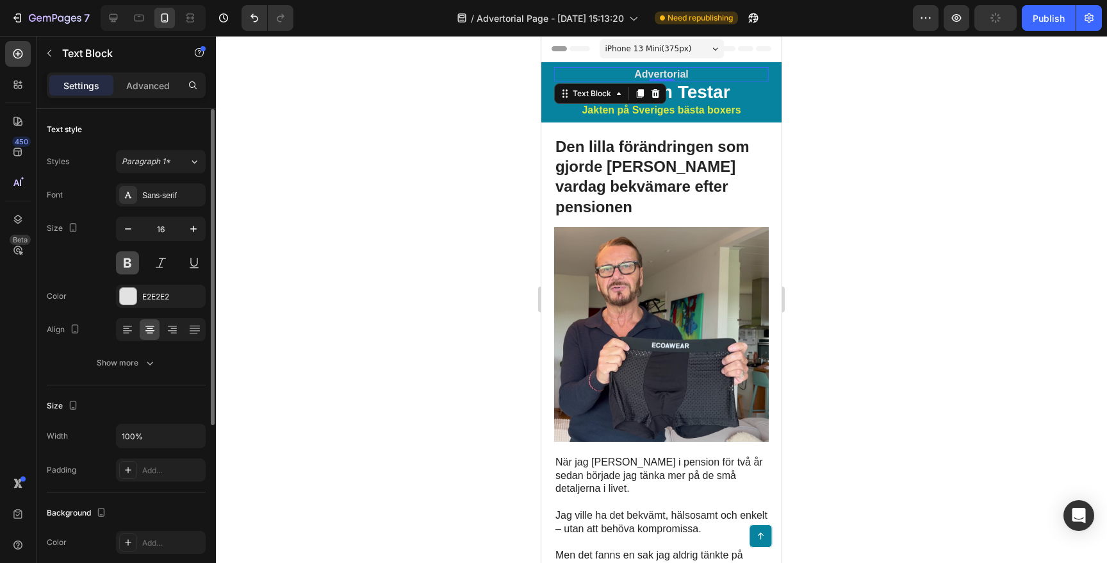
click at [131, 263] on button at bounding box center [127, 262] width 23 height 23
click at [649, 72] on p "Advertorial" at bounding box center [662, 75] width 212 height 12
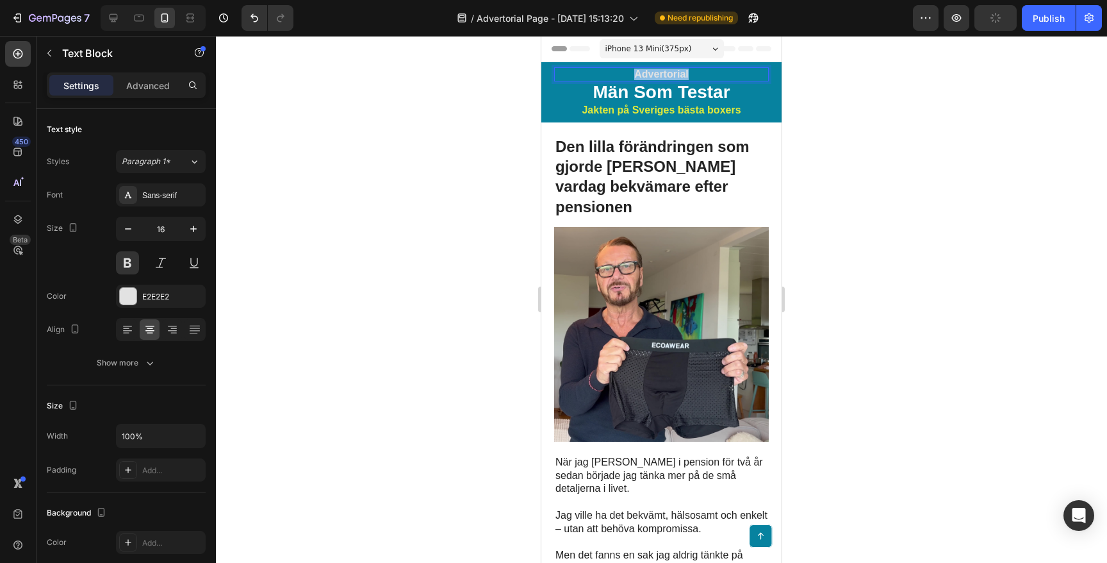
click at [649, 72] on p "Advertorial" at bounding box center [662, 75] width 212 height 12
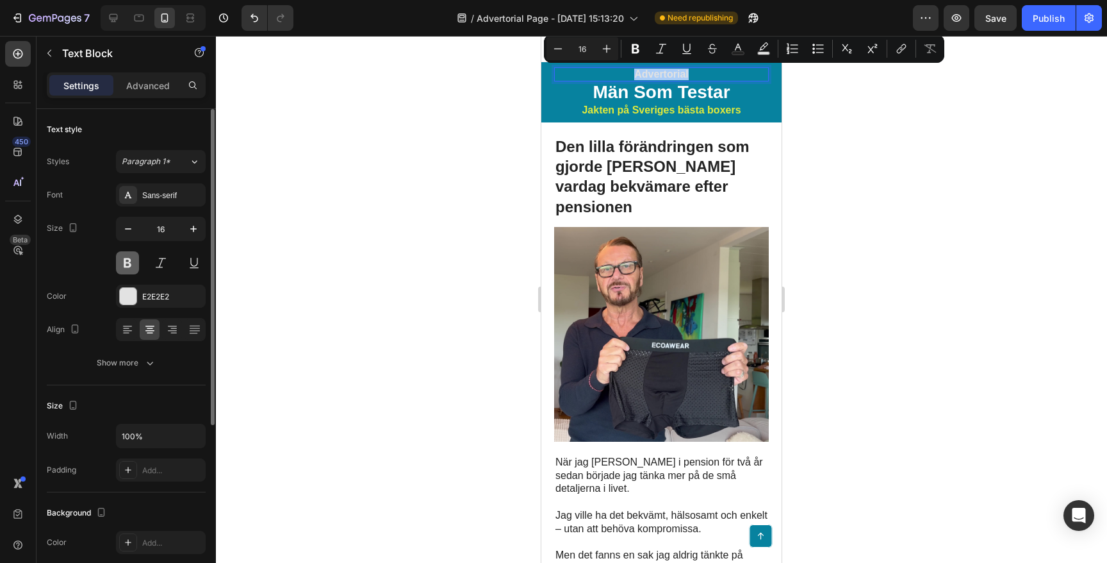
click at [126, 265] on button at bounding box center [127, 262] width 23 height 23
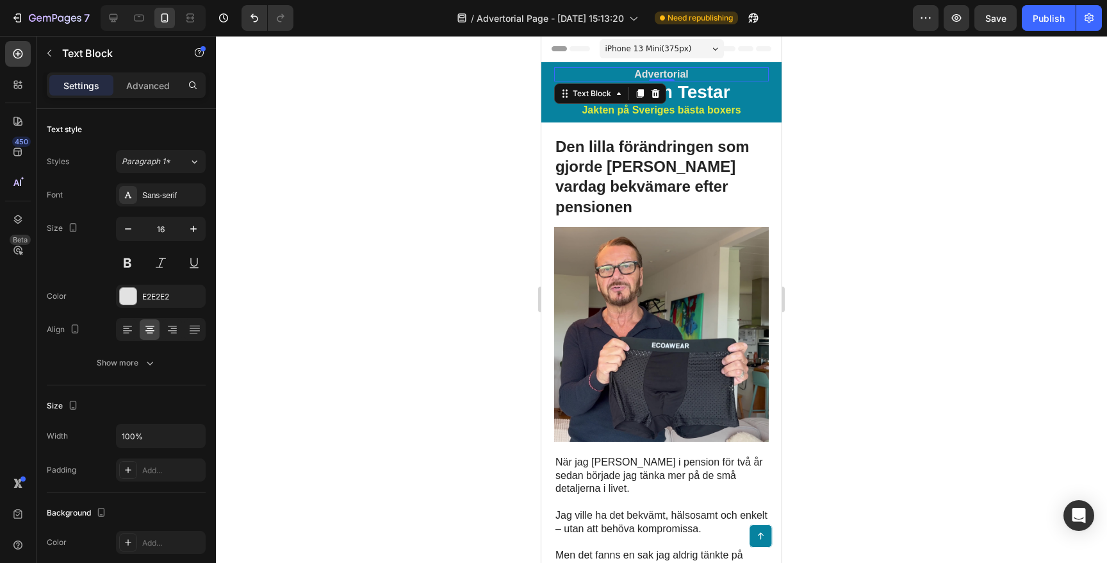
click at [684, 72] on p "Advertorial" at bounding box center [662, 75] width 212 height 12
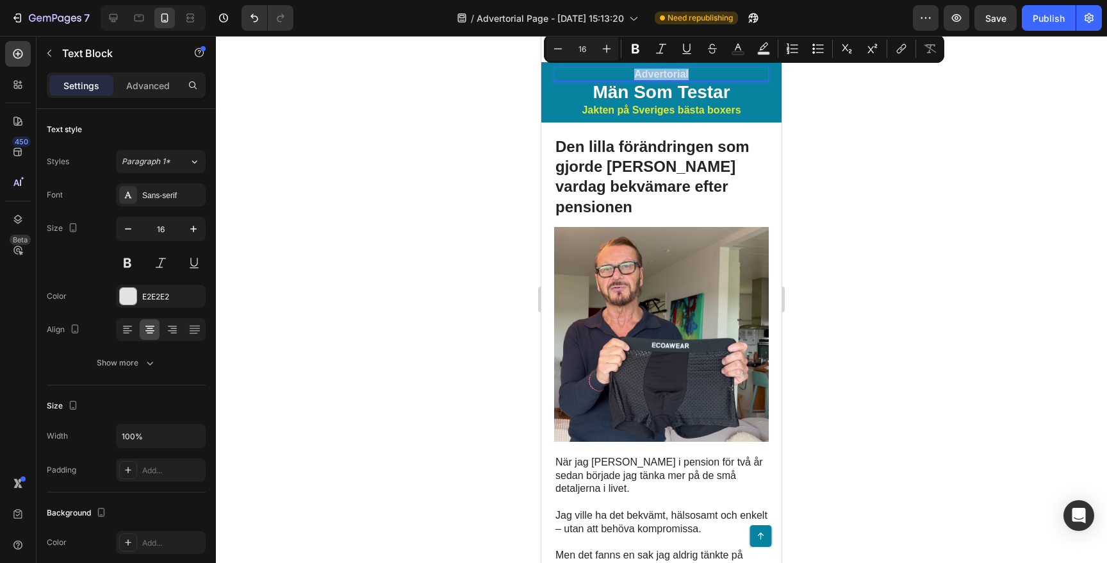
click at [684, 72] on p "Advertorial" at bounding box center [662, 75] width 212 height 12
click at [637, 50] on icon "Editor contextual toolbar" at bounding box center [636, 49] width 8 height 10
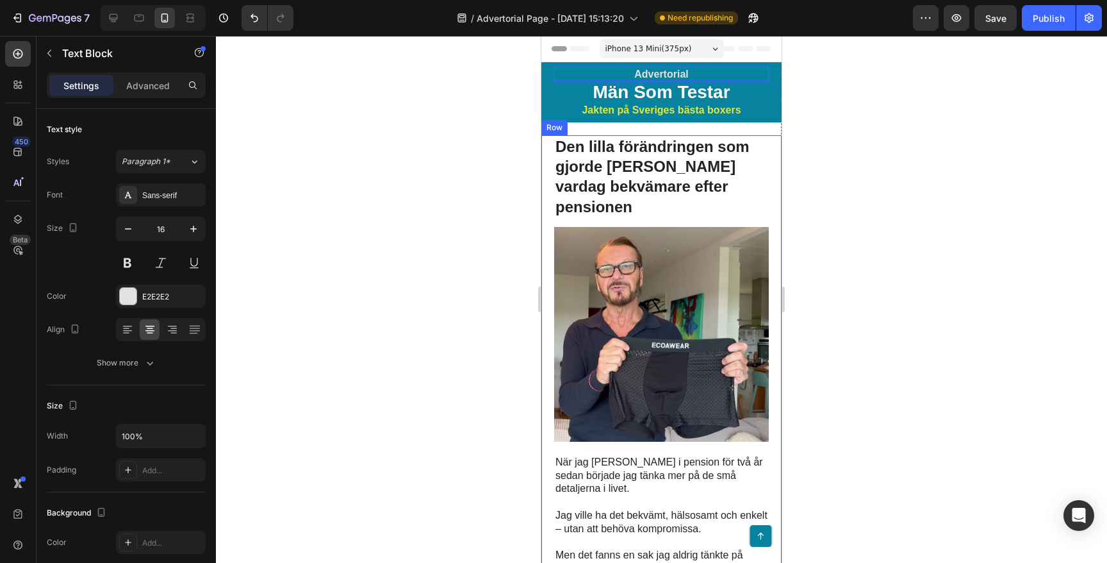
click at [423, 170] on div at bounding box center [661, 299] width 891 height 527
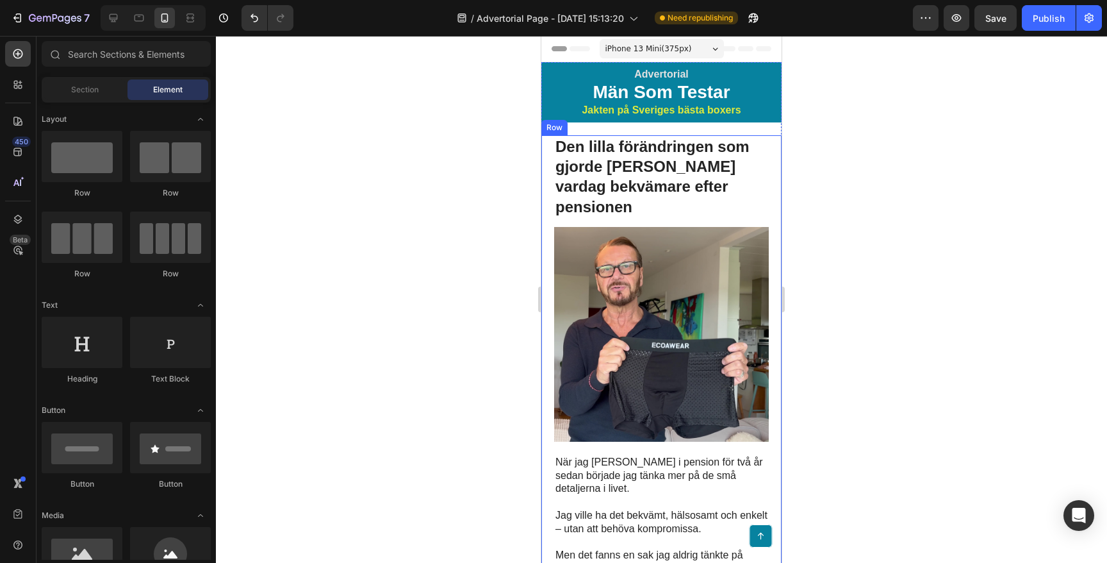
click at [429, 246] on div at bounding box center [661, 299] width 891 height 527
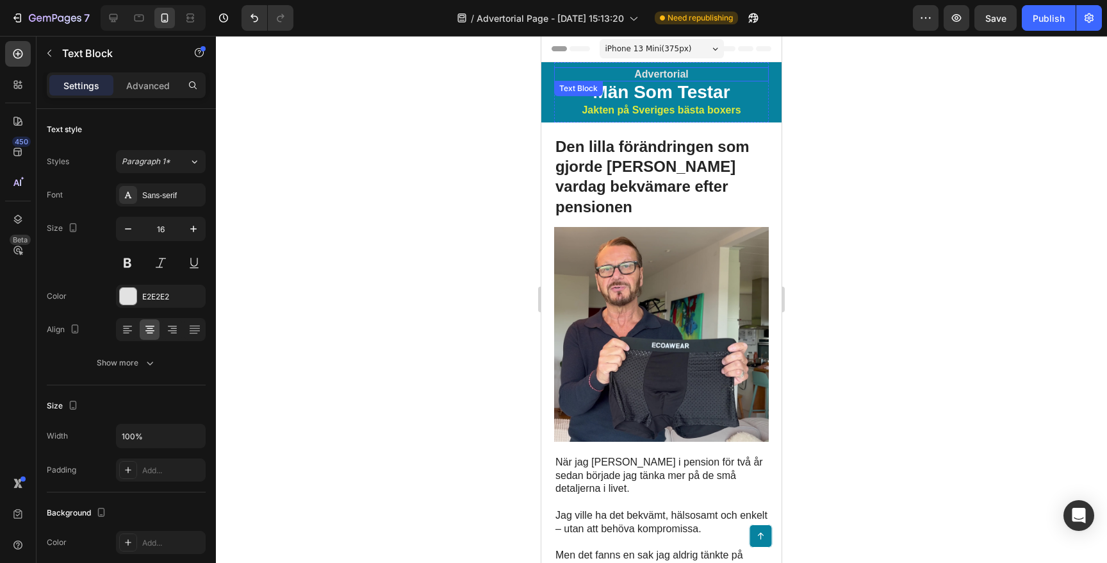
click at [670, 78] on div "Advertorial Text Block" at bounding box center [661, 74] width 215 height 14
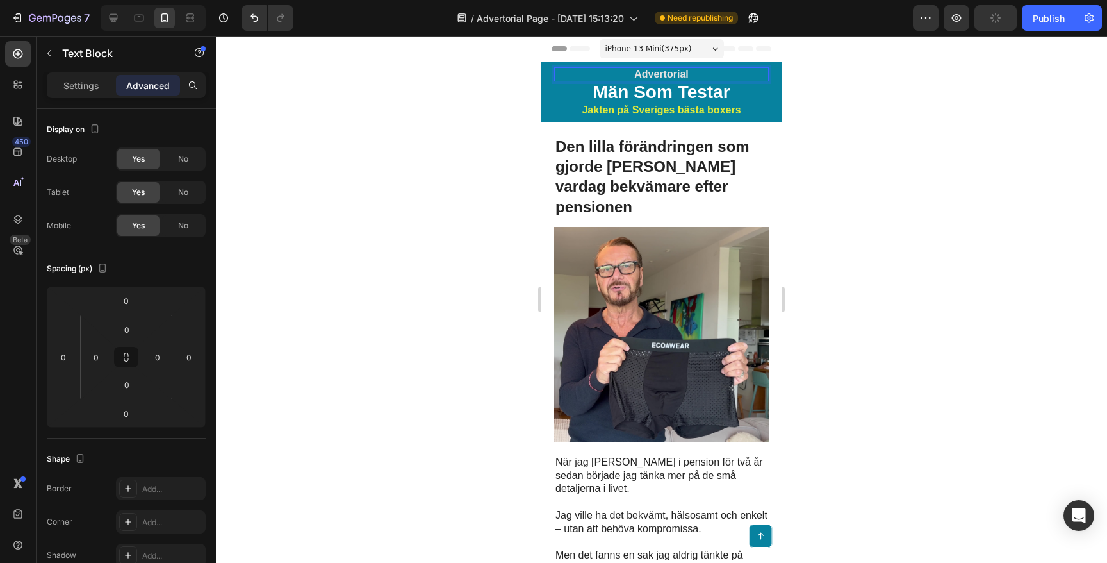
click at [677, 75] on strong "Advertorial" at bounding box center [661, 74] width 54 height 11
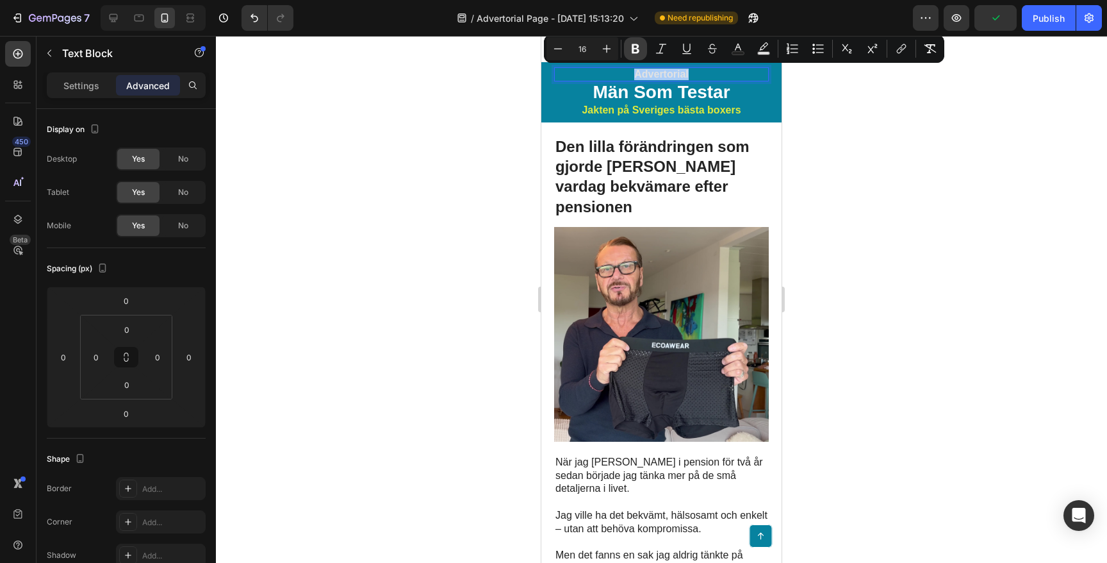
click at [642, 52] on button "Bold" at bounding box center [635, 48] width 23 height 23
click at [439, 140] on div at bounding box center [661, 299] width 891 height 527
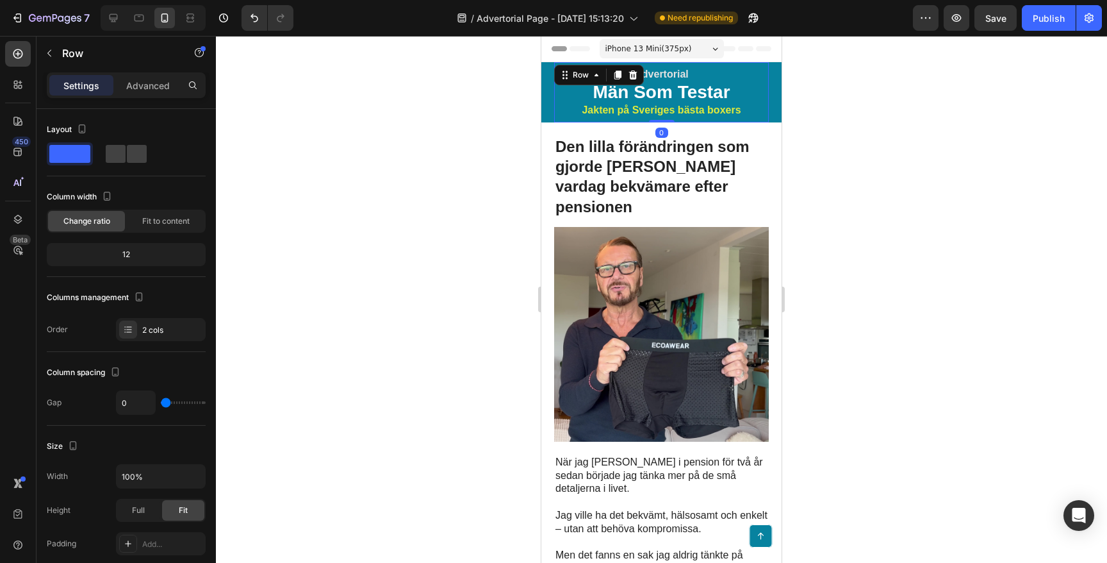
click at [668, 65] on div "Advertorial Text Block Män Som Testar Text Block Jakten på Sveriges bästa boxer…" at bounding box center [661, 92] width 215 height 60
click at [664, 70] on p "Advertorial" at bounding box center [662, 75] width 212 height 12
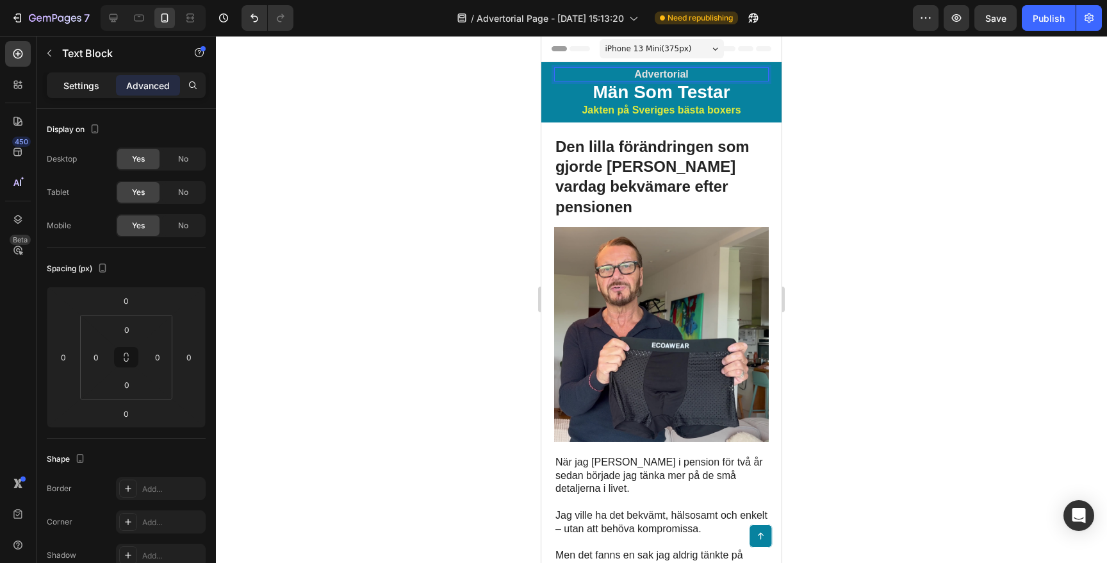
click at [77, 88] on p "Settings" at bounding box center [81, 85] width 36 height 13
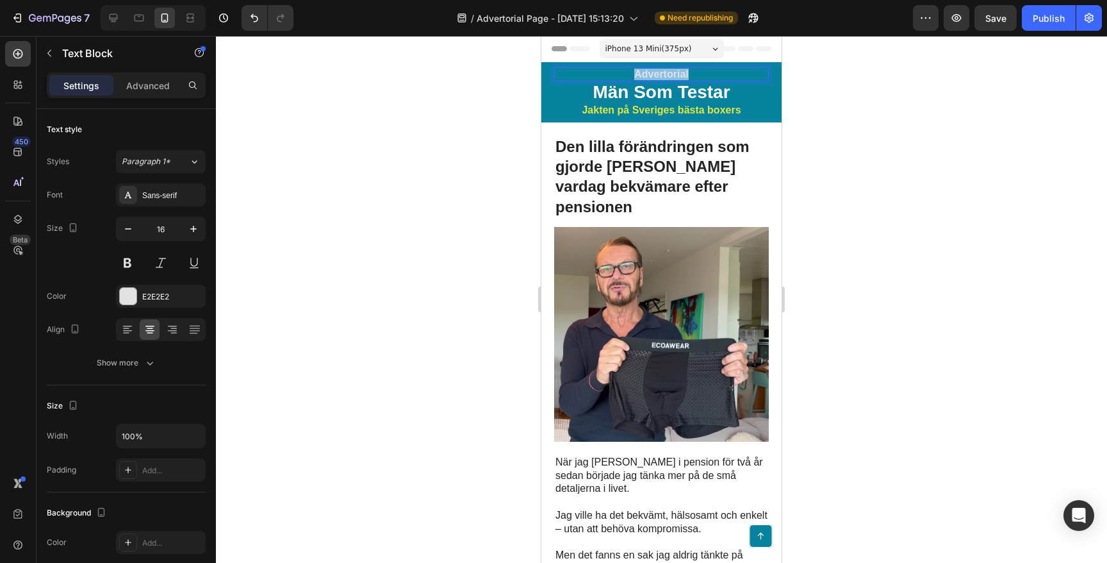
click at [654, 76] on p "Advertorial" at bounding box center [662, 75] width 212 height 12
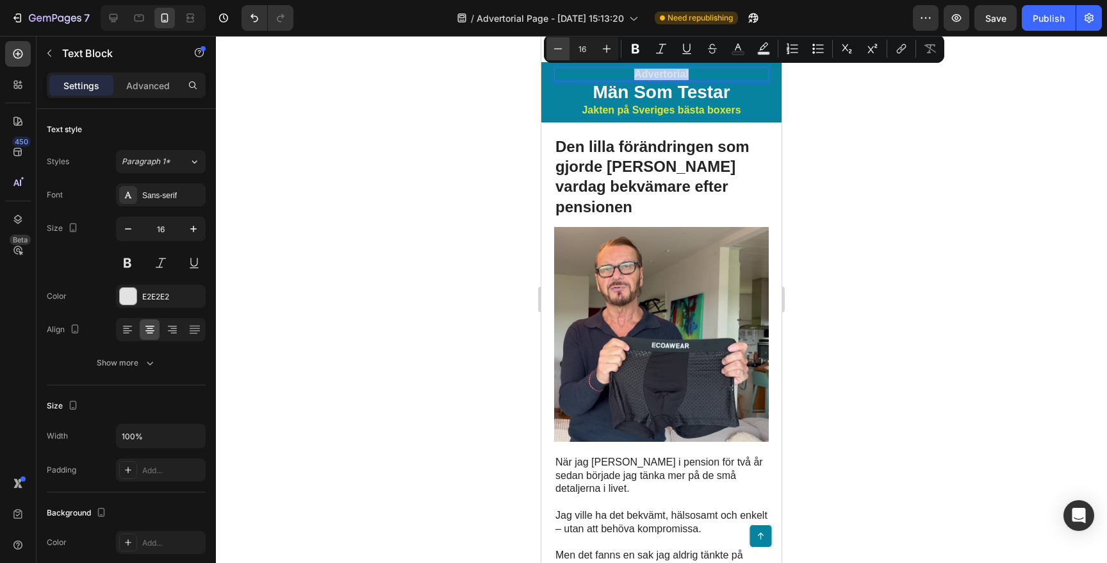
click at [555, 51] on icon "Editor contextual toolbar" at bounding box center [558, 48] width 13 height 13
type input "14"
click at [414, 178] on div at bounding box center [661, 299] width 891 height 527
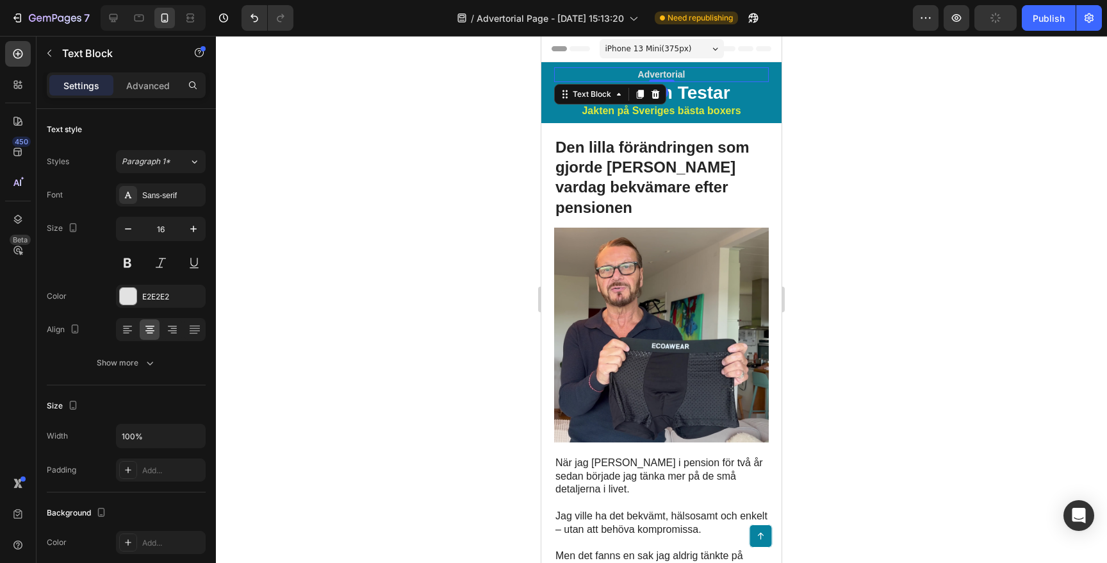
click at [657, 72] on span "Advertorial" at bounding box center [661, 74] width 47 height 10
click at [431, 29] on div "/ Advertorial Page - [DATE] 15:13:20 Need republishing" at bounding box center [608, 18] width 609 height 26
click at [427, 124] on div at bounding box center [661, 299] width 891 height 527
click at [664, 74] on p "advertorial" at bounding box center [662, 75] width 212 height 12
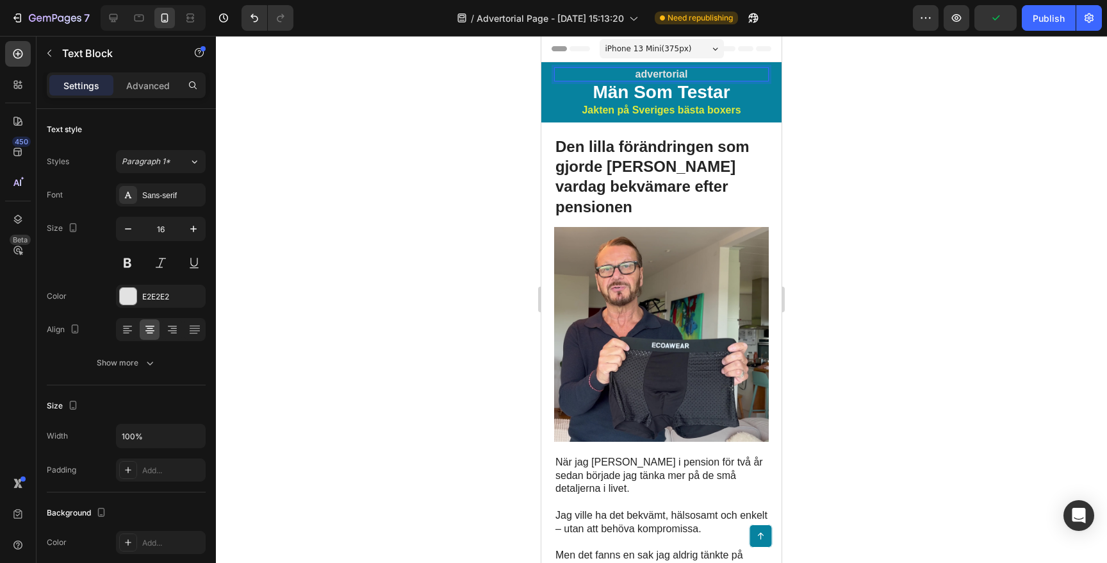
click at [641, 73] on p "advertorial" at bounding box center [662, 75] width 212 height 12
click at [503, 114] on div at bounding box center [661, 299] width 891 height 527
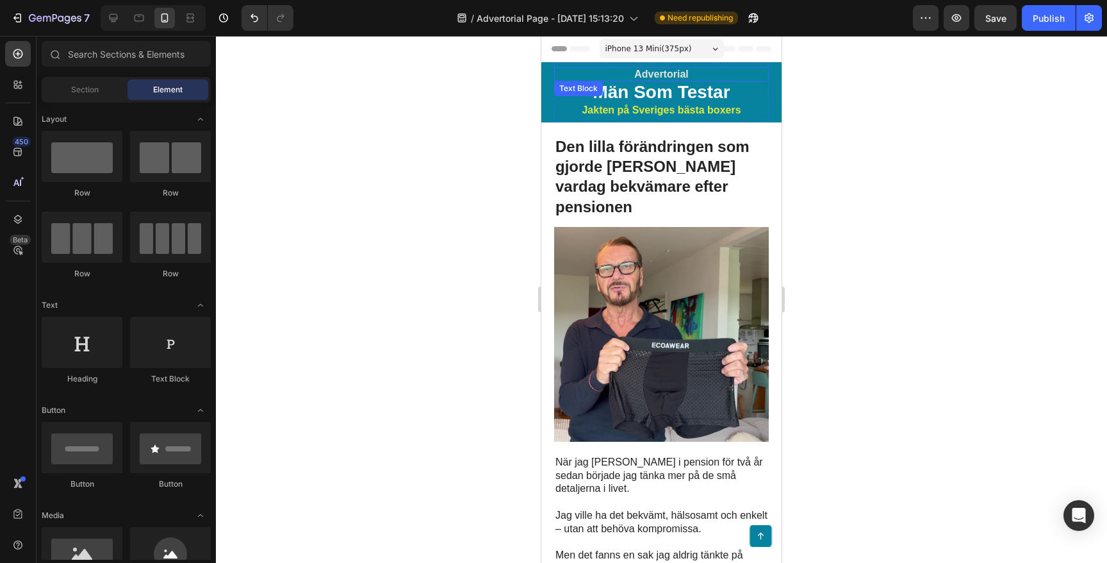
click at [669, 75] on p "Advertorial" at bounding box center [662, 75] width 212 height 12
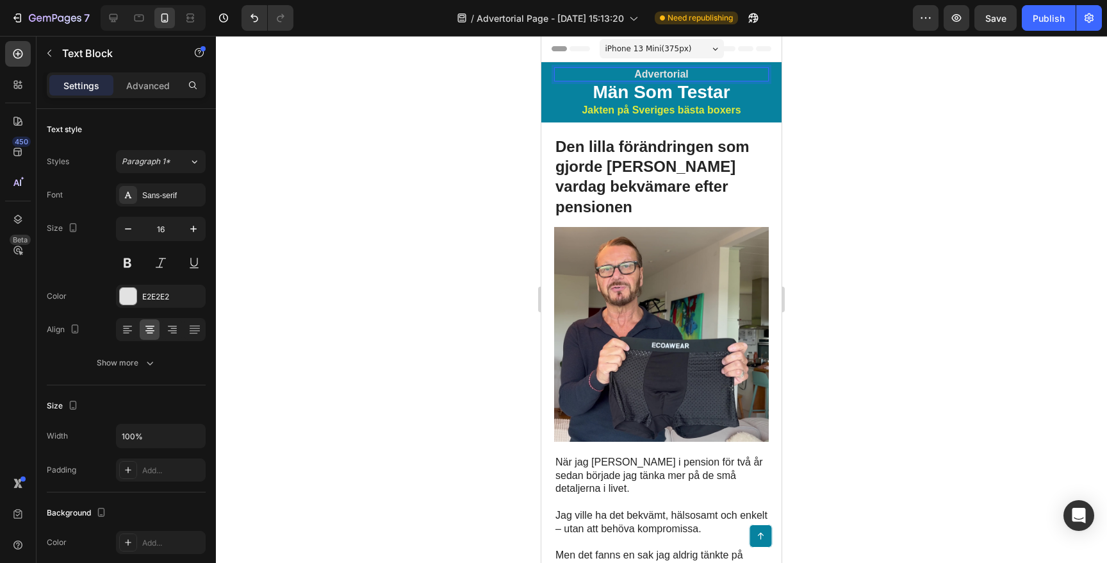
click at [669, 75] on p "Advertorial" at bounding box center [662, 75] width 212 height 12
click at [630, 71] on p "Advertorial" at bounding box center [662, 75] width 212 height 12
click at [631, 71] on p "Advertorial" at bounding box center [662, 75] width 212 height 12
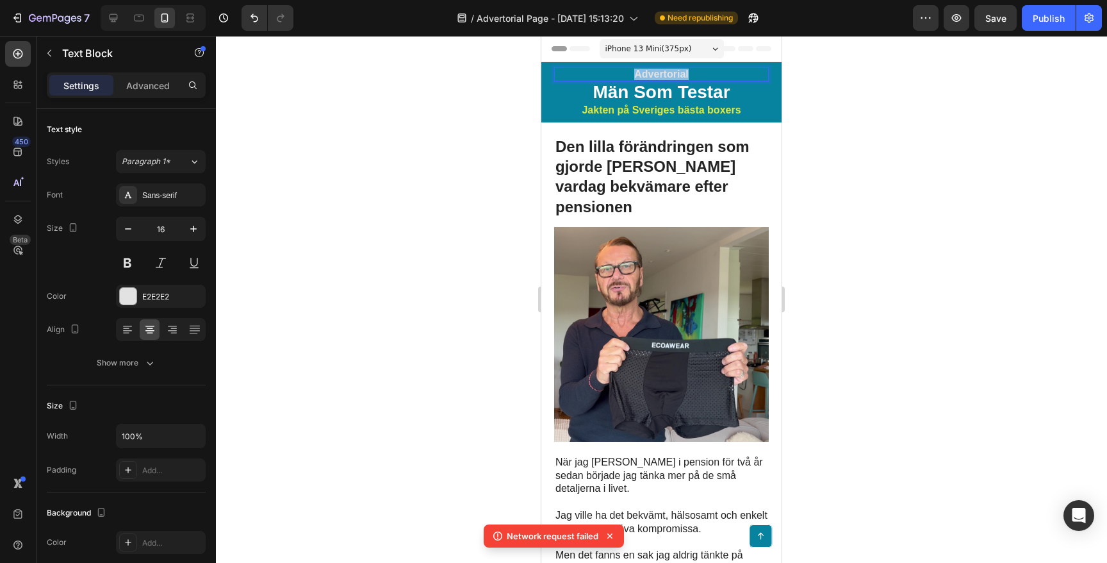
click at [631, 71] on p "Advertorial" at bounding box center [662, 75] width 212 height 12
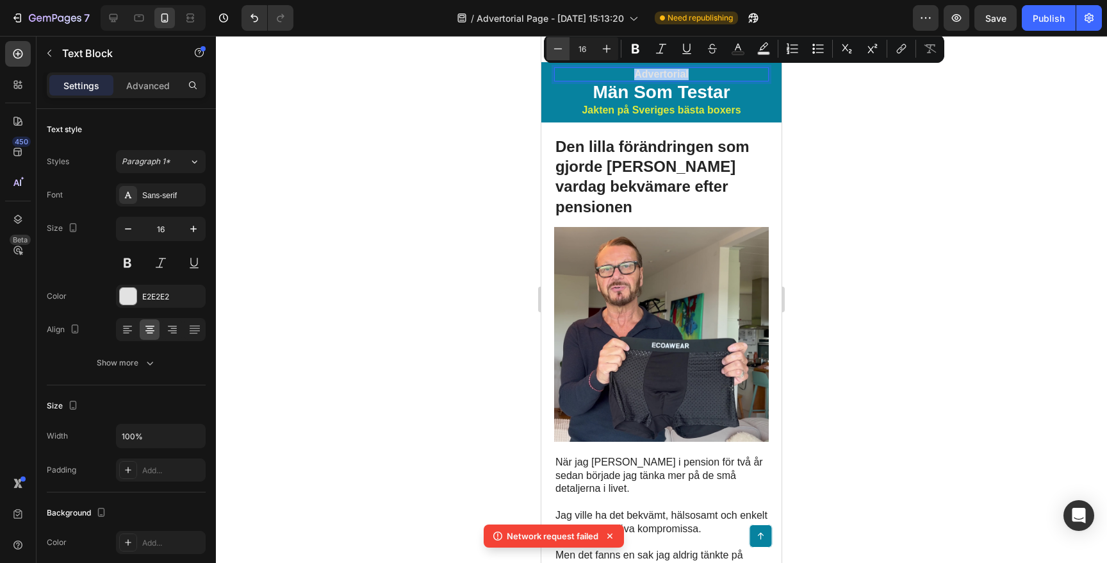
click at [565, 51] on button "Minus" at bounding box center [558, 48] width 23 height 23
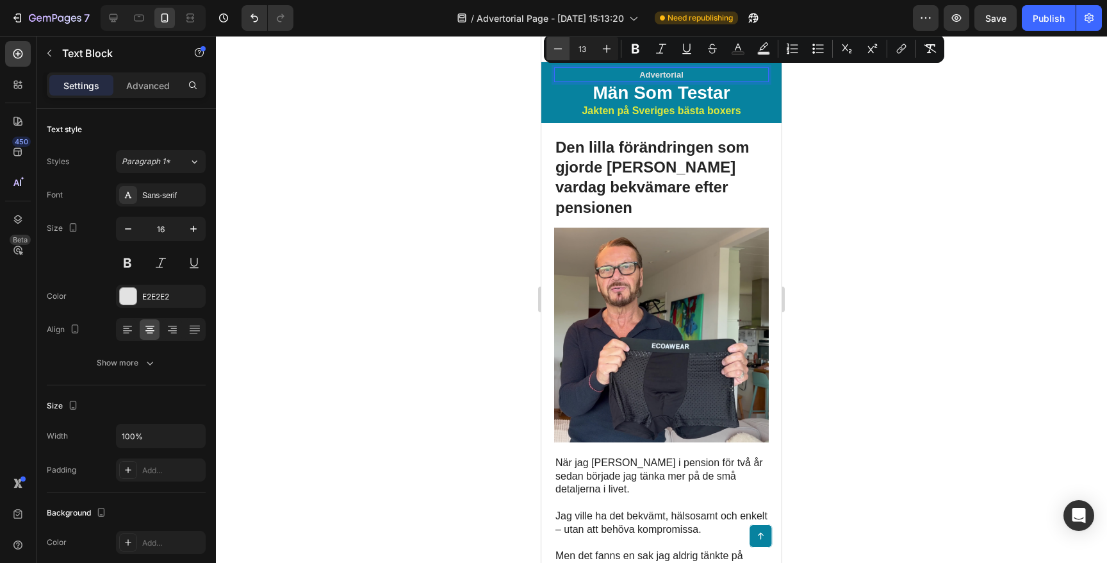
click at [565, 51] on button "Minus" at bounding box center [558, 48] width 23 height 23
type input "12"
click at [470, 124] on div at bounding box center [661, 299] width 891 height 527
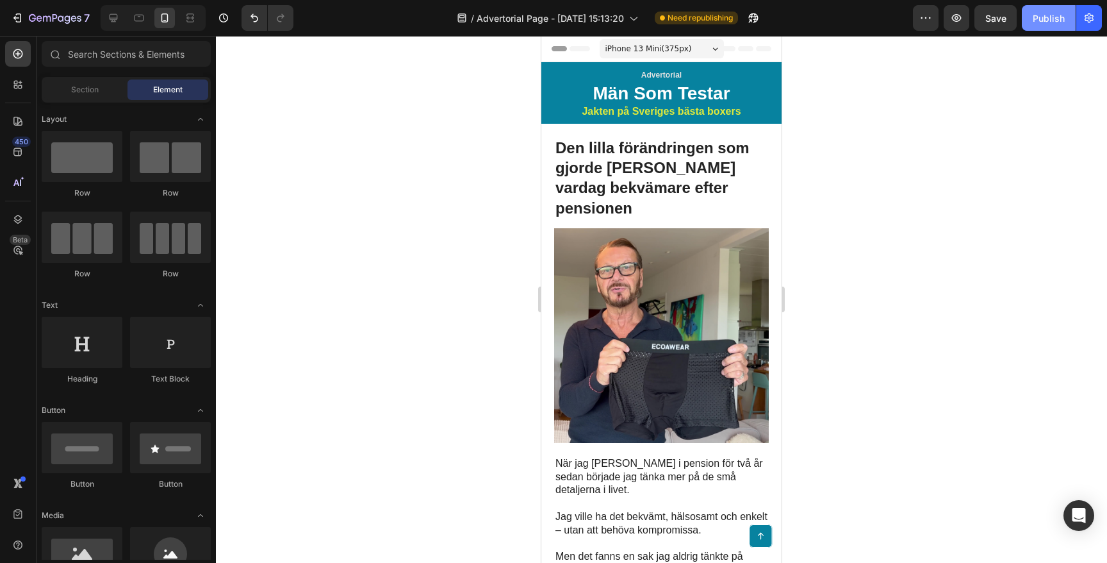
click at [1056, 17] on div "Publish" at bounding box center [1049, 18] width 32 height 13
click at [135, 19] on icon at bounding box center [139, 18] width 13 height 13
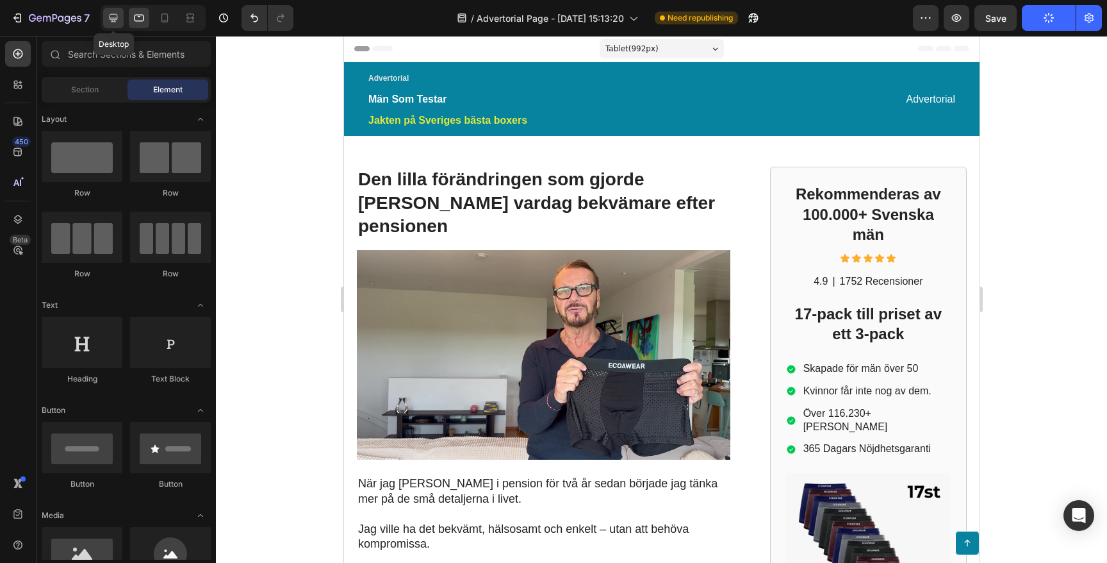
click at [113, 19] on icon at bounding box center [113, 18] width 13 height 13
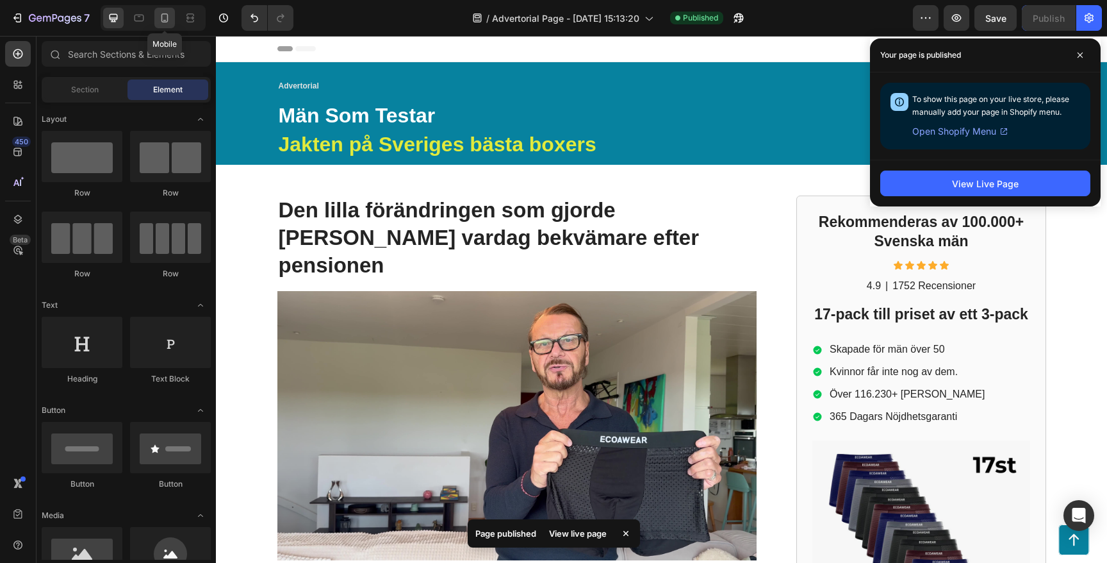
click at [161, 17] on icon at bounding box center [164, 17] width 7 height 9
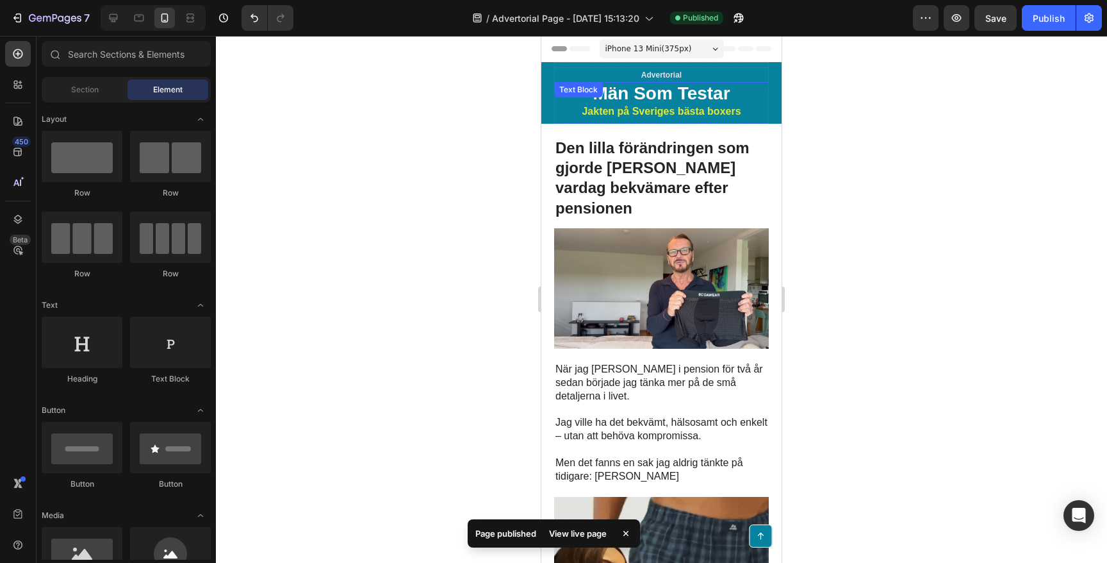
click at [660, 73] on span "Advertorial" at bounding box center [661, 74] width 40 height 9
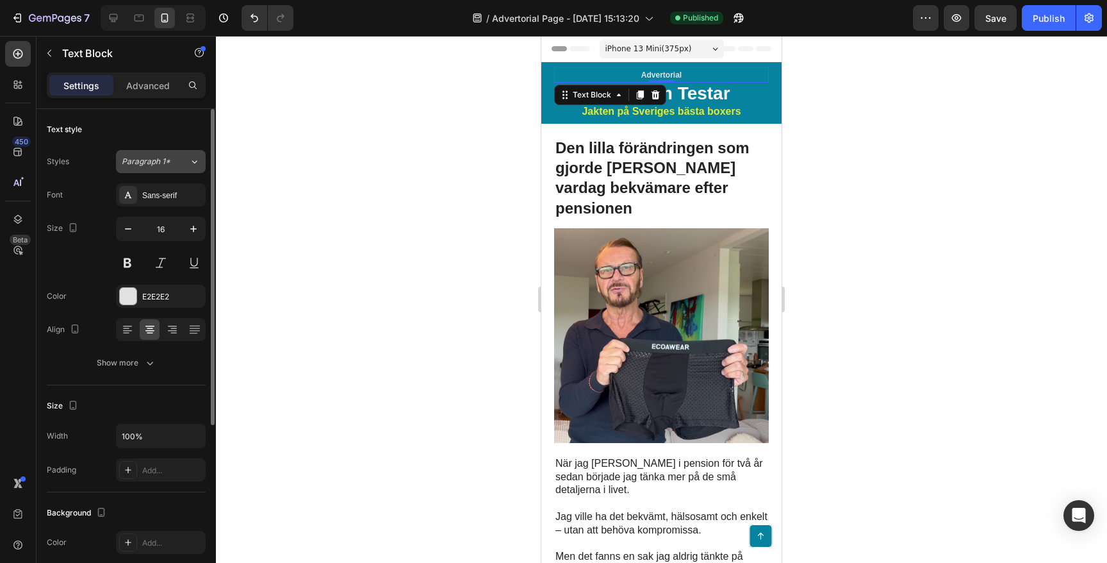
click at [171, 165] on div "Paragraph 1*" at bounding box center [148, 162] width 52 height 12
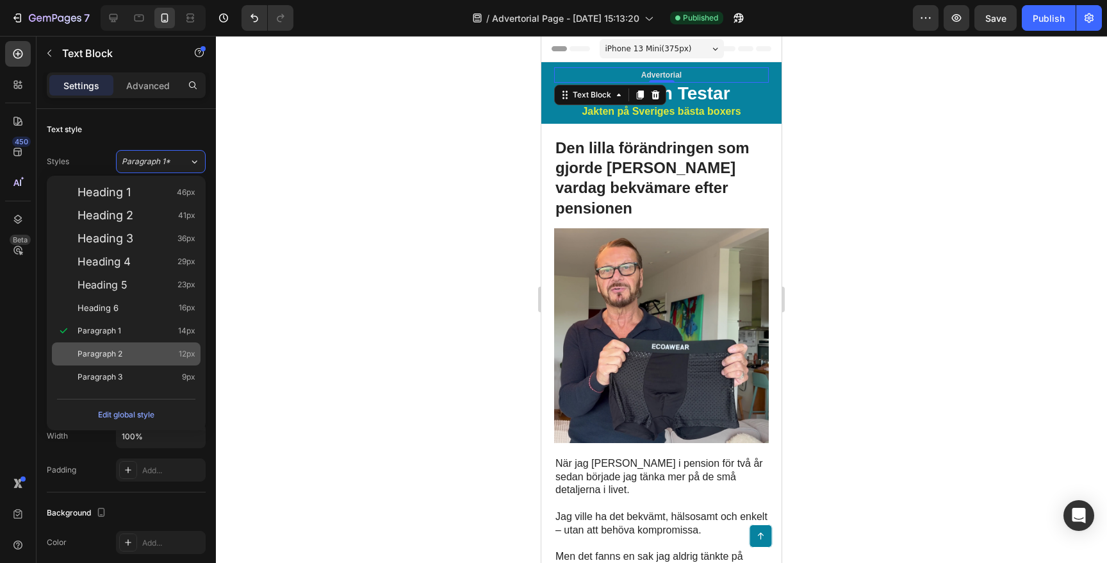
click at [115, 354] on span "Paragraph 2" at bounding box center [100, 353] width 45 height 13
type input "12"
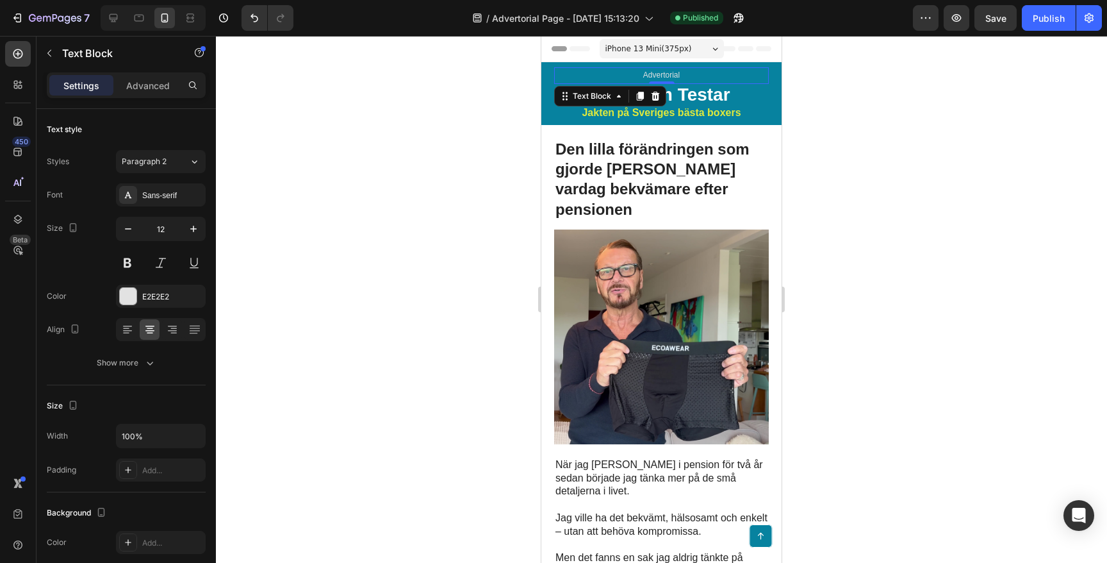
click at [395, 212] on div at bounding box center [661, 299] width 891 height 527
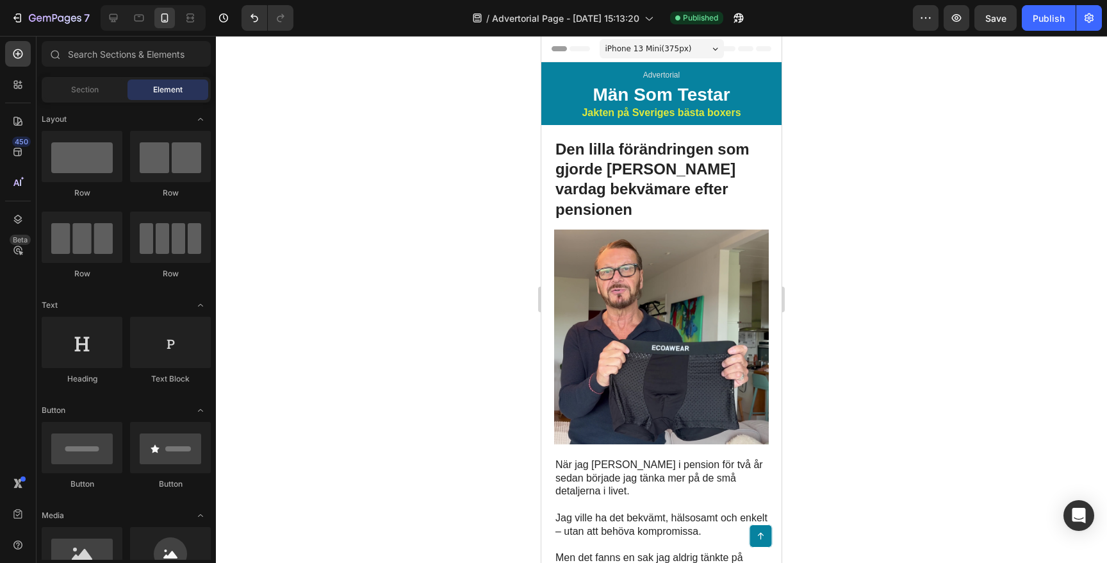
click at [395, 212] on div at bounding box center [661, 299] width 891 height 527
click at [1059, 10] on button "Publish" at bounding box center [1049, 18] width 54 height 26
